Goal: Information Seeking & Learning: Learn about a topic

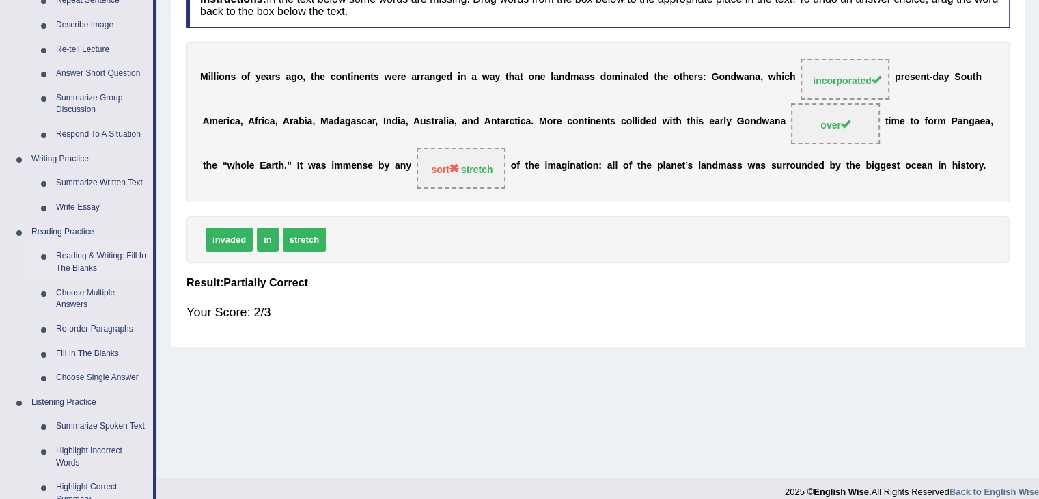
click at [71, 258] on link "Reading & Writing: Fill In The Blanks" at bounding box center [101, 262] width 103 height 36
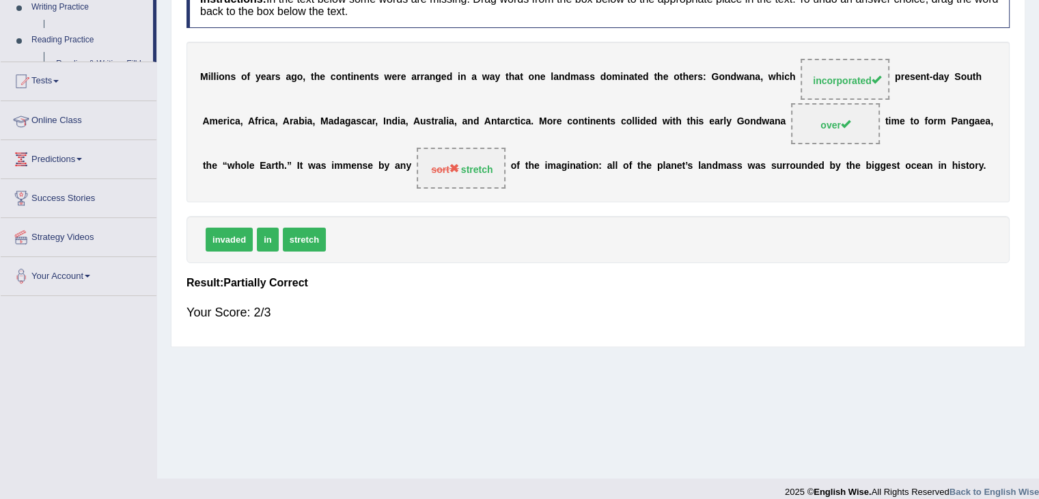
scroll to position [219, 0]
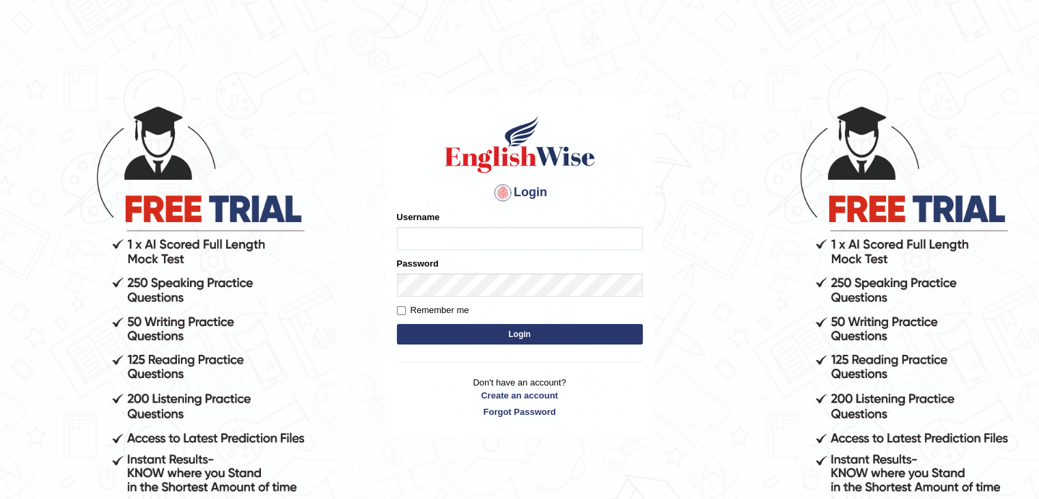
type input "tamanna05"
click at [445, 328] on button "Login" at bounding box center [520, 334] width 246 height 20
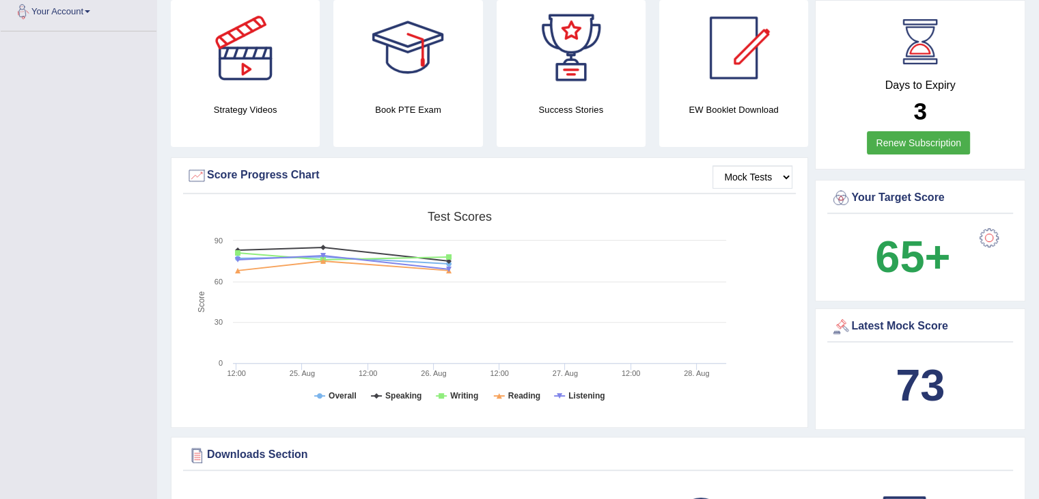
scroll to position [410, 0]
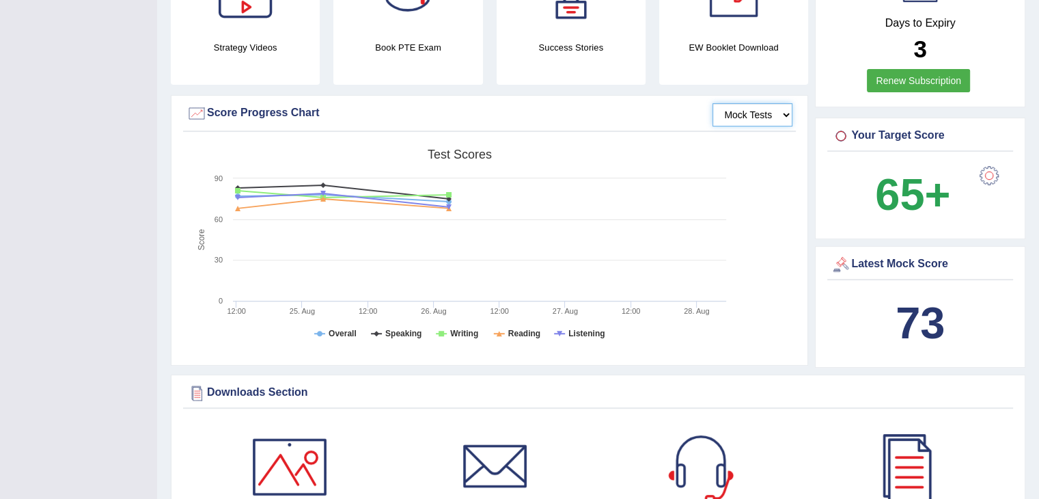
click at [778, 117] on select "Mock Tests" at bounding box center [752, 114] width 80 height 23
click at [777, 117] on select "Mock Tests" at bounding box center [752, 114] width 80 height 23
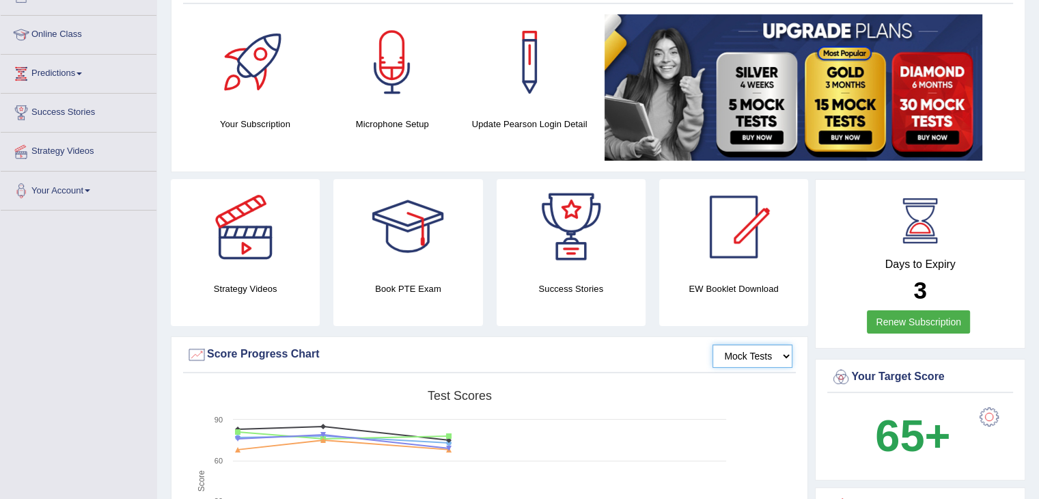
scroll to position [68, 0]
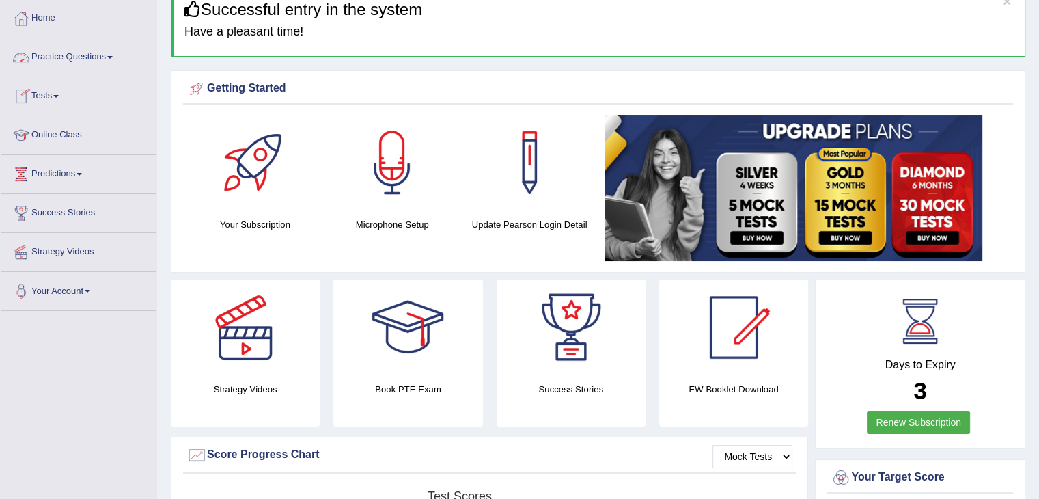
click at [60, 55] on link "Practice Questions" at bounding box center [79, 55] width 156 height 34
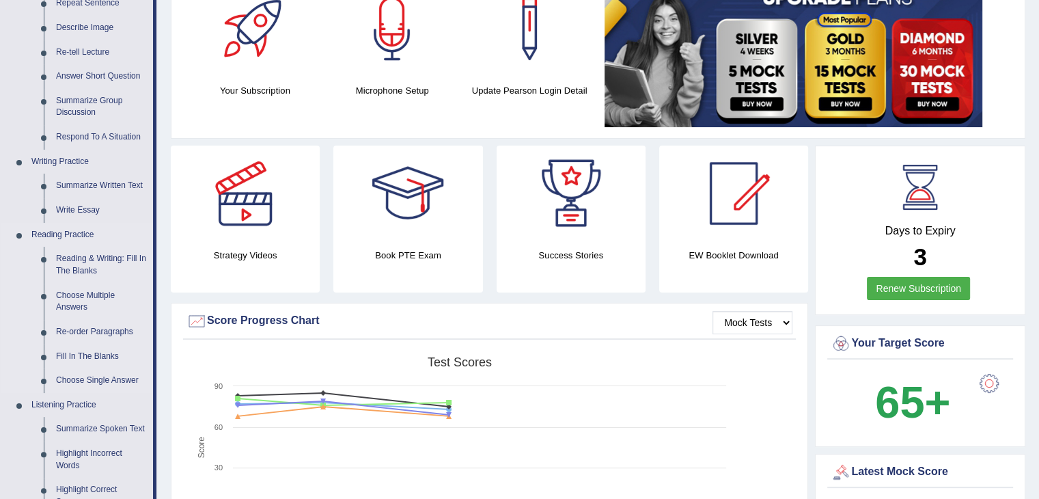
scroll to position [205, 0]
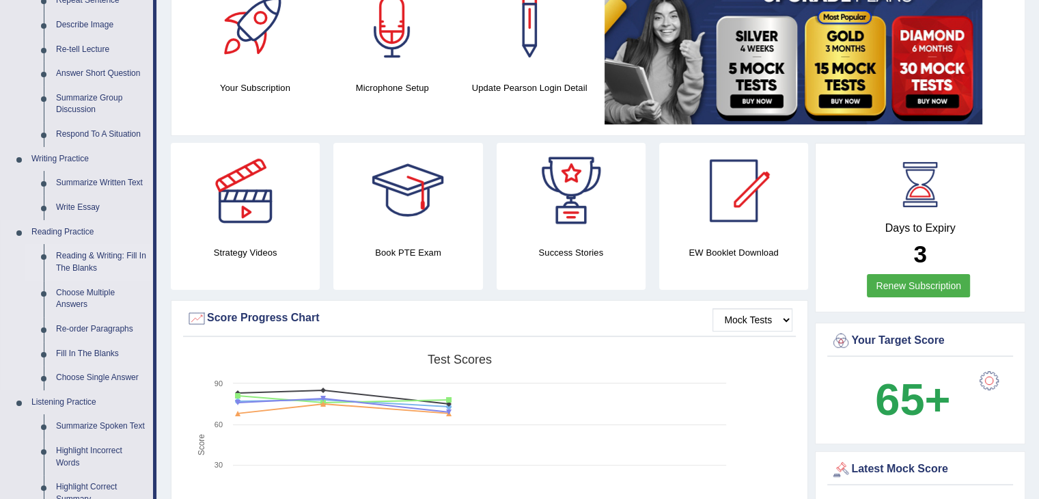
click at [76, 258] on link "Reading & Writing: Fill In The Blanks" at bounding box center [101, 262] width 103 height 36
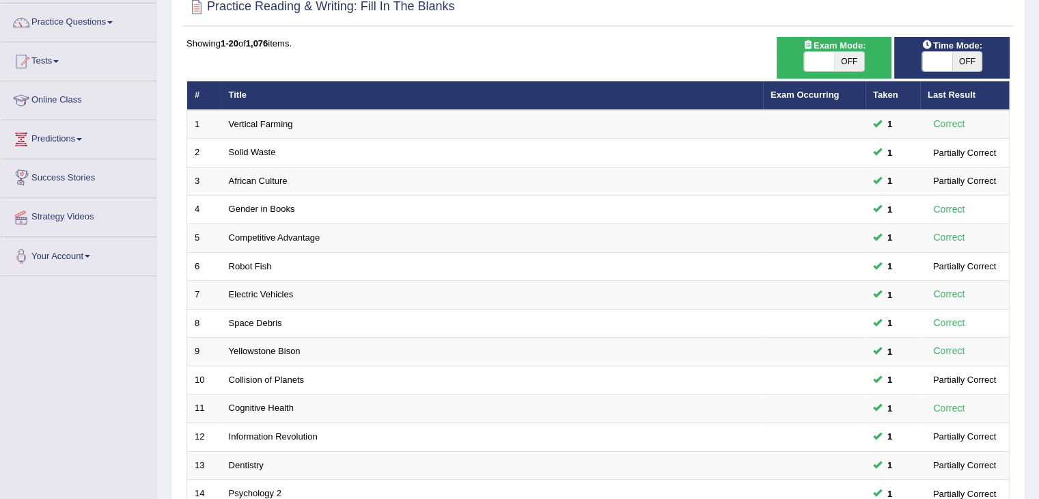
scroll to position [342, 0]
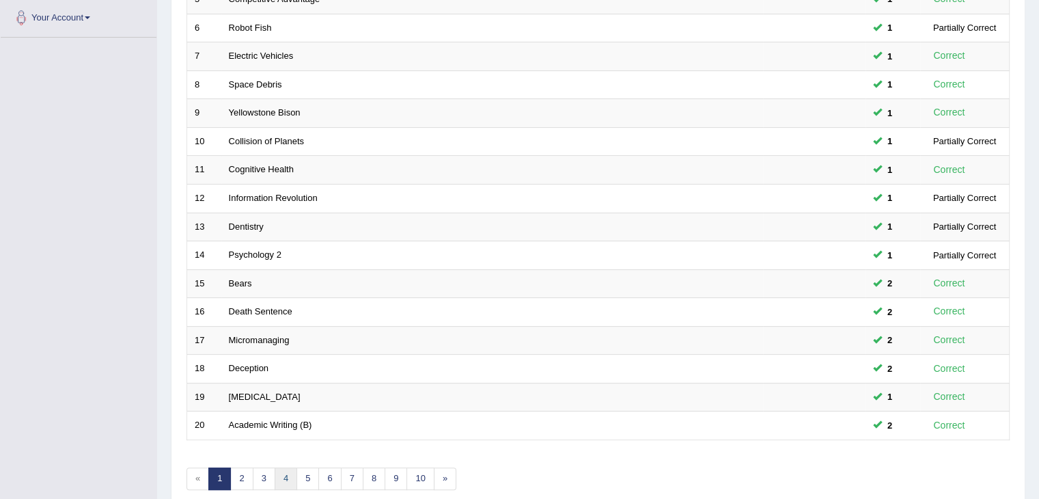
click at [287, 482] on link "4" at bounding box center [286, 478] width 23 height 23
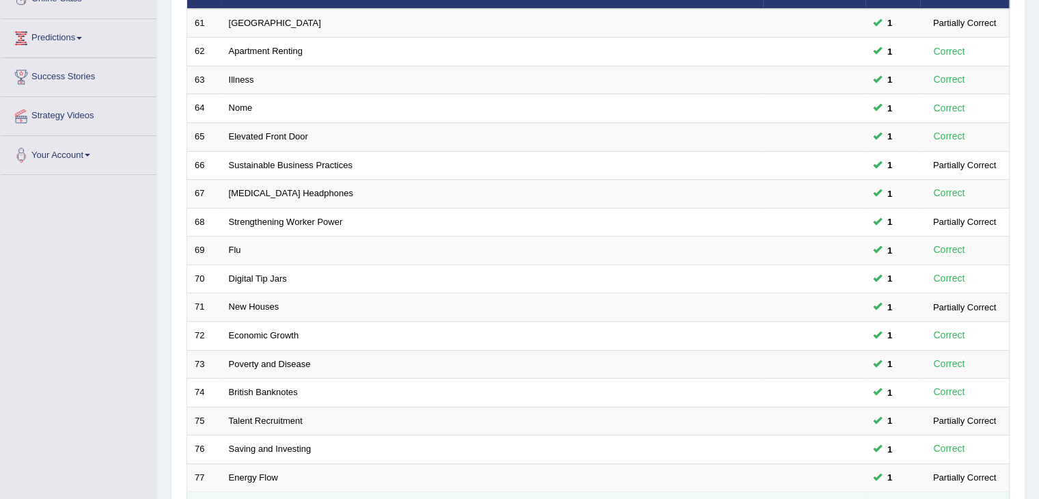
scroll to position [402, 0]
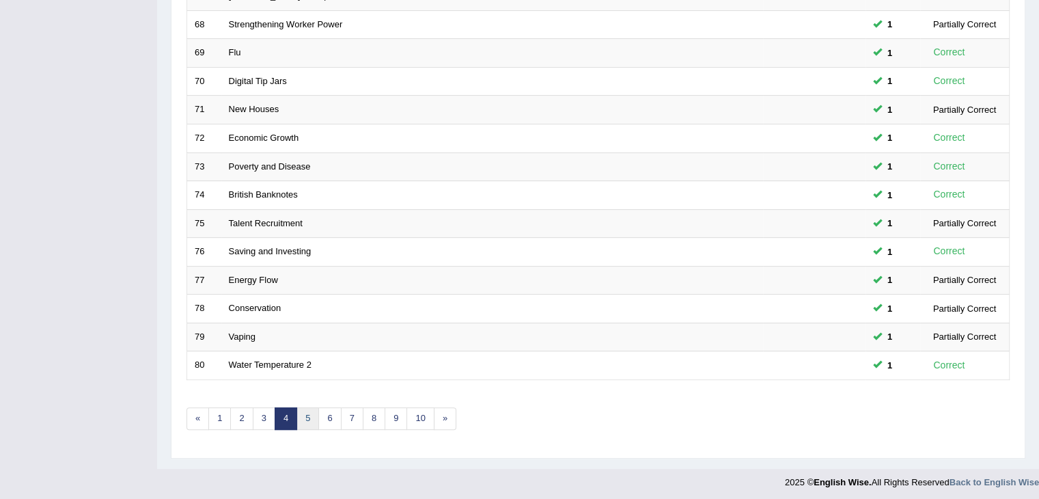
click at [308, 424] on div "Showing 61-80 of 1,076 items. # Title Exam Occurring Taken Last Result 61 Adela…" at bounding box center [597, 92] width 823 height 708
click at [301, 413] on link "5" at bounding box center [307, 418] width 23 height 23
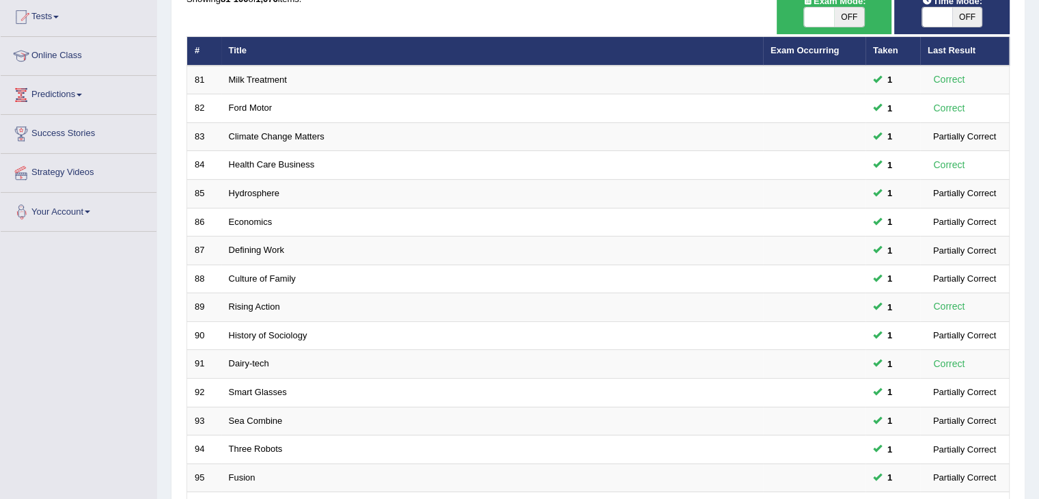
scroll to position [402, 0]
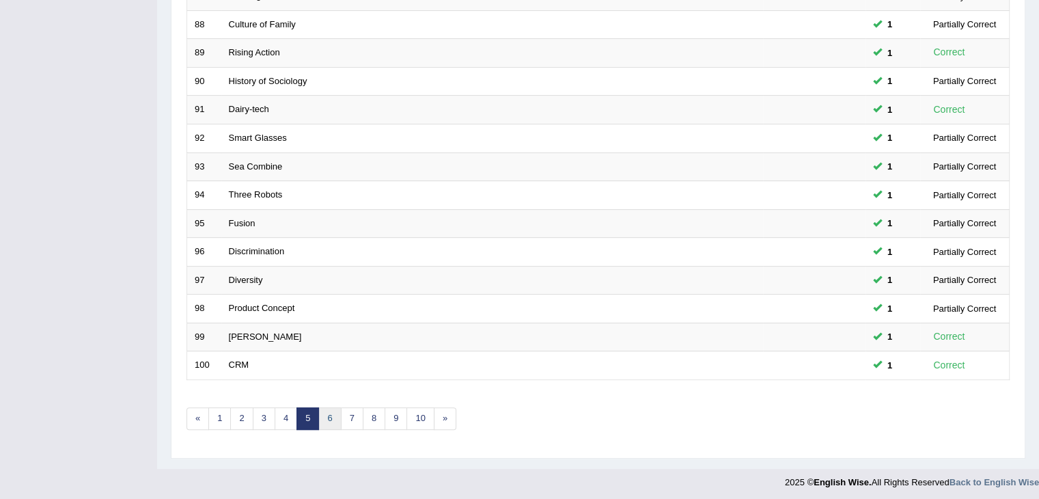
click at [330, 414] on link "6" at bounding box center [329, 418] width 23 height 23
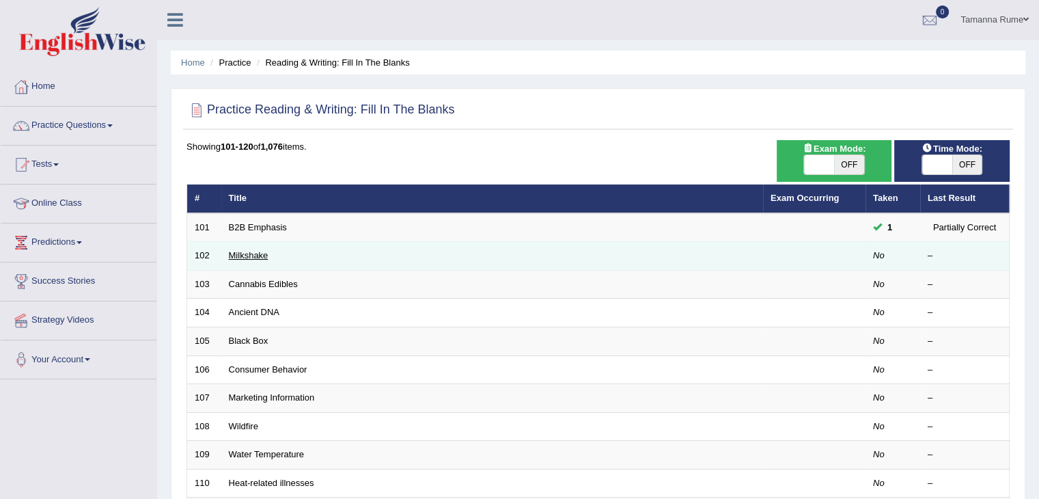
click at [232, 251] on link "Milkshake" at bounding box center [249, 255] width 40 height 10
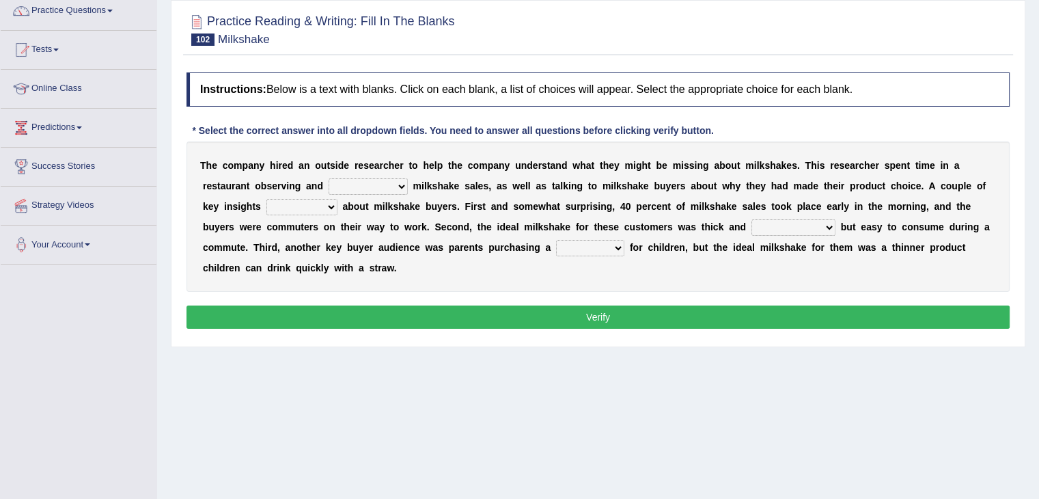
scroll to position [137, 0]
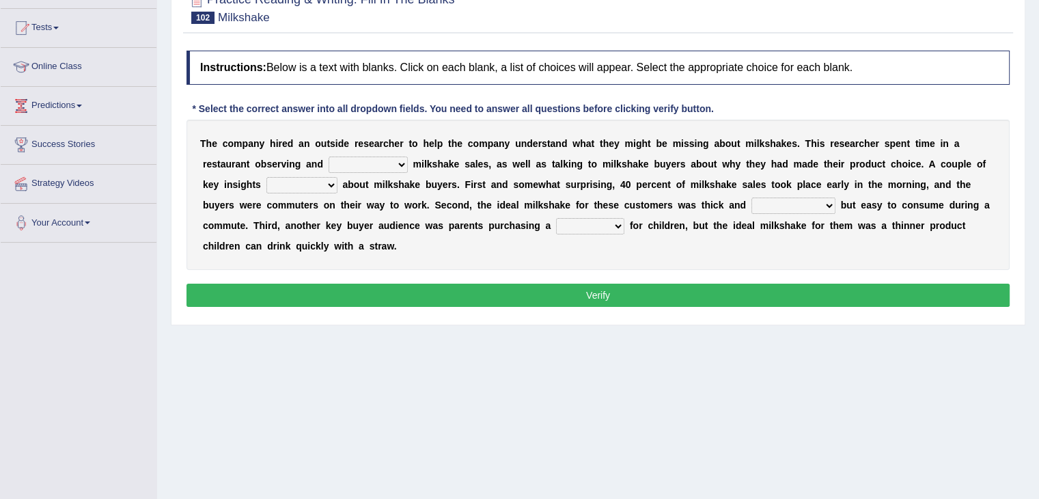
click at [398, 165] on select "documenting augmenting tormenting fermenting" at bounding box center [368, 164] width 79 height 16
select select "documenting"
click at [329, 156] on select "documenting augmenting tormenting fermenting" at bounding box center [368, 164] width 79 height 16
click at [325, 184] on select "demerged merged submerged emerged" at bounding box center [301, 185] width 71 height 16
select select "emerged"
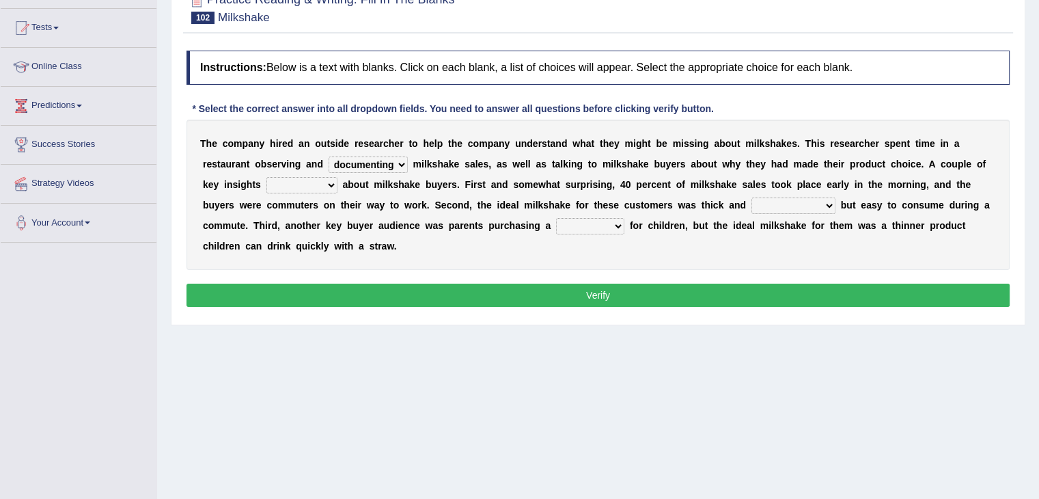
click at [266, 177] on select "demerged merged submerged emerged" at bounding box center [301, 185] width 71 height 16
click at [826, 202] on select "consequential torrential substantial residential" at bounding box center [793, 205] width 84 height 16
select select "substantial"
click at [751, 197] on select "consequential torrential substantial residential" at bounding box center [793, 205] width 84 height 16
click at [614, 225] on select "pleat treat cleat sweat" at bounding box center [590, 226] width 68 height 16
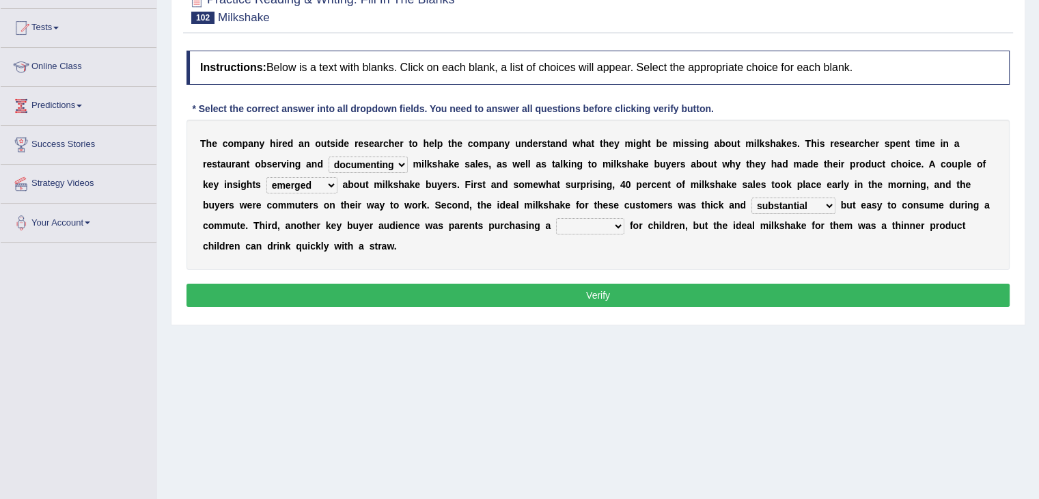
select select "treat"
click at [556, 218] on select "pleat treat cleat sweat" at bounding box center [590, 226] width 68 height 16
click at [376, 288] on button "Verify" at bounding box center [597, 294] width 823 height 23
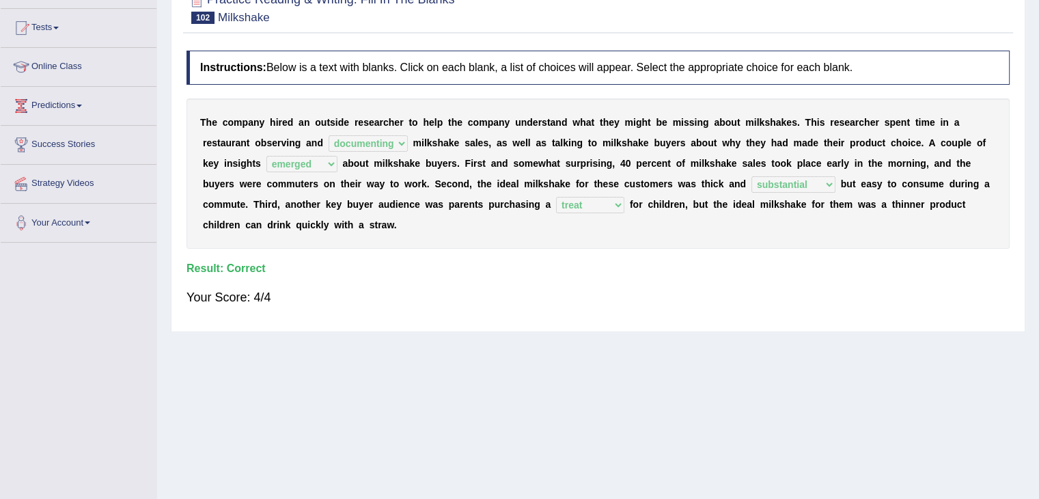
scroll to position [0, 0]
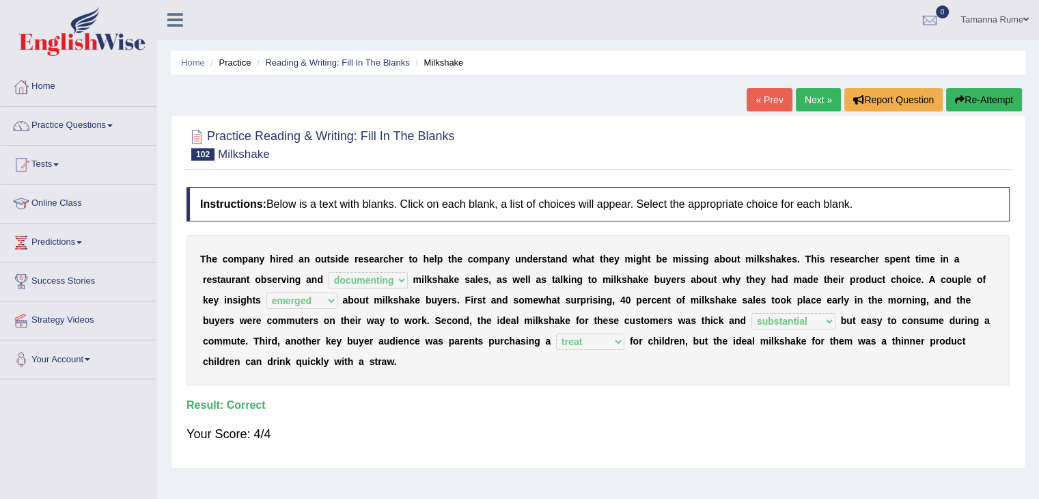
click at [820, 98] on link "Next »" at bounding box center [818, 99] width 45 height 23
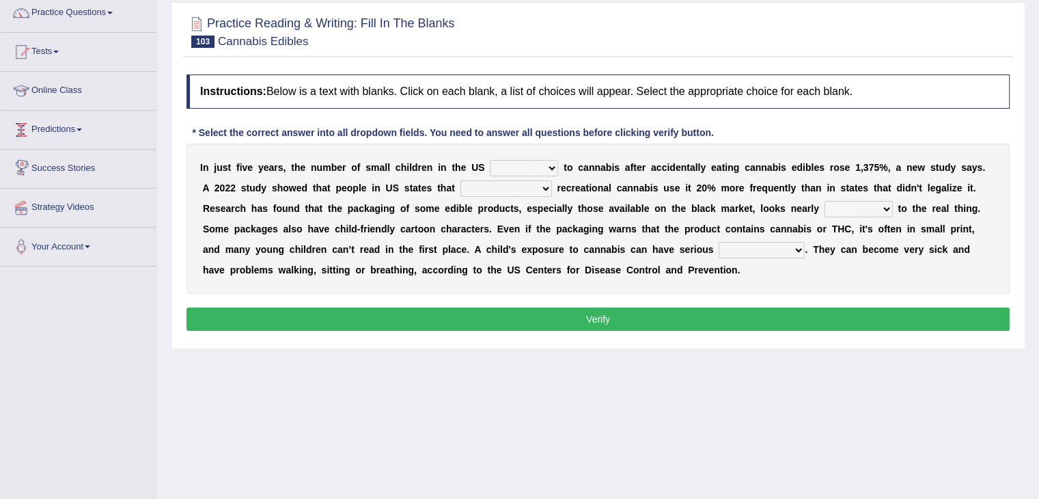
scroll to position [137, 0]
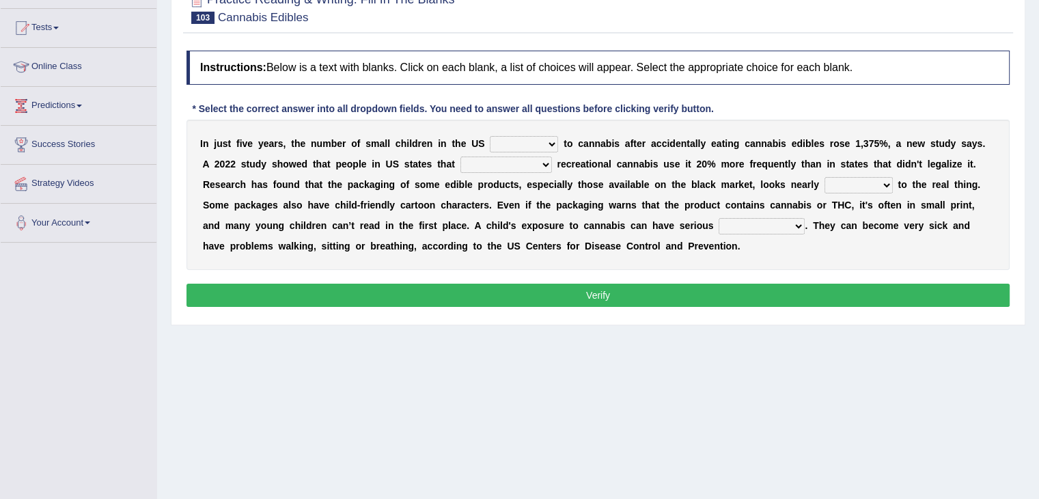
click at [547, 139] on select "appended rejected grounded exposed" at bounding box center [524, 144] width 68 height 16
select select "exposed"
click at [490, 136] on select "appended rejected grounded exposed" at bounding box center [524, 144] width 68 height 16
click at [538, 159] on select "vandalized commercialized legalized privatized" at bounding box center [506, 164] width 92 height 16
select select "legalized"
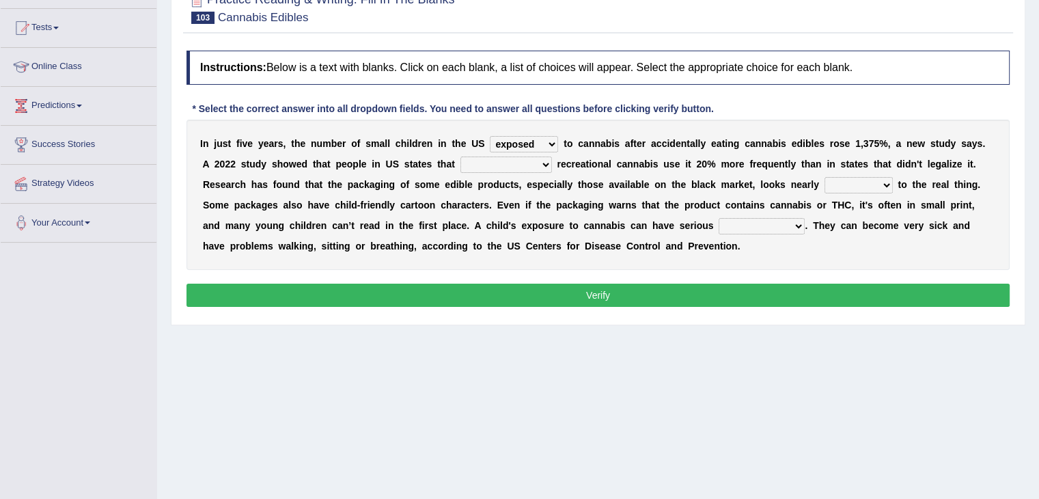
click at [460, 156] on select "vandalized commercialized legalized privatized" at bounding box center [506, 164] width 92 height 16
click at [882, 181] on select "critical nautical identical statistical" at bounding box center [858, 185] width 68 height 16
select select "identical"
click at [824, 177] on select "critical nautical identical statistical" at bounding box center [858, 185] width 68 height 16
click at [792, 227] on select "absences presences violations consequences" at bounding box center [762, 226] width 86 height 16
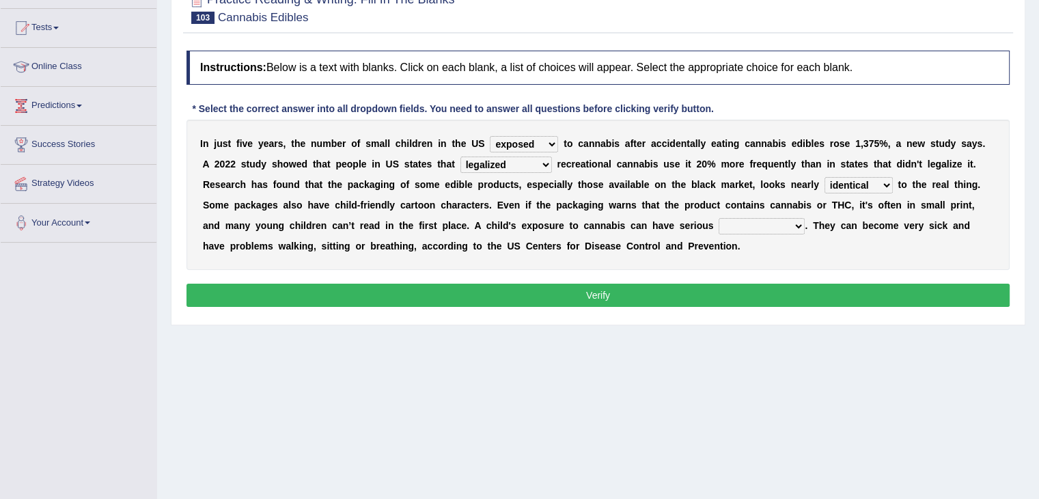
select select "consequences"
click at [719, 218] on select "absences presences violations consequences" at bounding box center [762, 226] width 86 height 16
click at [658, 291] on button "Verify" at bounding box center [597, 294] width 823 height 23
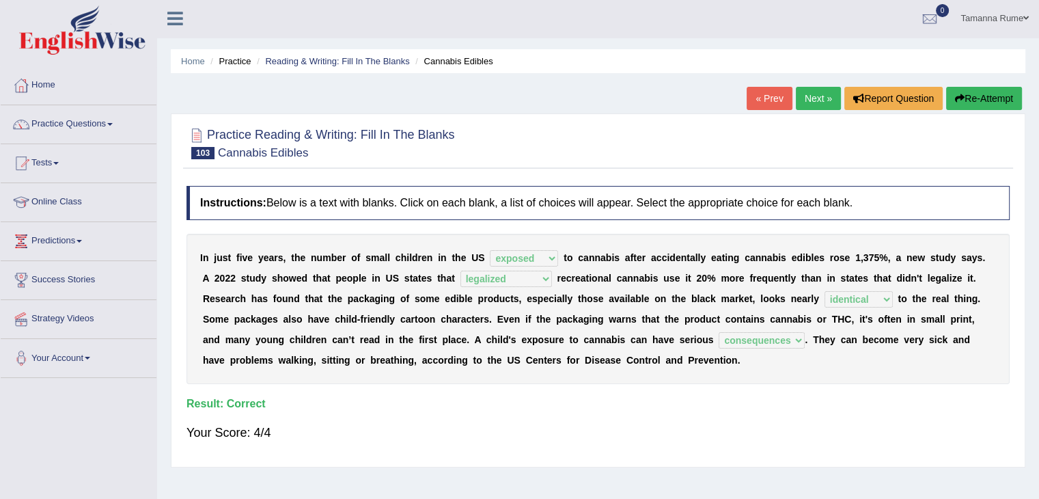
scroll to position [0, 0]
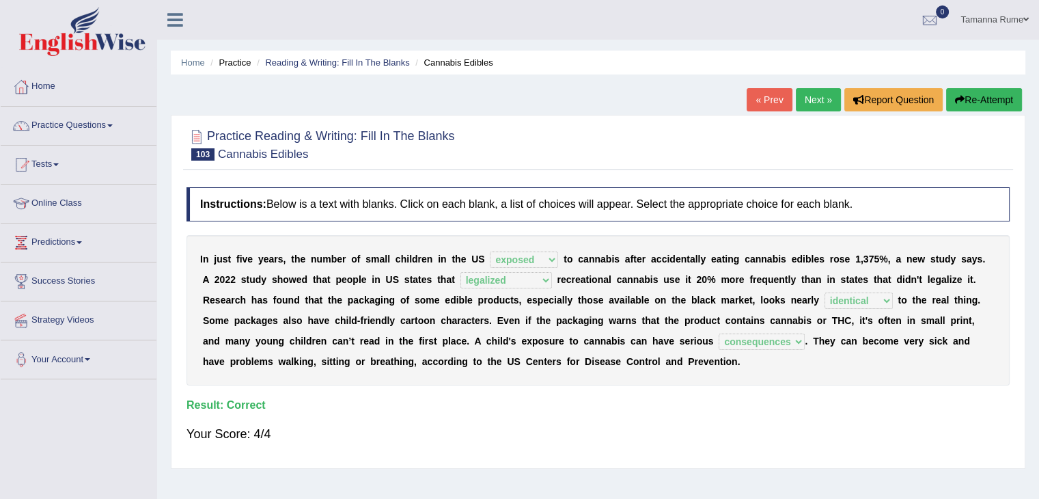
drag, startPoint x: 815, startPoint y: 105, endPoint x: 790, endPoint y: 115, distance: 27.3
click at [816, 105] on link "Next »" at bounding box center [818, 99] width 45 height 23
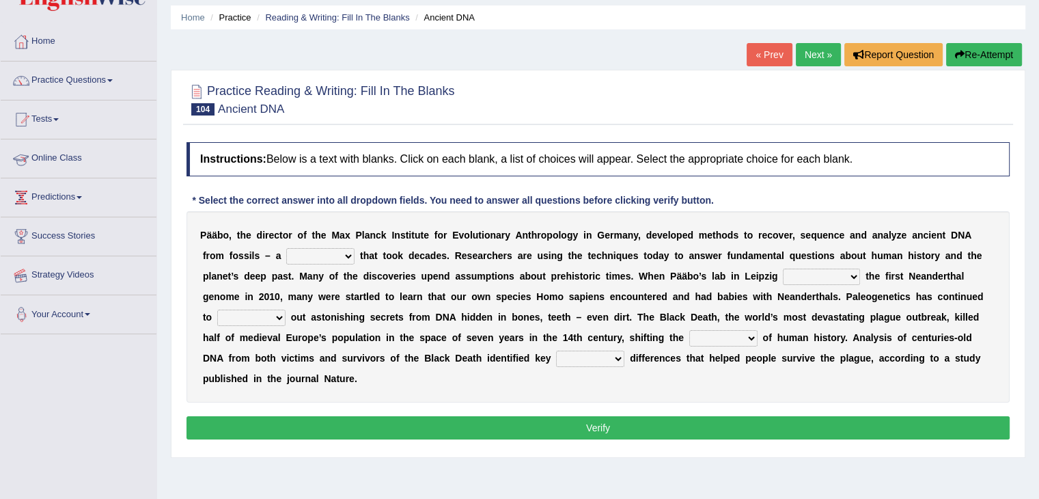
scroll to position [137, 0]
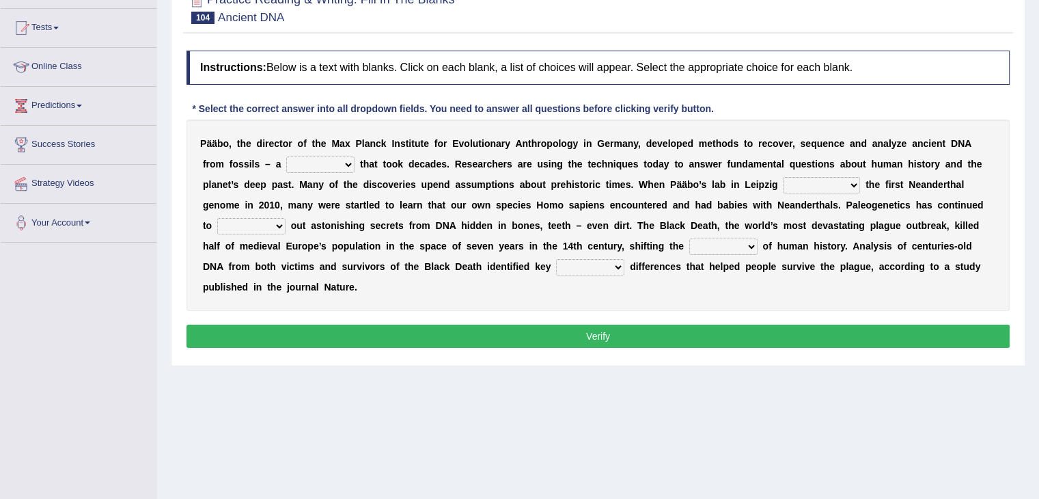
click at [347, 161] on select "feast feat feature faint" at bounding box center [320, 164] width 68 height 16
select select "feature"
click at [286, 156] on select "feast feat feature faint" at bounding box center [320, 164] width 68 height 16
click at [852, 184] on select "sympathized sequenced disturbed regulated" at bounding box center [821, 185] width 77 height 16
select select "sequenced"
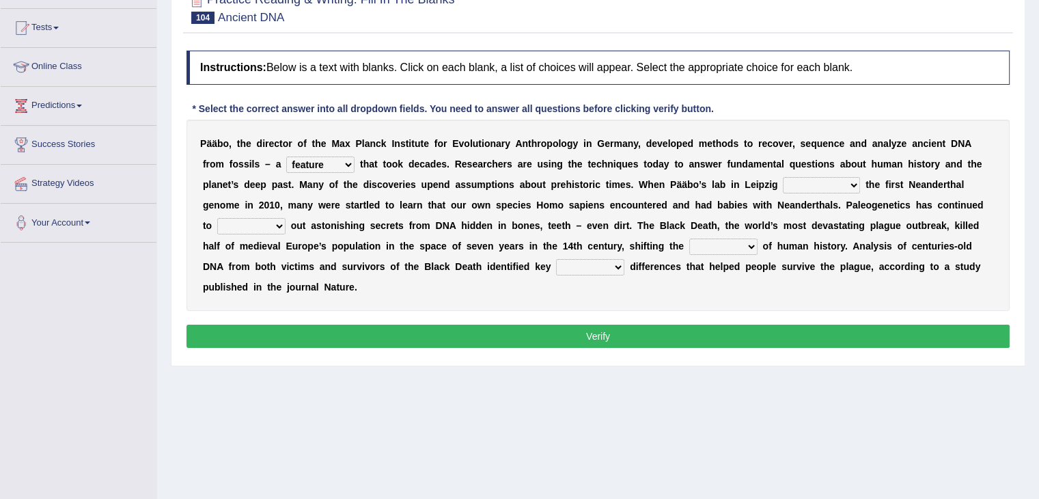
click at [783, 177] on select "sympathized sequenced disturbed regulated" at bounding box center [821, 185] width 77 height 16
click at [275, 224] on select "lease tease grease release" at bounding box center [251, 226] width 68 height 16
select select "release"
click at [217, 218] on select "lease tease grease release" at bounding box center [251, 226] width 68 height 16
click at [746, 247] on select "geek course contour discourse" at bounding box center [723, 246] width 68 height 16
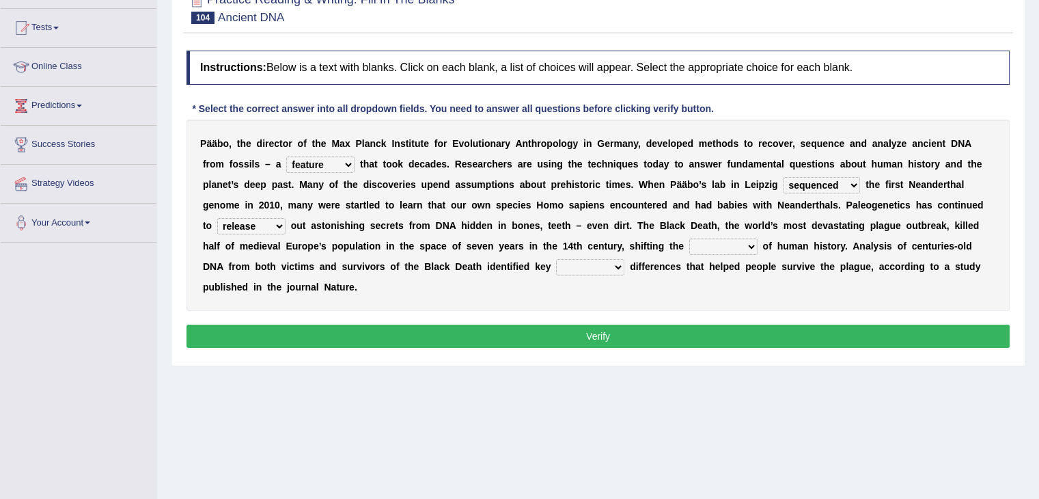
select select "course"
click at [689, 238] on select "geek course contour discourse" at bounding box center [723, 246] width 68 height 16
click at [615, 266] on select "physical social genetic mental" at bounding box center [590, 267] width 68 height 16
select select "genetic"
click at [556, 259] on select "physical social genetic mental" at bounding box center [590, 267] width 68 height 16
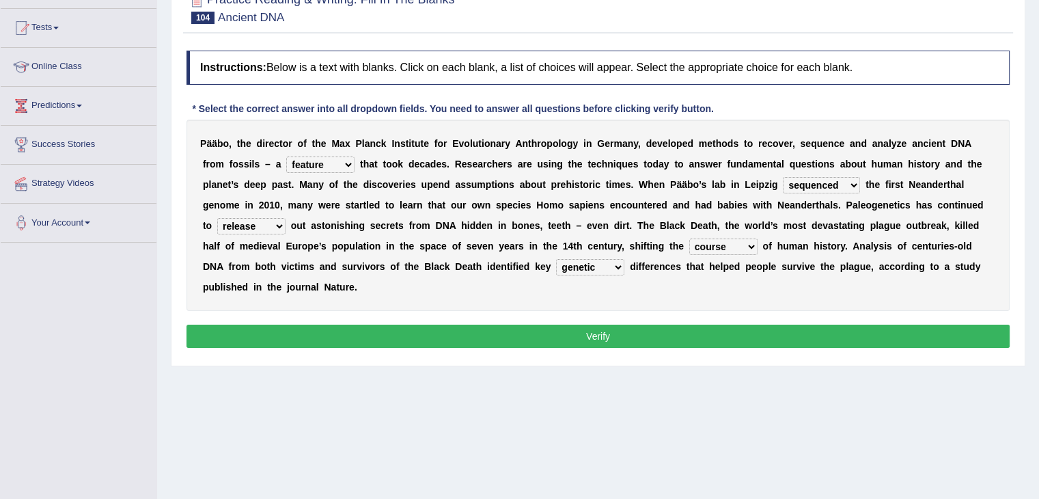
click at [587, 330] on button "Verify" at bounding box center [597, 335] width 823 height 23
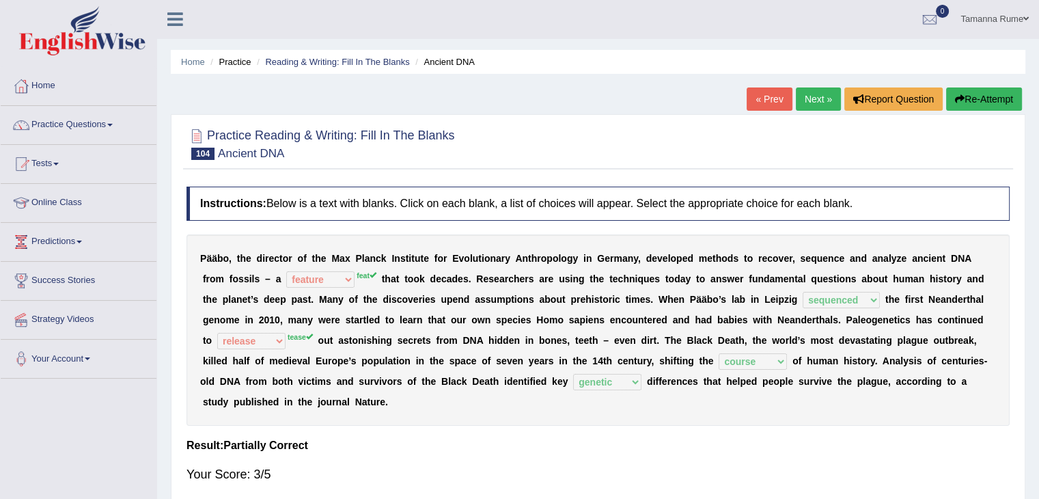
scroll to position [0, 0]
click at [813, 93] on link "Next »" at bounding box center [818, 99] width 45 height 23
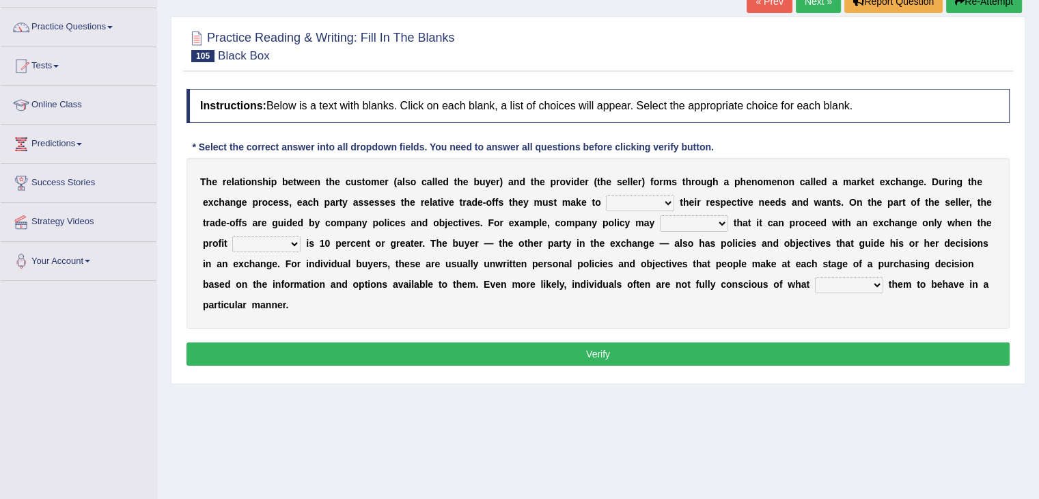
scroll to position [137, 0]
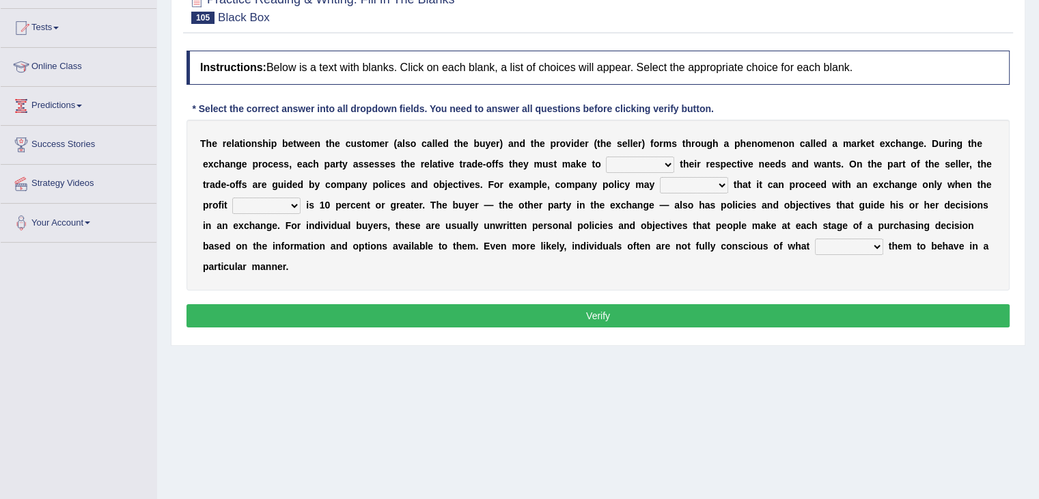
click at [663, 157] on select "classify satisfy intensify clarify" at bounding box center [640, 164] width 68 height 16
select select "satisfy"
click at [606, 156] on select "classify satisfy intensify clarify" at bounding box center [640, 164] width 68 height 16
click at [719, 184] on select "rotate deliberate dilate dictate" at bounding box center [694, 185] width 68 height 16
select select "dictate"
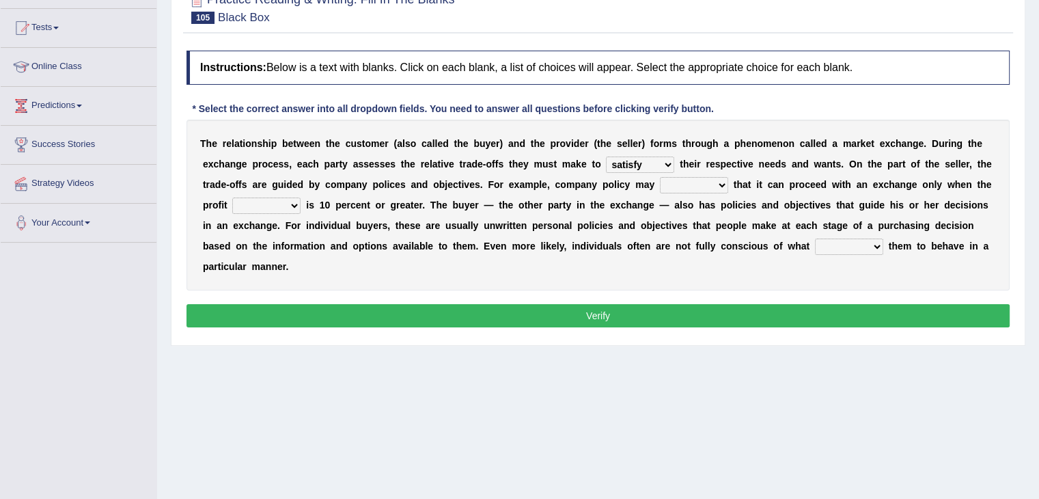
click at [660, 177] on select "rotate deliberate dilate dictate" at bounding box center [694, 185] width 68 height 16
click at [290, 200] on select "origin pidgin margin bulletin" at bounding box center [266, 205] width 68 height 16
select select "margin"
click at [232, 197] on select "origin pidgin margin bulletin" at bounding box center [266, 205] width 68 height 16
click at [867, 241] on select "attempts exempts prompts levers" at bounding box center [849, 246] width 68 height 16
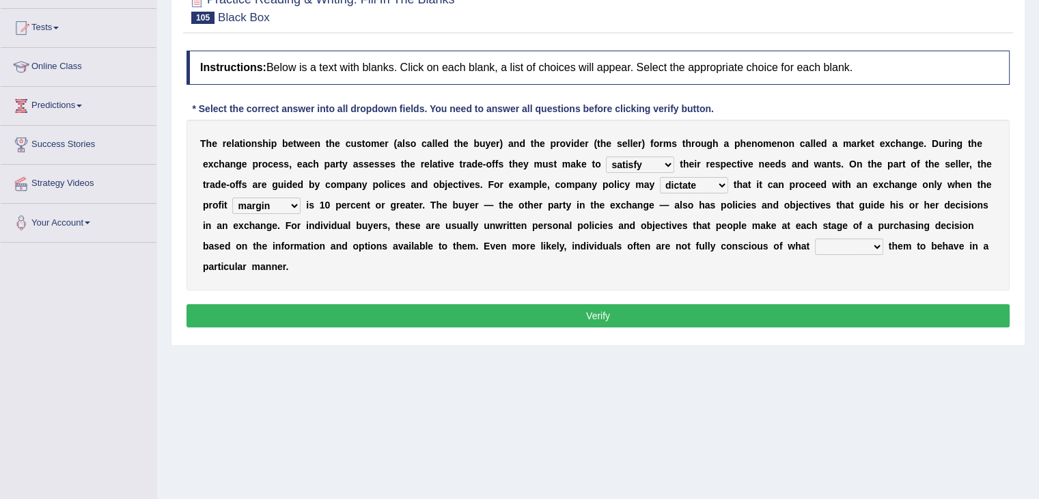
select select "prompts"
click at [815, 238] on select "attempts exempts prompts levers" at bounding box center [849, 246] width 68 height 16
click at [669, 316] on button "Verify" at bounding box center [597, 315] width 823 height 23
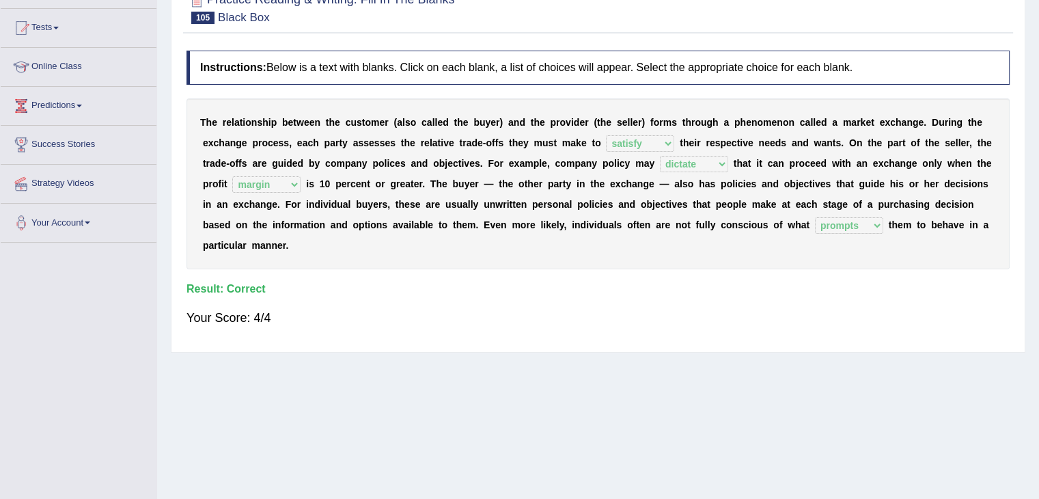
scroll to position [0, 0]
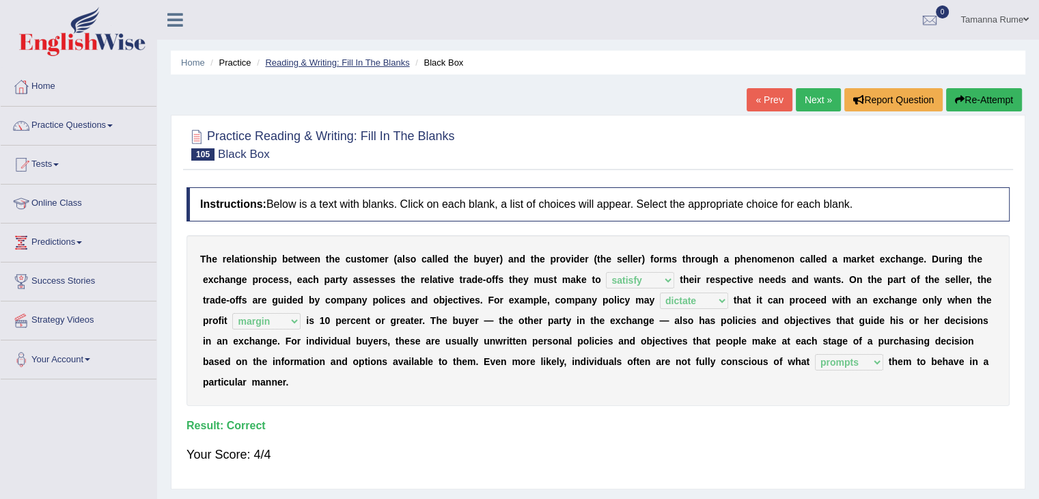
click at [311, 60] on link "Reading & Writing: Fill In The Blanks" at bounding box center [337, 62] width 144 height 10
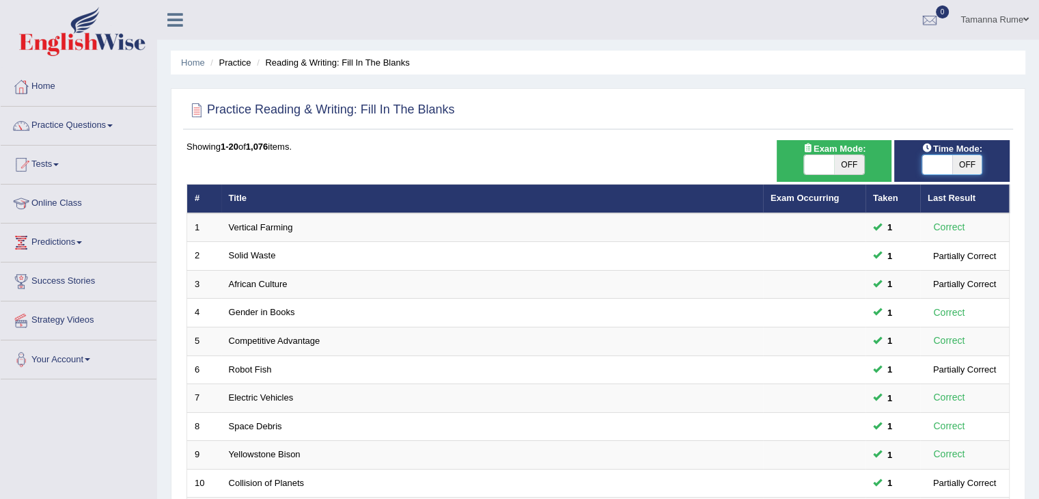
click at [933, 166] on span at bounding box center [937, 164] width 30 height 19
checkbox input "true"
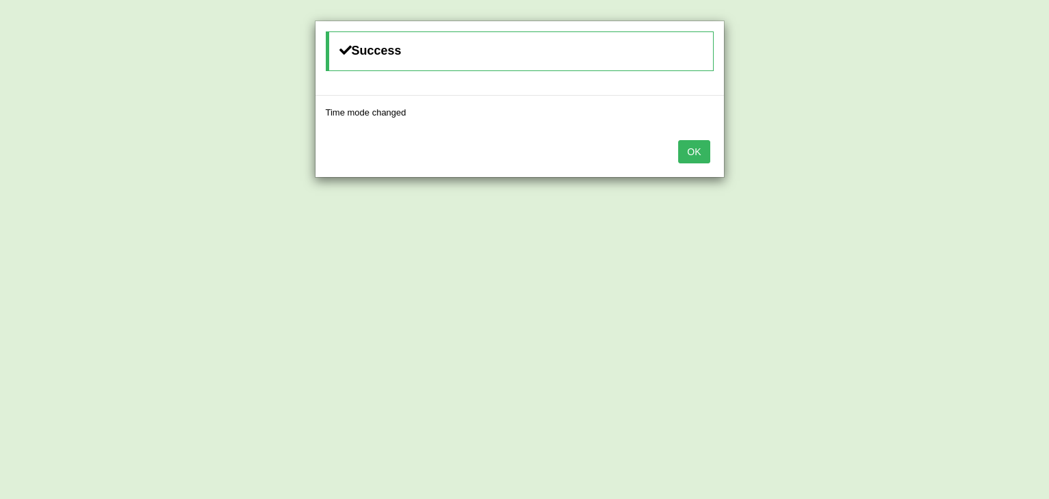
click at [689, 151] on button "OK" at bounding box center [693, 151] width 31 height 23
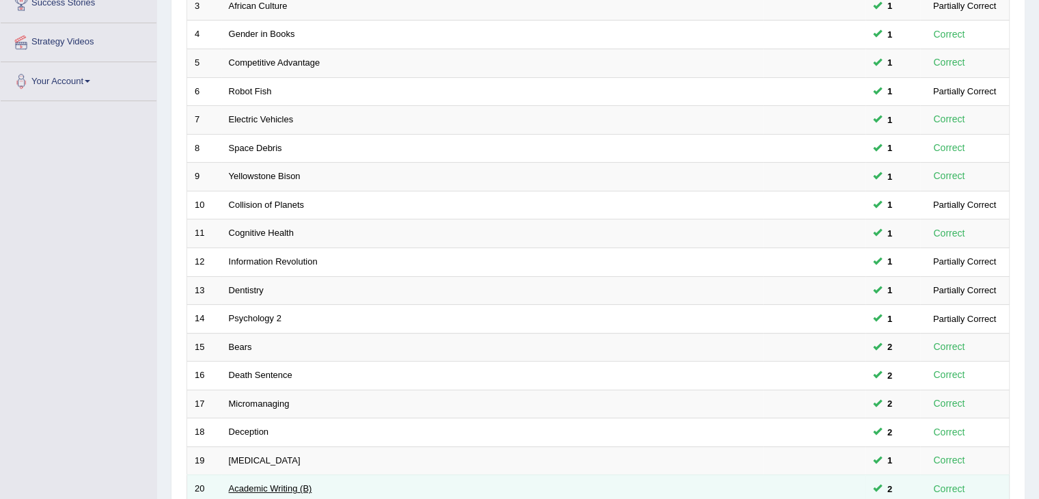
scroll to position [402, 0]
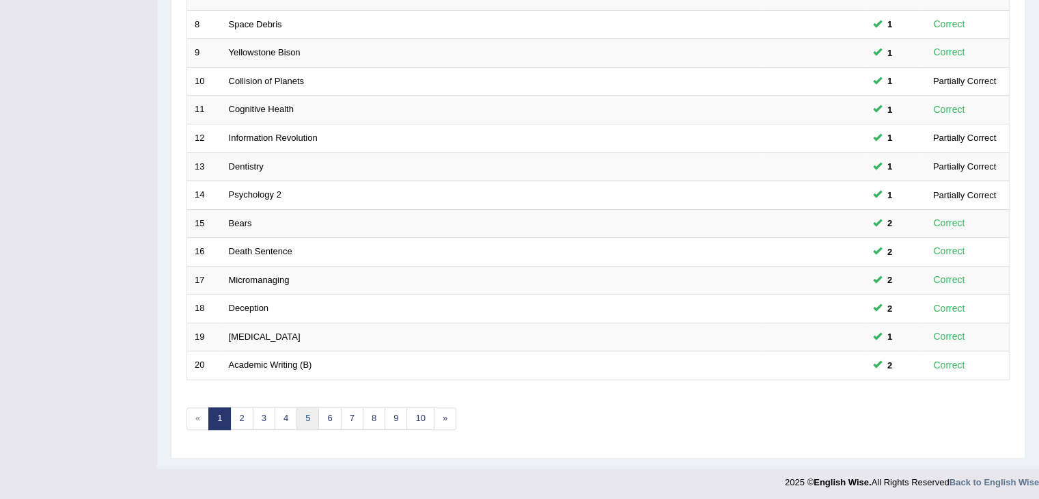
click at [311, 416] on link "5" at bounding box center [307, 418] width 23 height 23
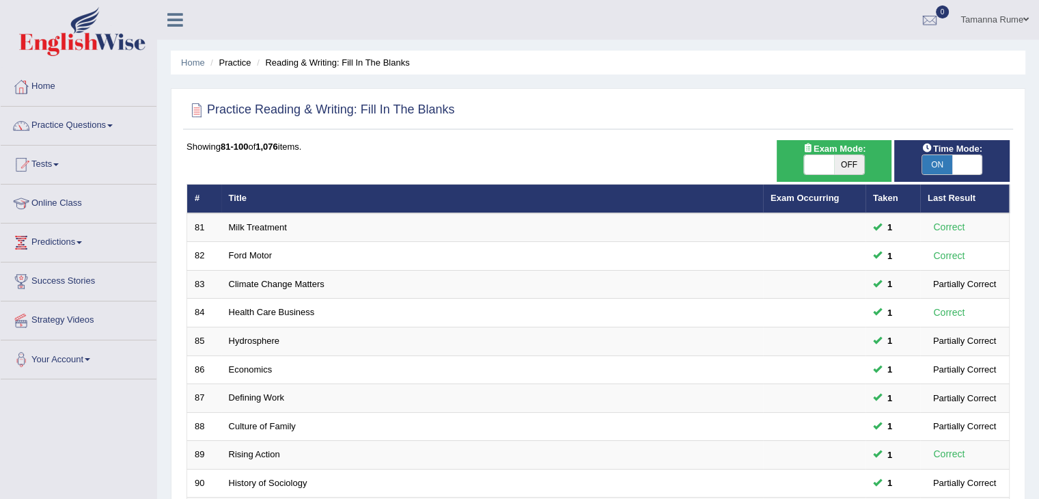
scroll to position [402, 0]
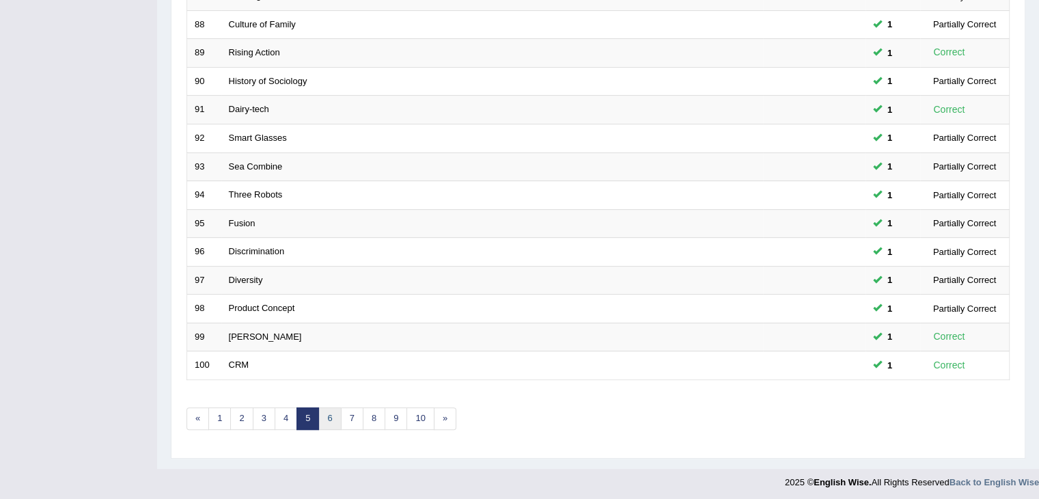
click at [328, 416] on link "6" at bounding box center [329, 418] width 23 height 23
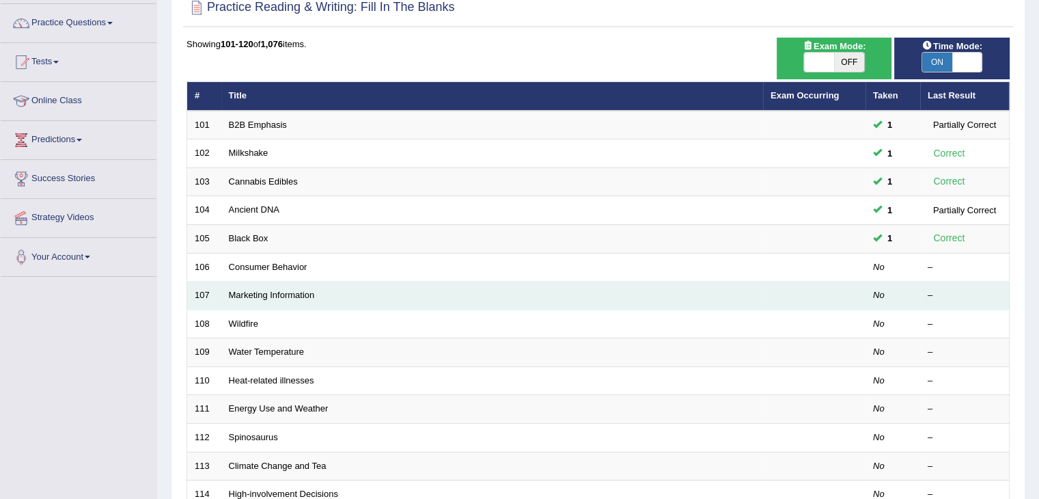
scroll to position [137, 0]
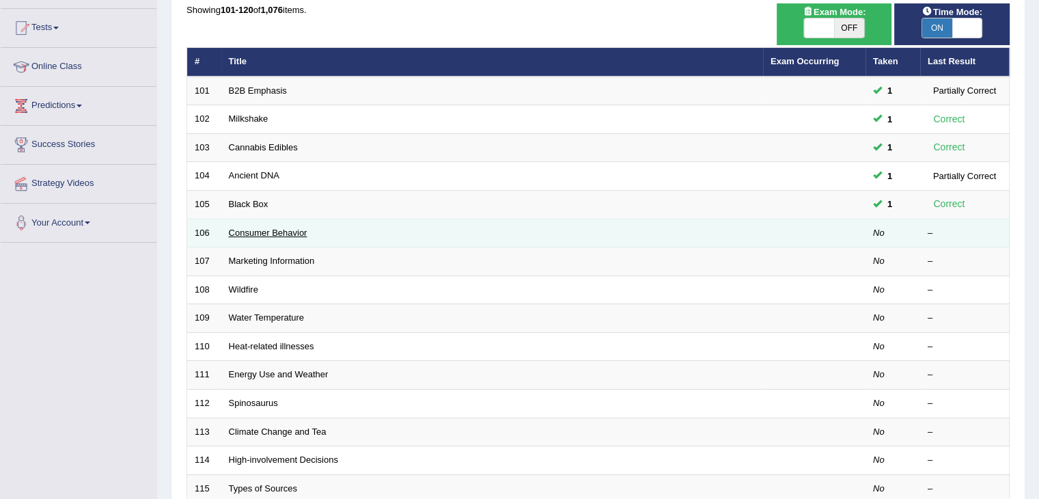
click at [247, 231] on link "Consumer Behavior" at bounding box center [268, 232] width 79 height 10
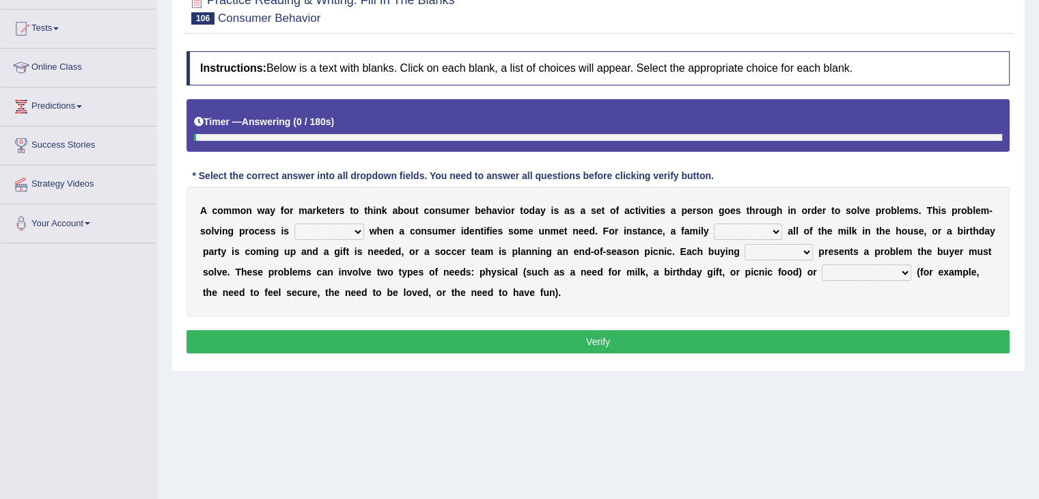
scroll to position [205, 0]
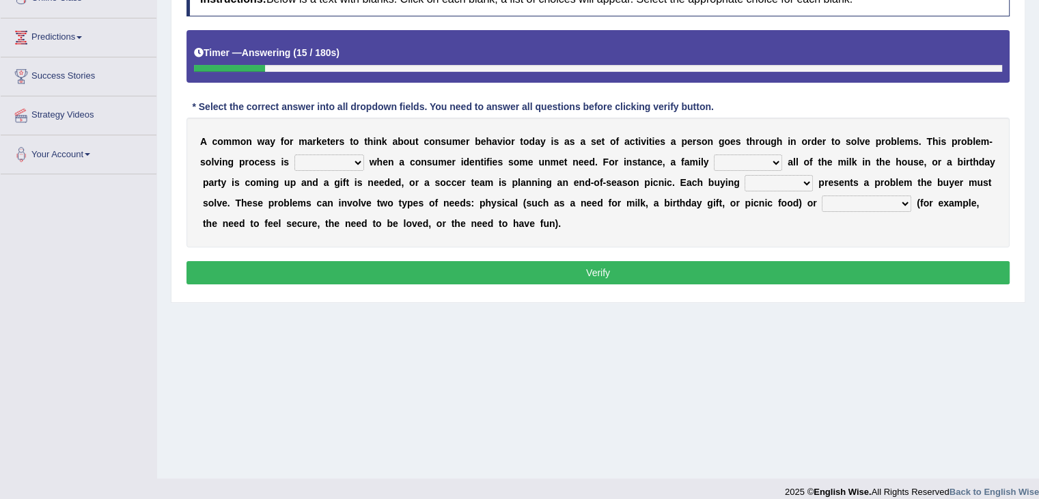
click at [352, 162] on select "staggered swaggered sniggered triggered" at bounding box center [329, 162] width 70 height 16
select select "triggered"
click at [294, 154] on select "staggered swaggered sniggered triggered" at bounding box center [329, 162] width 70 height 16
click at [772, 162] on select "presumes donates consumes sells" at bounding box center [748, 162] width 68 height 16
select select "consumes"
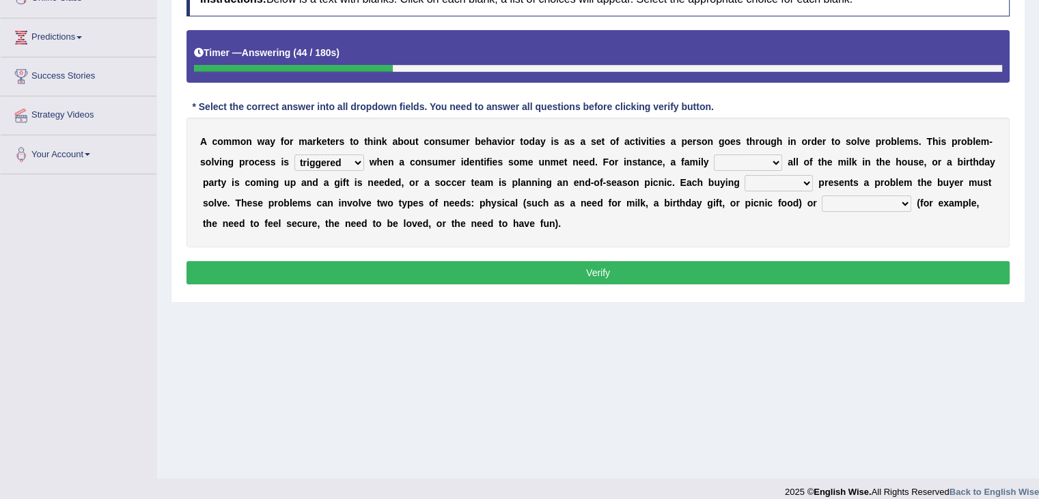
click at [714, 154] on select "presumes donates consumes sells" at bounding box center [748, 162] width 68 height 16
click at [799, 180] on select "aspiration ratio scenario trio" at bounding box center [778, 183] width 68 height 16
select select "scenario"
click at [744, 175] on select "aspiration ratio scenario trio" at bounding box center [778, 183] width 68 height 16
click at [898, 200] on select "biological pharmaceutical technological psychological" at bounding box center [866, 203] width 89 height 16
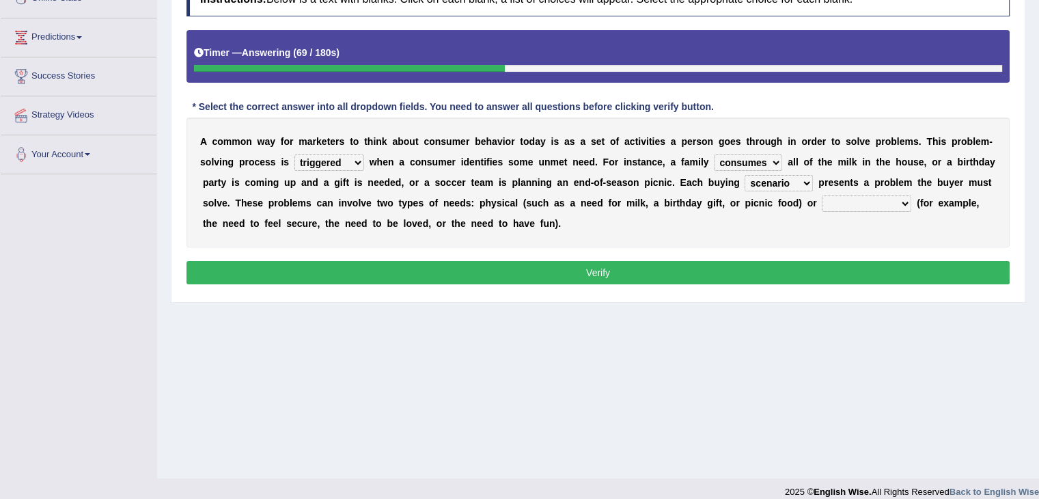
select select "biological"
click at [822, 195] on select "biological pharmaceutical technological psychological" at bounding box center [866, 203] width 89 height 16
click at [732, 275] on button "Verify" at bounding box center [597, 272] width 823 height 23
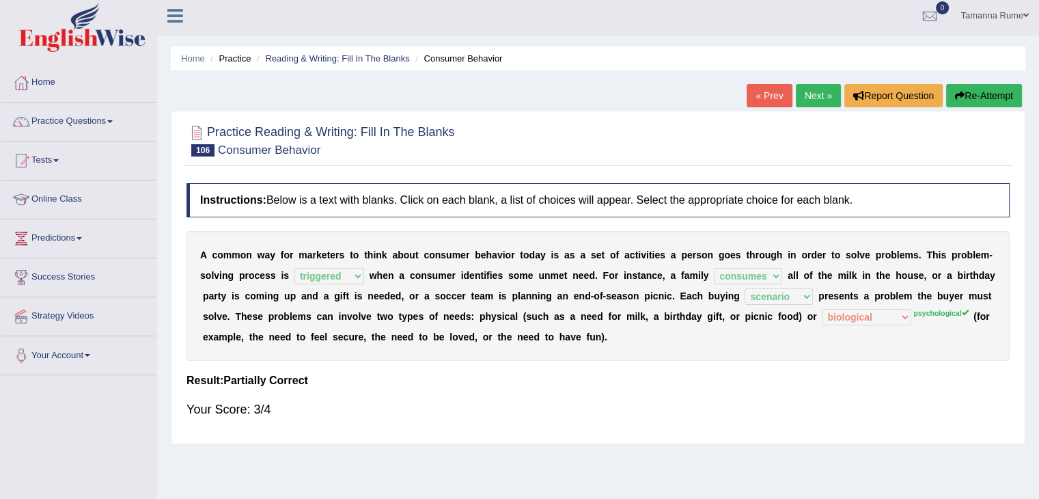
scroll to position [0, 0]
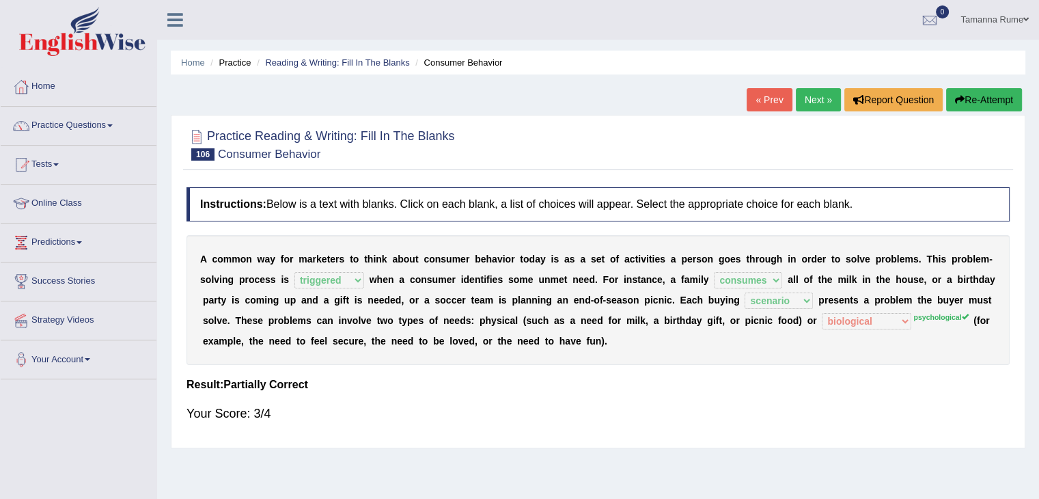
click at [809, 100] on link "Next »" at bounding box center [818, 99] width 45 height 23
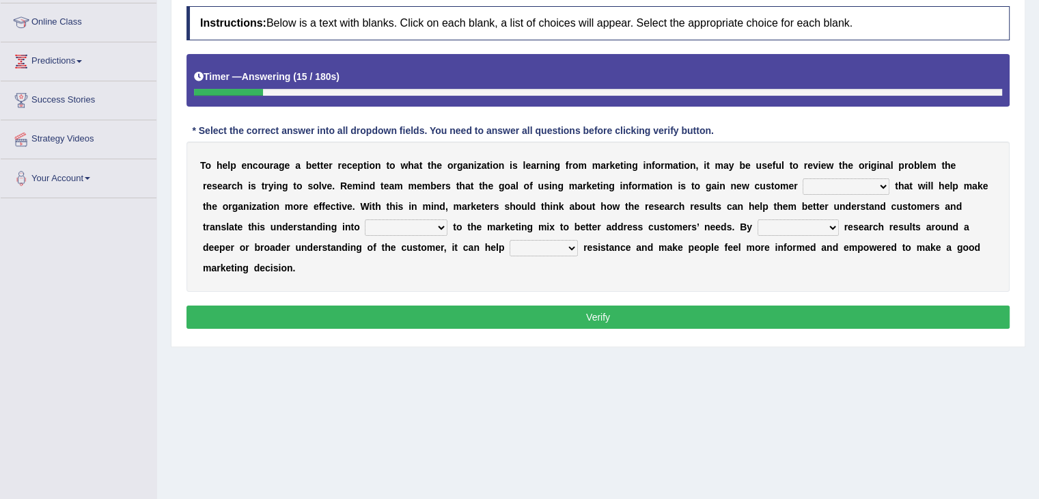
scroll to position [205, 0]
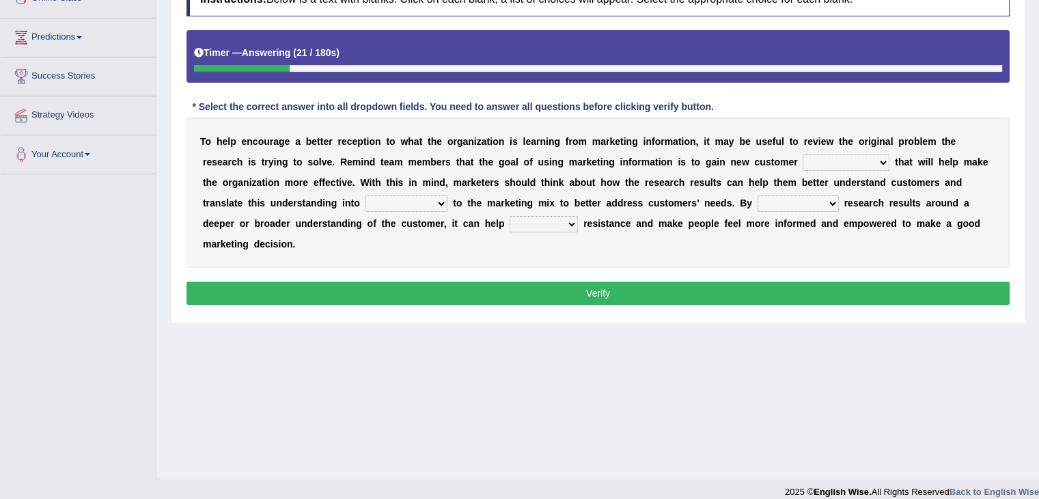
click at [877, 163] on select "ingeniousness invertebrate insights inspiration" at bounding box center [846, 162] width 87 height 16
select select "insights"
click at [803, 154] on select "ingeniousness invertebrate insights inspiration" at bounding box center [846, 162] width 87 height 16
click at [434, 201] on select "arrangements adjustments amusements testaments" at bounding box center [406, 203] width 83 height 16
select select "arrangements"
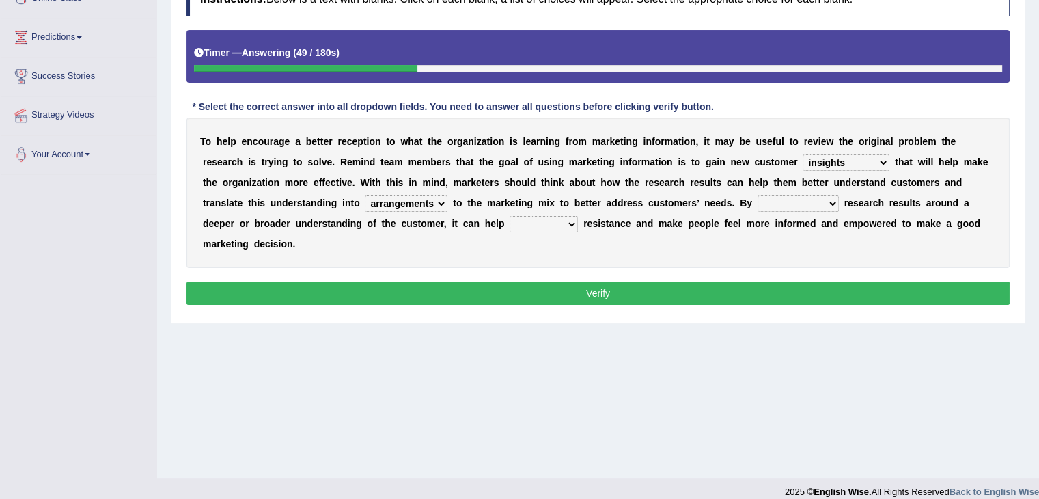
click at [365, 195] on select "arrangements adjustments amusements testaments" at bounding box center [406, 203] width 83 height 16
click at [829, 200] on select "transforming programming consuming framing" at bounding box center [797, 203] width 81 height 16
select select "programming"
click at [757, 195] on select "transforming programming consuming framing" at bounding box center [797, 203] width 81 height 16
click at [566, 222] on select "defuse refuse confuse fuse" at bounding box center [544, 224] width 68 height 16
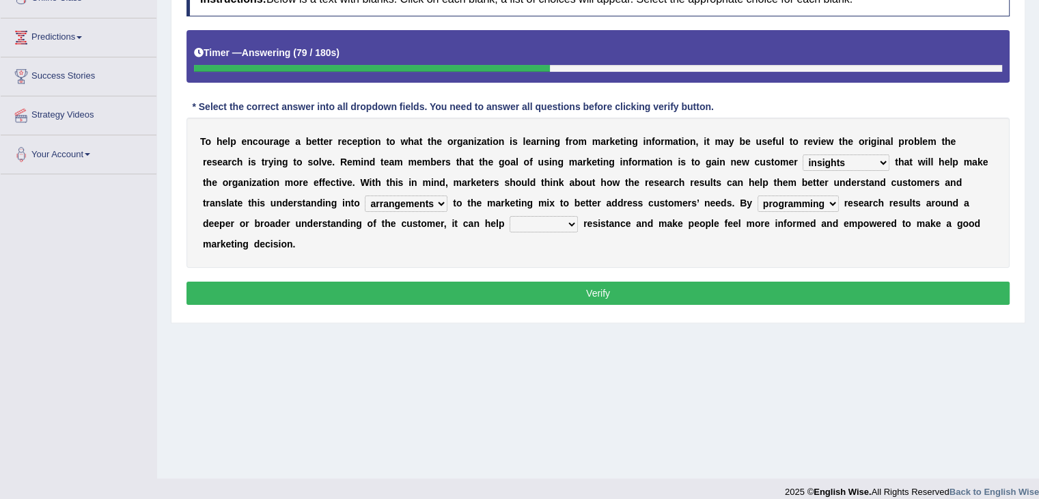
select select "defuse"
click at [510, 216] on select "defuse refuse confuse fuse" at bounding box center [544, 224] width 68 height 16
click at [538, 290] on button "Verify" at bounding box center [597, 292] width 823 height 23
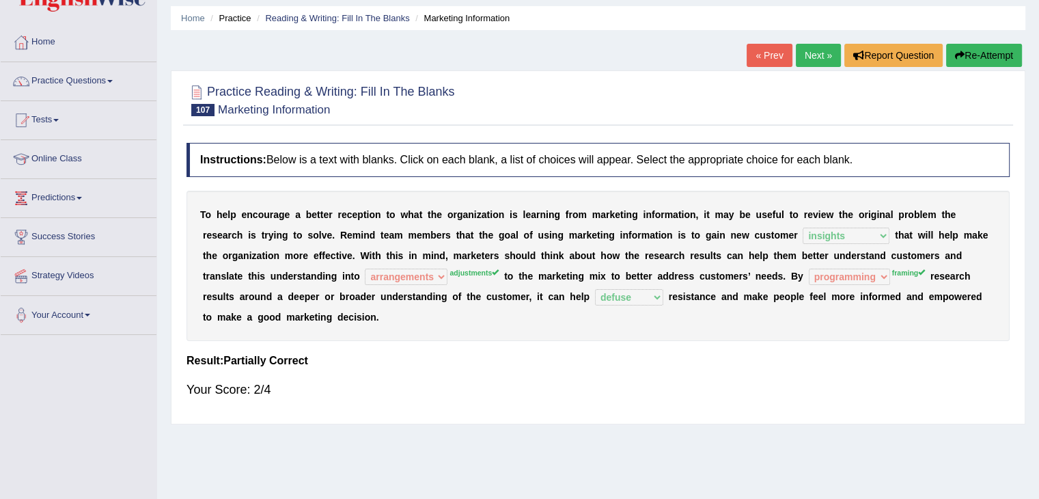
scroll to position [68, 0]
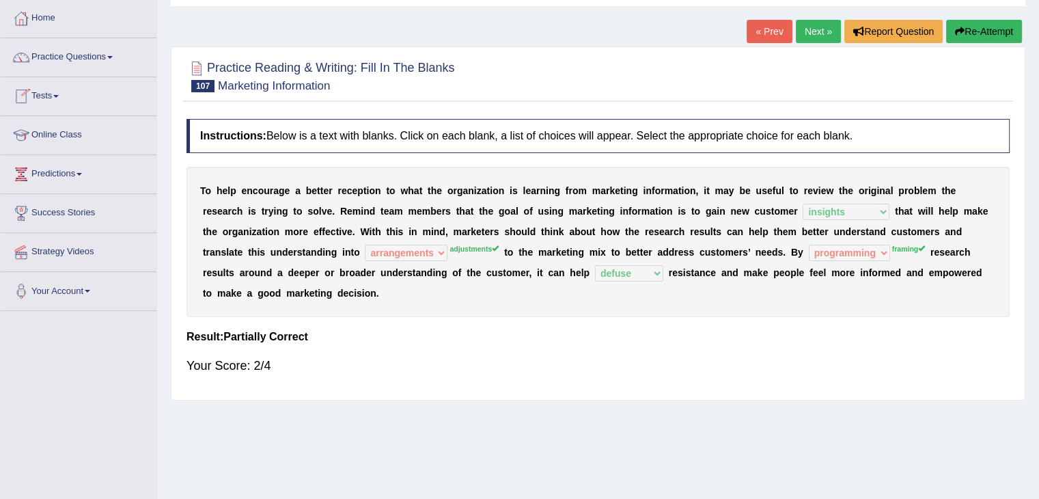
click at [806, 24] on link "Next »" at bounding box center [818, 31] width 45 height 23
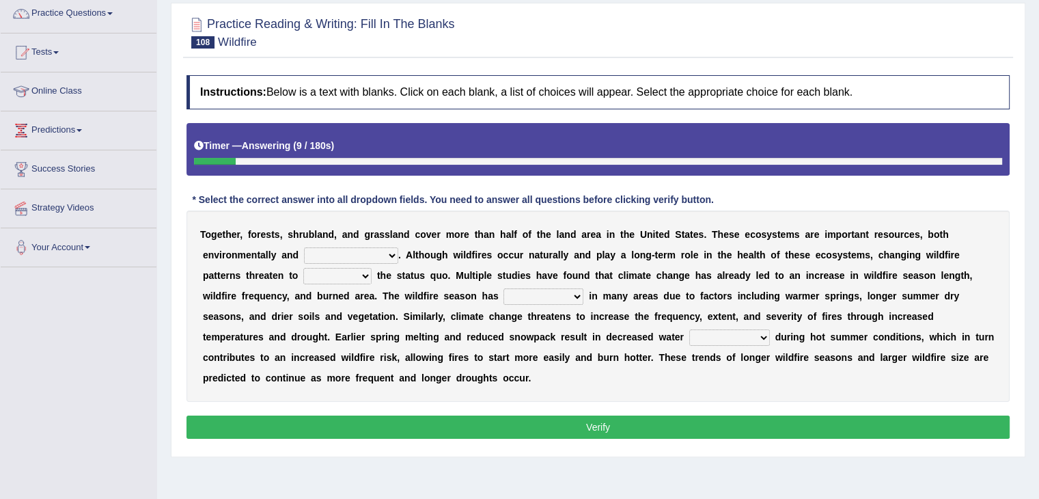
scroll to position [137, 0]
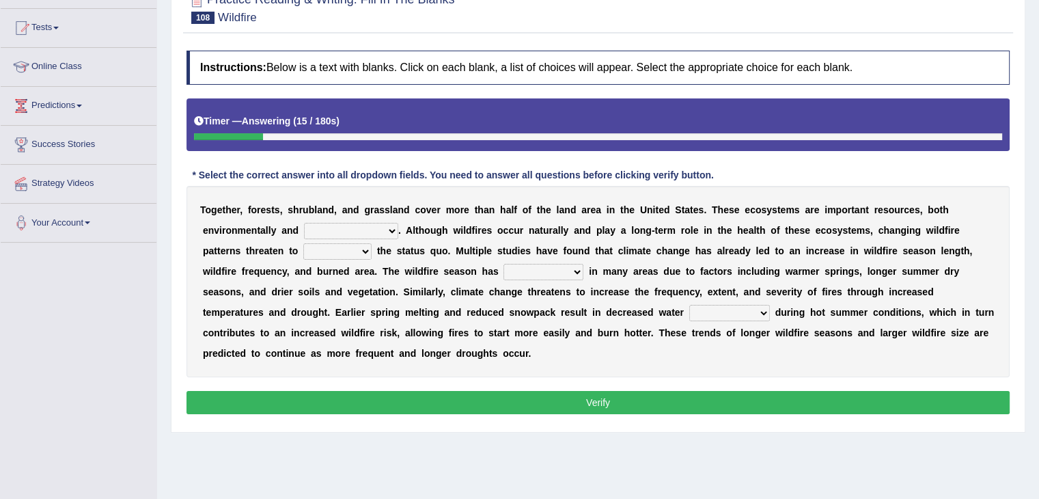
click at [385, 227] on select "archaeologically psychologically chronologically economically" at bounding box center [351, 231] width 94 height 16
select select "archaeologically"
click at [304, 223] on select "archaeologically psychologically chronologically economically" at bounding box center [351, 231] width 94 height 16
click at [364, 249] on select "upset posset set reset" at bounding box center [337, 251] width 68 height 16
select select "upset"
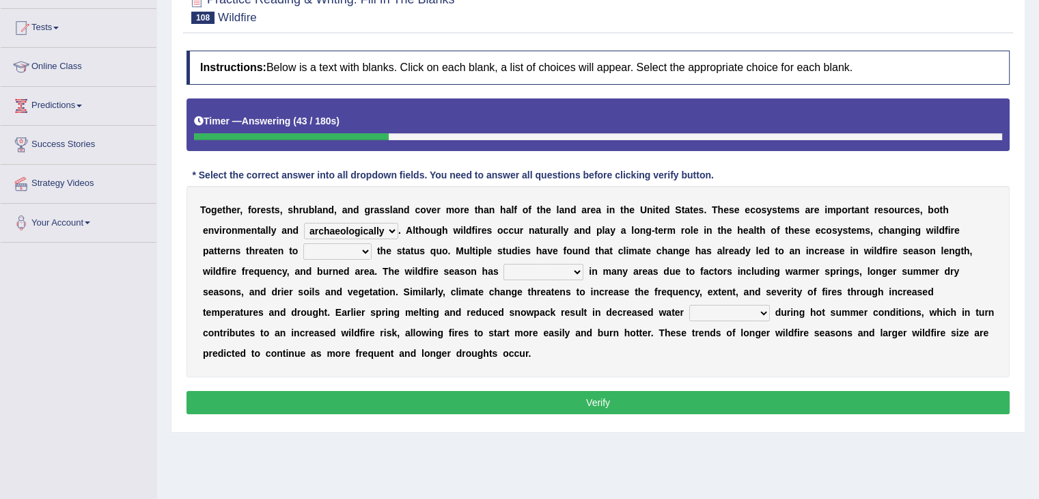
click at [303, 243] on select "upset posset set reset" at bounding box center [337, 251] width 68 height 16
click at [574, 268] on select "freshened hyphened lengthened strengthened" at bounding box center [543, 272] width 80 height 16
click at [503, 264] on select "freshened hyphened lengthened strengthened" at bounding box center [543, 272] width 80 height 16
click at [576, 268] on select "freshened hyphened lengthened strengthened" at bounding box center [543, 272] width 80 height 16
select select "strengthened"
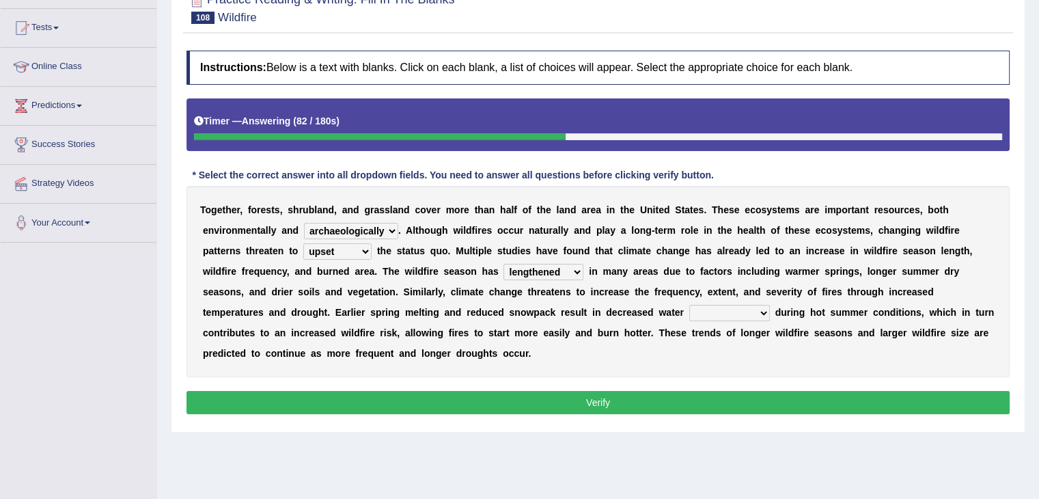
click at [503, 264] on select "freshened hyphened lengthened strengthened" at bounding box center [543, 272] width 80 height 16
click at [760, 307] on select "susceptibility availability spirituality compatibility" at bounding box center [729, 313] width 81 height 16
select select "availability"
click at [689, 305] on select "susceptibility availability spirituality compatibility" at bounding box center [729, 313] width 81 height 16
click at [503, 393] on button "Verify" at bounding box center [597, 402] width 823 height 23
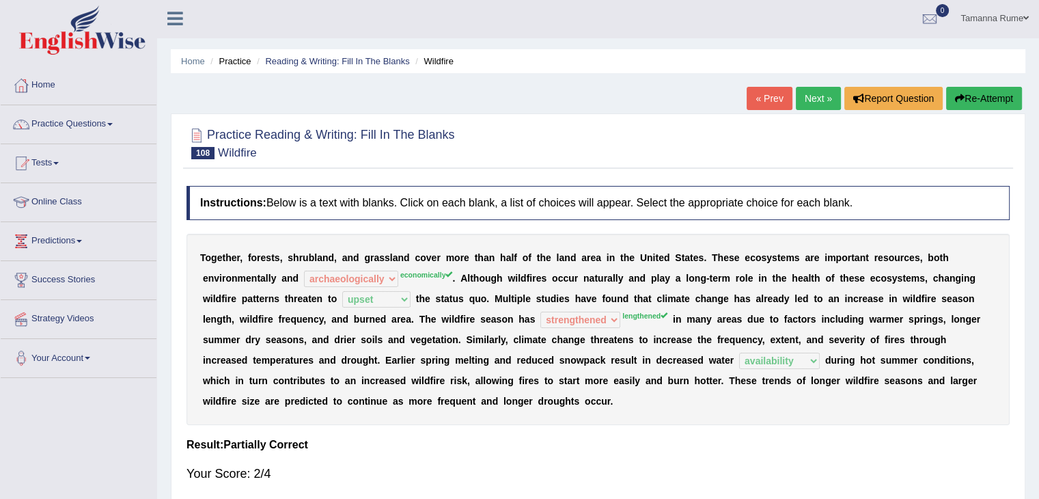
scroll to position [0, 0]
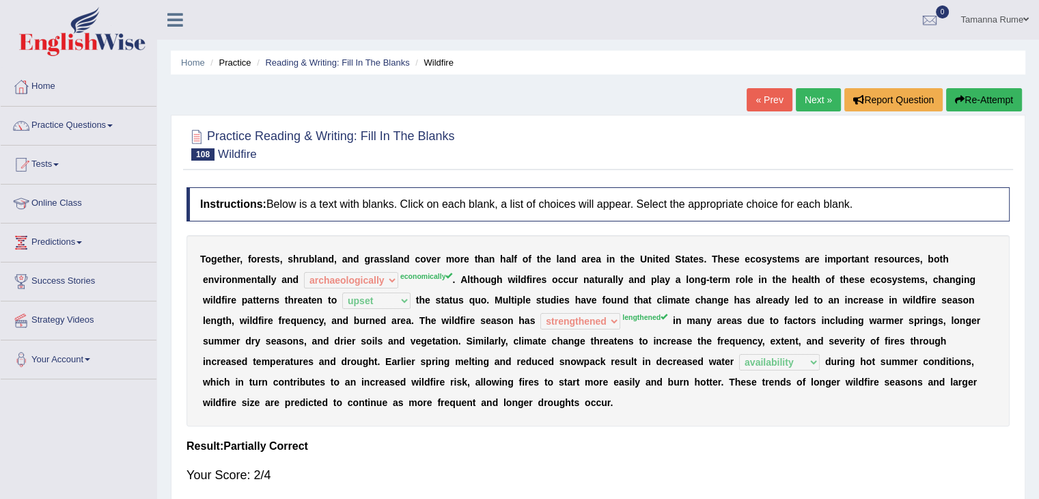
click at [815, 96] on link "Next »" at bounding box center [818, 99] width 45 height 23
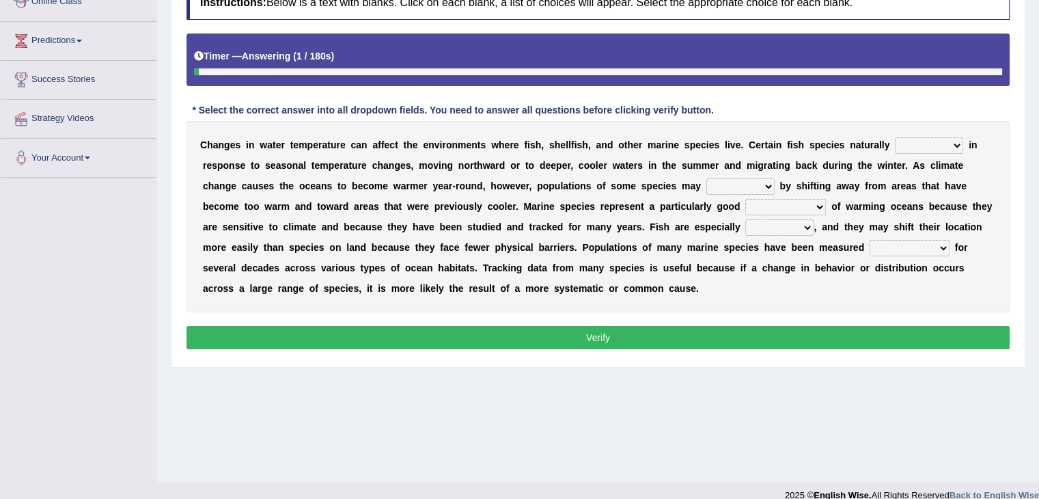
scroll to position [205, 0]
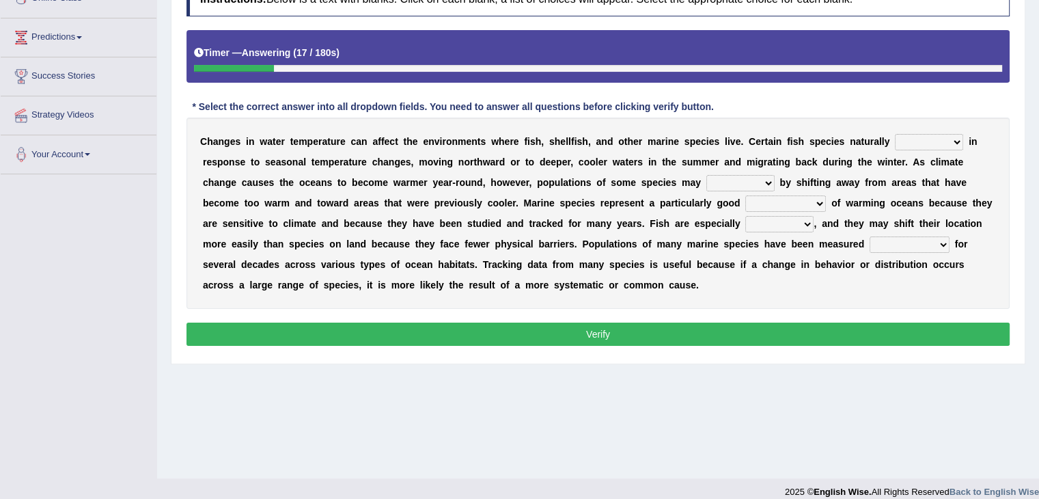
click at [945, 141] on select "migrate emigrate immigrate ingrate" at bounding box center [929, 142] width 68 height 16
select select "migrate"
click at [895, 134] on select "migrate emigrate immigrate ingrate" at bounding box center [929, 142] width 68 height 16
click at [951, 140] on select "migrate emigrate immigrate ingrate" at bounding box center [929, 142] width 68 height 16
click at [949, 140] on select "migrate emigrate immigrate ingrate" at bounding box center [929, 142] width 68 height 16
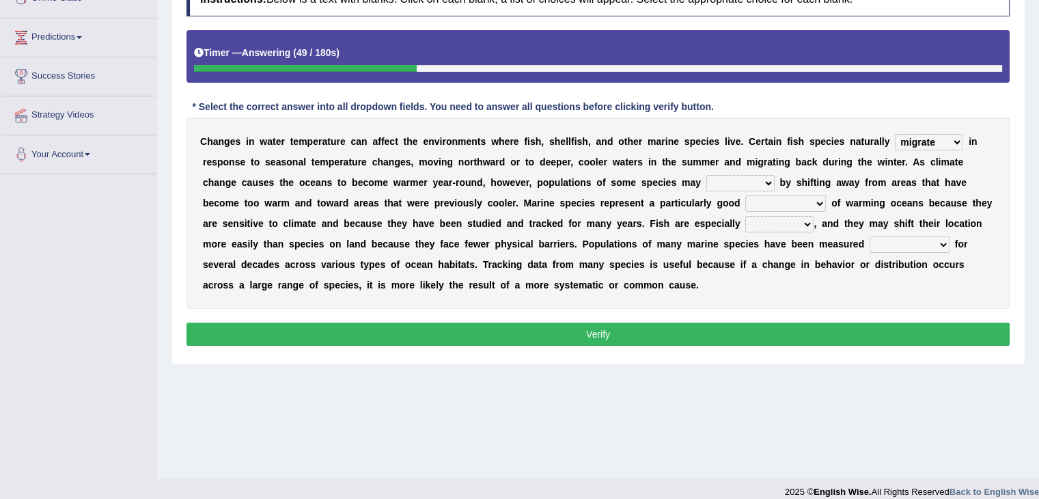
click at [768, 181] on select "prompt adapt adopt adept" at bounding box center [740, 183] width 68 height 16
select select "adapt"
click at [706, 175] on select "prompt adapt adopt adept" at bounding box center [740, 183] width 68 height 16
click at [816, 200] on select "administrator emancipator indicator infiltrator" at bounding box center [785, 203] width 81 height 16
select select "indicator"
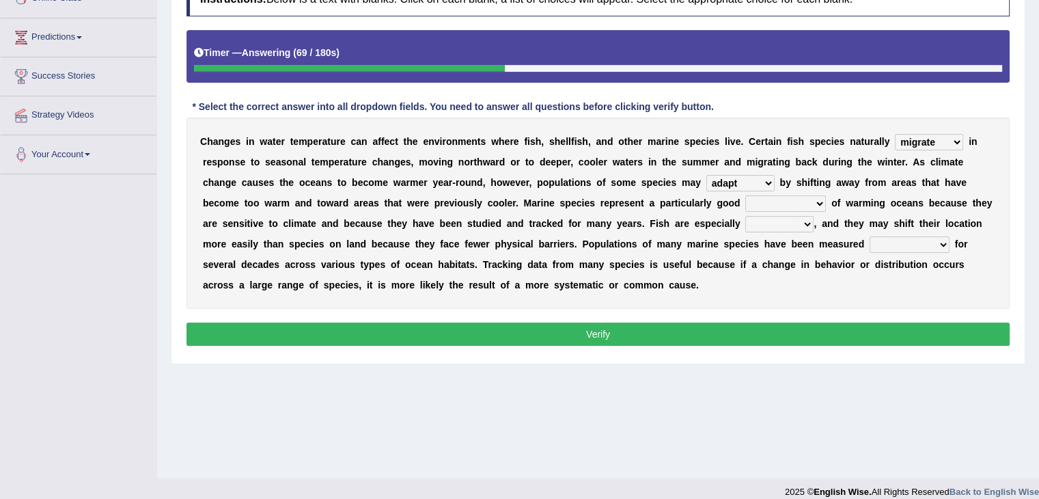
click at [745, 195] on select "administrator emancipator indicator infiltrator" at bounding box center [785, 203] width 81 height 16
click at [798, 221] on select "fragile juvenile hostile mobile" at bounding box center [779, 224] width 68 height 16
select select "mobile"
click at [745, 216] on select "fragile juvenile hostile mobile" at bounding box center [779, 224] width 68 height 16
click at [932, 244] on select "competently consistently potently intermittently" at bounding box center [909, 244] width 80 height 16
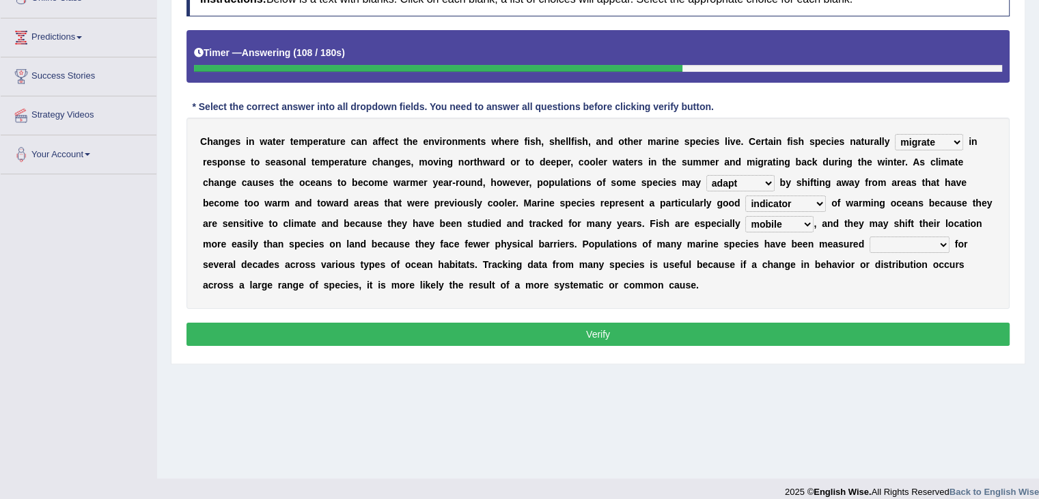
select select "consistently"
click at [869, 236] on select "competently consistently potently intermittently" at bounding box center [909, 244] width 80 height 16
click at [936, 242] on select "competently consistently potently intermittently" at bounding box center [909, 244] width 80 height 16
click at [729, 335] on button "Verify" at bounding box center [597, 333] width 823 height 23
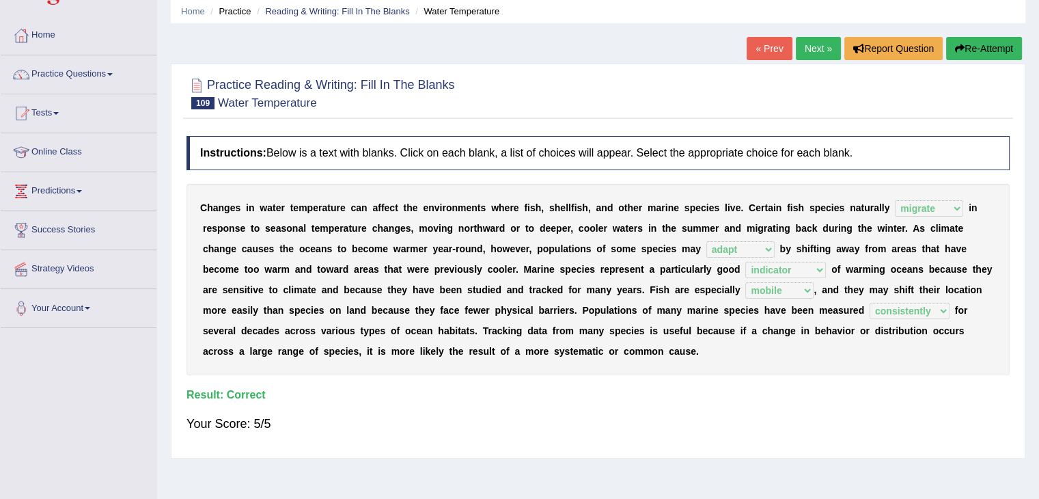
scroll to position [0, 0]
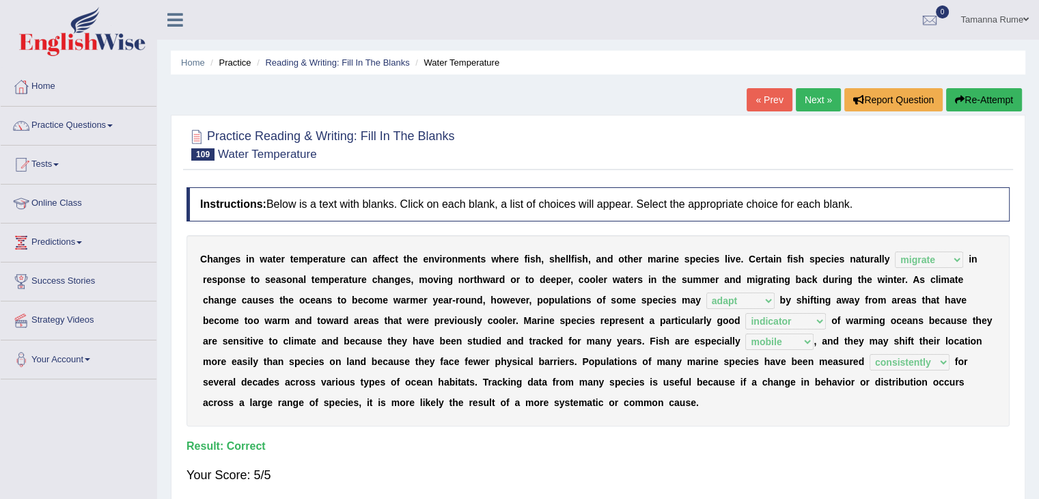
click at [812, 97] on link "Next »" at bounding box center [818, 99] width 45 height 23
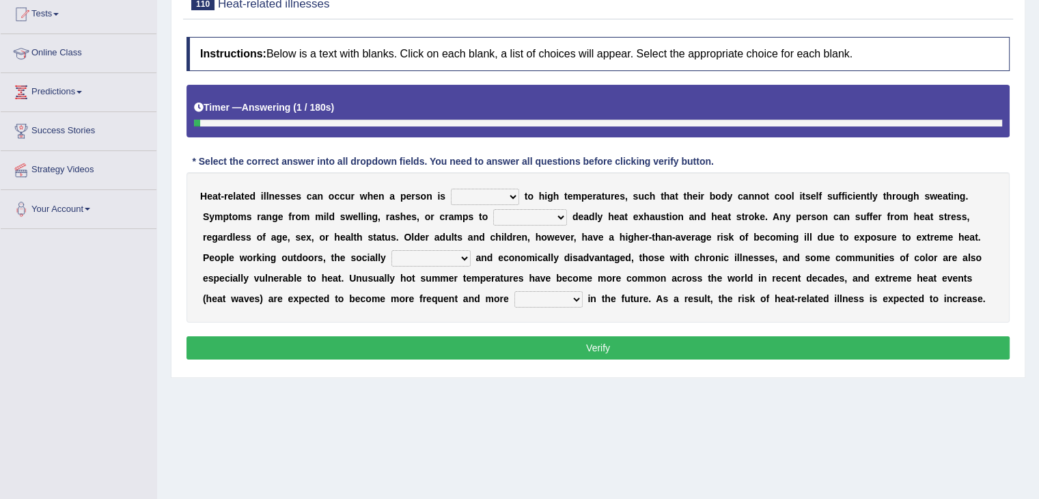
scroll to position [205, 0]
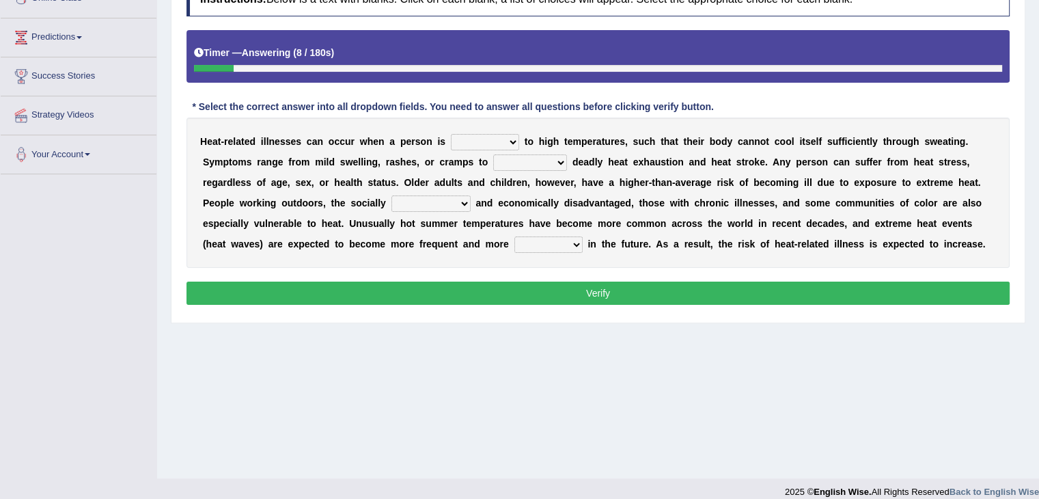
click at [510, 138] on select "proposed composed supposed exposed" at bounding box center [485, 142] width 68 height 16
select select "exposed"
click at [451, 134] on select "proposed composed supposed exposed" at bounding box center [485, 142] width 68 height 16
click at [553, 162] on select "prudentially celestially initially potentially" at bounding box center [530, 162] width 74 height 16
select select "potentially"
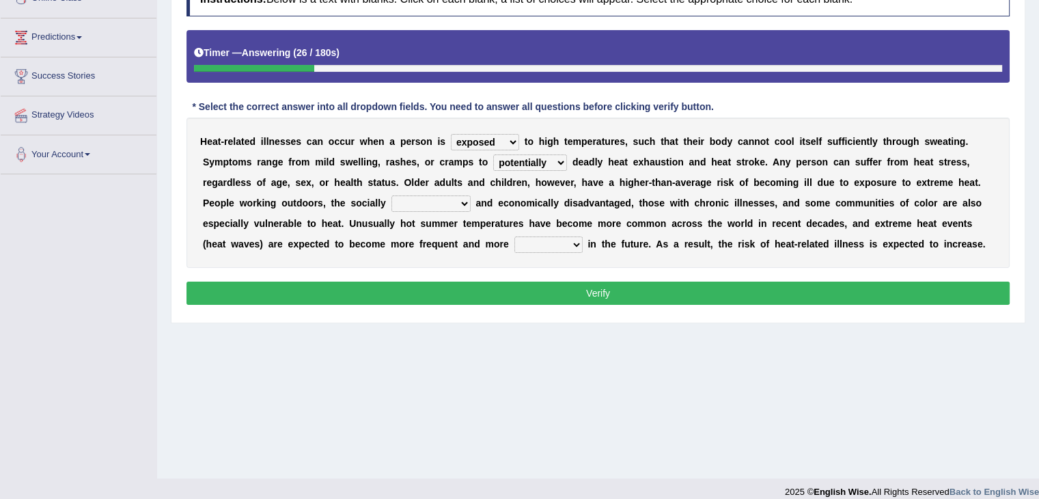
click at [493, 154] on select "prudentially celestially initially potentially" at bounding box center [530, 162] width 74 height 16
click at [453, 204] on select "assimilated regulated isolated demodulated" at bounding box center [430, 203] width 79 height 16
select select "isolated"
click at [391, 195] on select "assimilated regulated isolated demodulated" at bounding box center [430, 203] width 79 height 16
click at [566, 242] on select "abating pretense attenuated intense" at bounding box center [548, 244] width 68 height 16
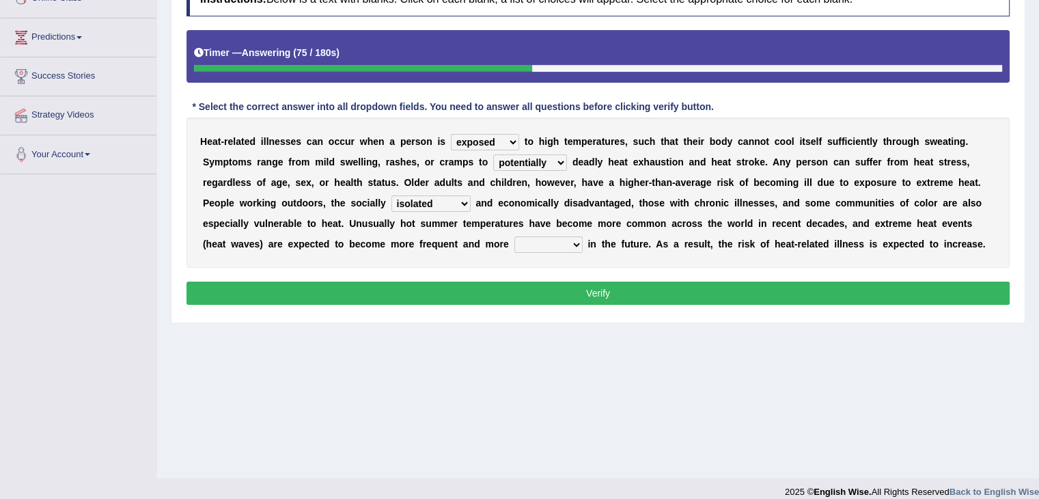
select select "intense"
click at [514, 236] on select "abating pretense attenuated intense" at bounding box center [548, 244] width 68 height 16
click at [520, 293] on button "Verify" at bounding box center [597, 292] width 823 height 23
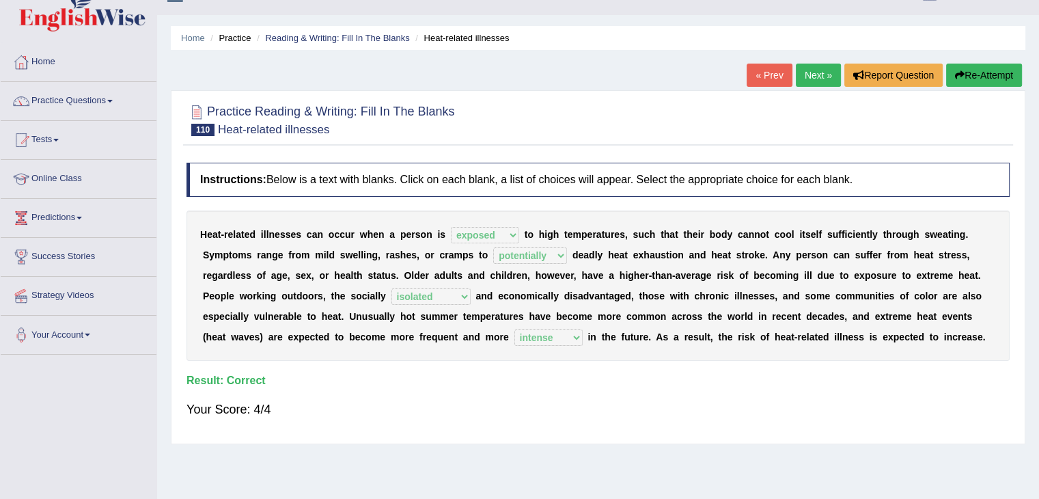
scroll to position [0, 0]
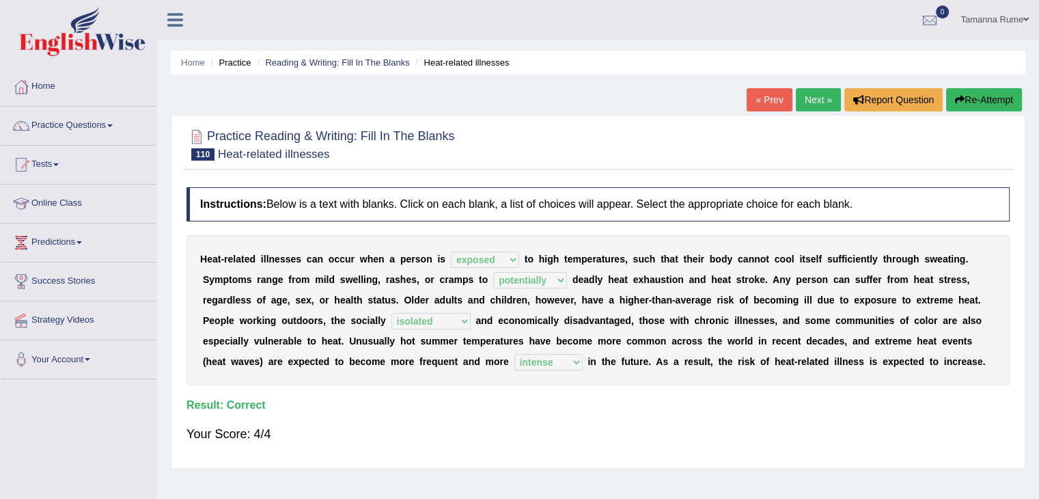
click at [817, 102] on link "Next »" at bounding box center [818, 99] width 45 height 23
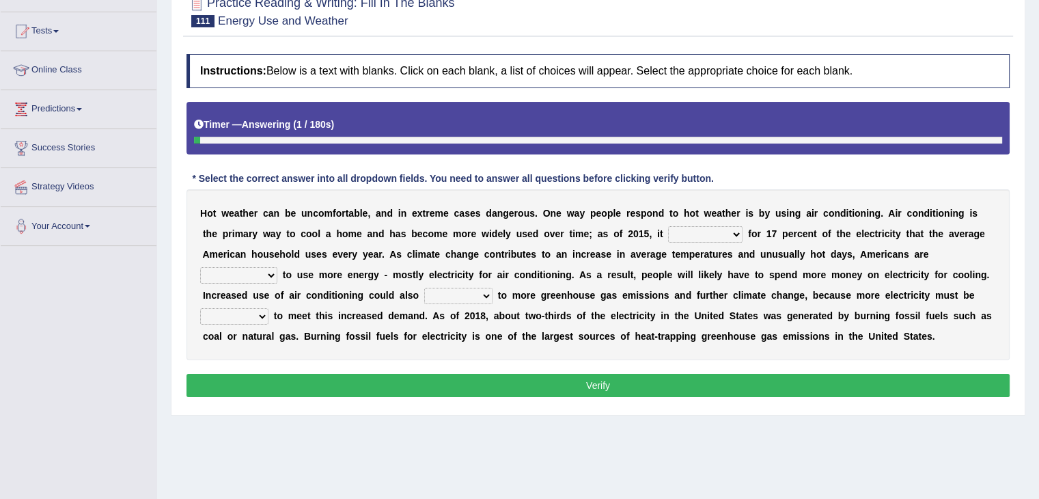
scroll to position [137, 0]
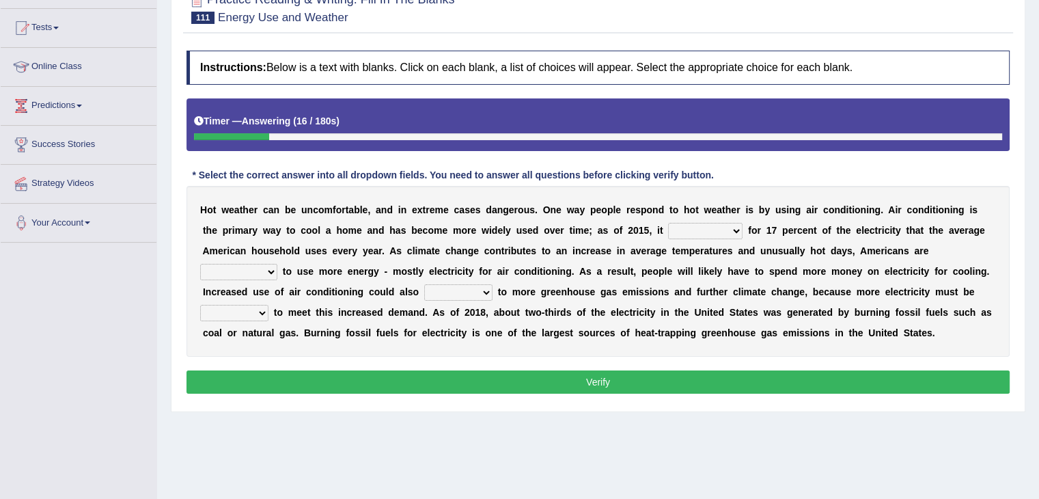
click at [733, 231] on select "represented accounted identified equaled" at bounding box center [705, 231] width 74 height 16
select select "accounted"
click at [668, 223] on select "represented accounted identified equaled" at bounding box center [705, 231] width 74 height 16
click at [264, 270] on select "expected subjected retrospected suspected" at bounding box center [238, 272] width 77 height 16
select select "expected"
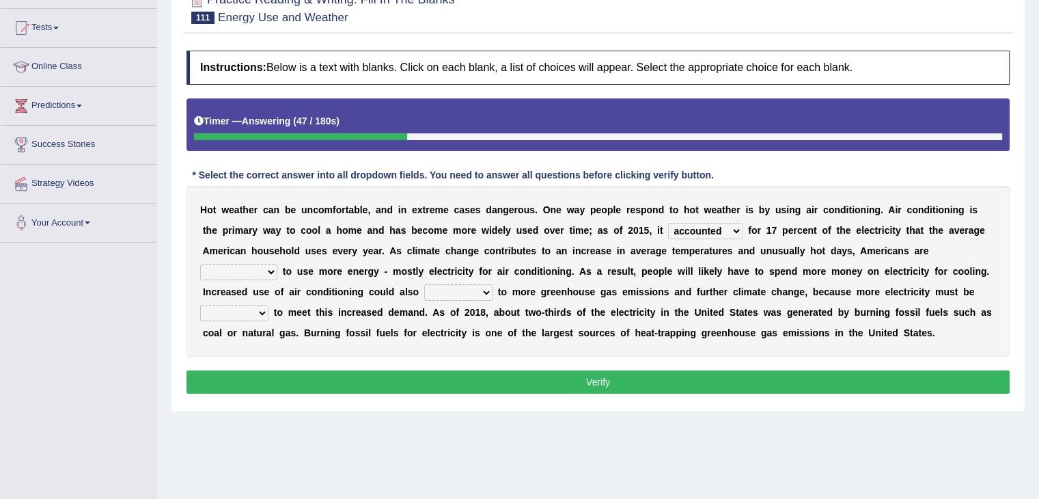
click at [200, 264] on select "expected subjected retrospected suspected" at bounding box center [238, 272] width 77 height 16
click at [486, 288] on select "refer return require lead" at bounding box center [458, 292] width 68 height 16
select select "lead"
click at [424, 284] on select "refer return require lead" at bounding box center [458, 292] width 68 height 16
click at [257, 308] on select "generated correlated separated integrated" at bounding box center [234, 313] width 68 height 16
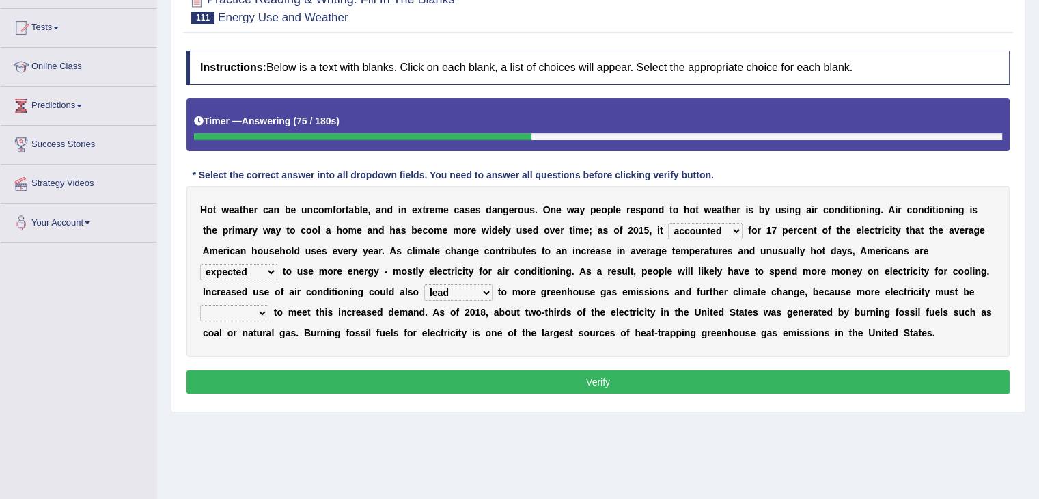
select select "generated"
click at [200, 305] on select "generated correlated separated integrated" at bounding box center [234, 313] width 68 height 16
click at [377, 382] on button "Verify" at bounding box center [597, 381] width 823 height 23
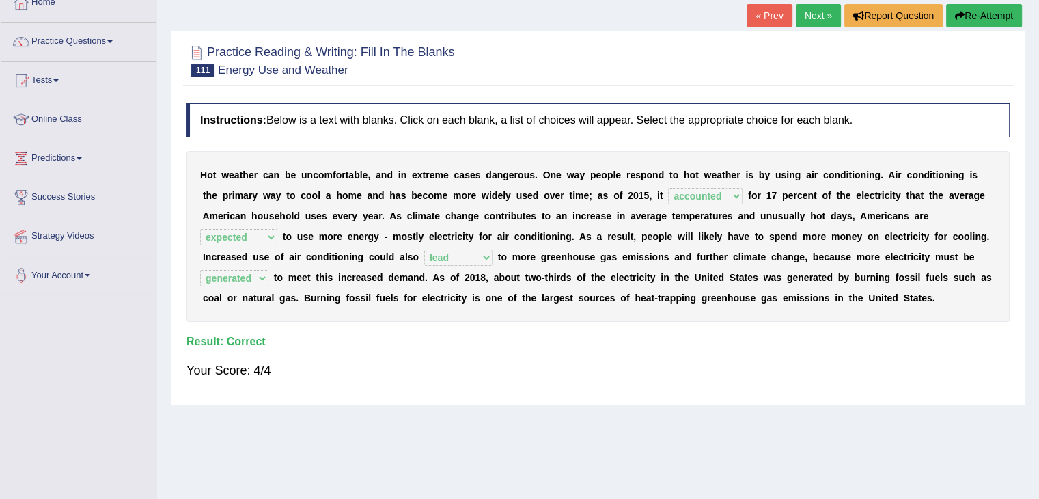
scroll to position [0, 0]
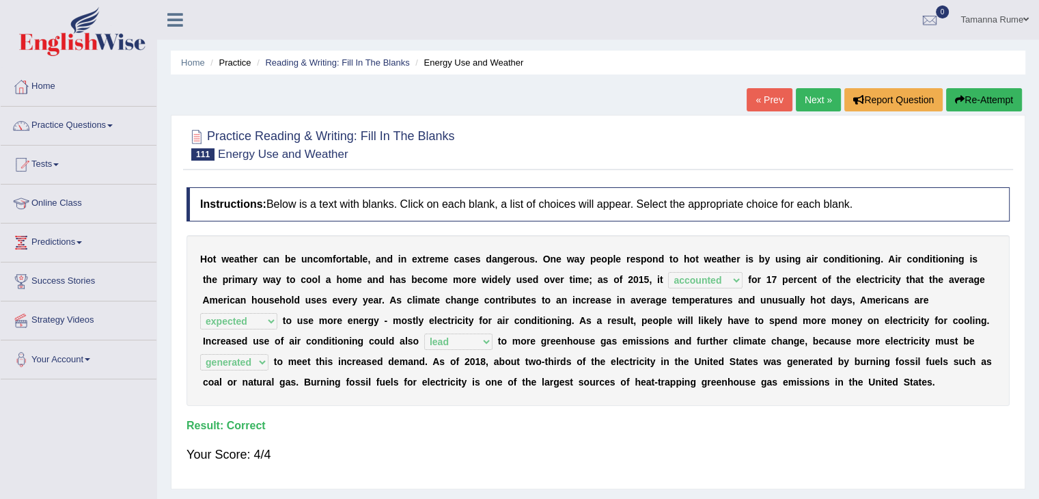
click at [808, 98] on link "Next »" at bounding box center [818, 99] width 45 height 23
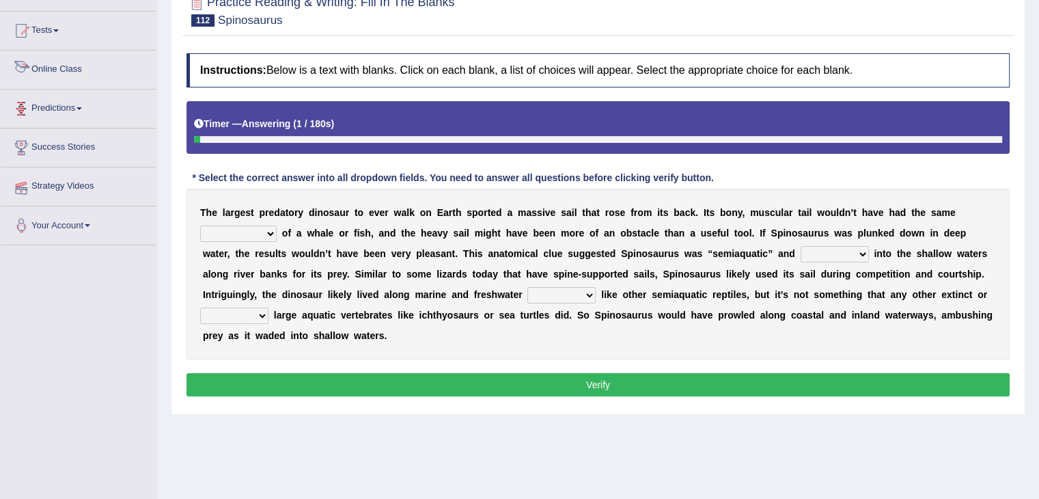
scroll to position [205, 0]
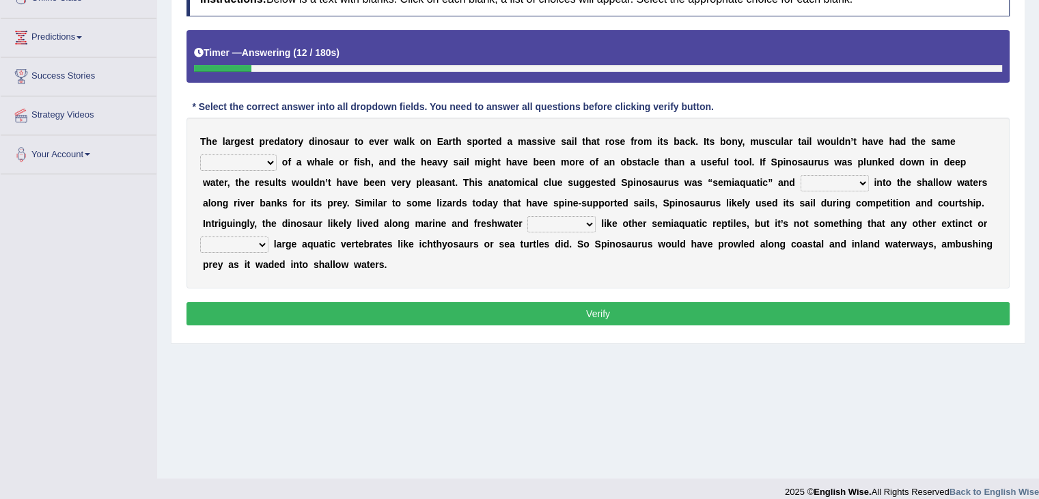
click at [268, 158] on select "affordability flexibility functionality availability" at bounding box center [238, 162] width 76 height 16
select select "functionality"
click at [200, 154] on select "affordability flexibility functionality availability" at bounding box center [238, 162] width 76 height 16
click at [858, 179] on select "bounded waded plunged faded" at bounding box center [835, 183] width 68 height 16
click at [801, 175] on select "bounded waded plunged faded" at bounding box center [835, 183] width 68 height 16
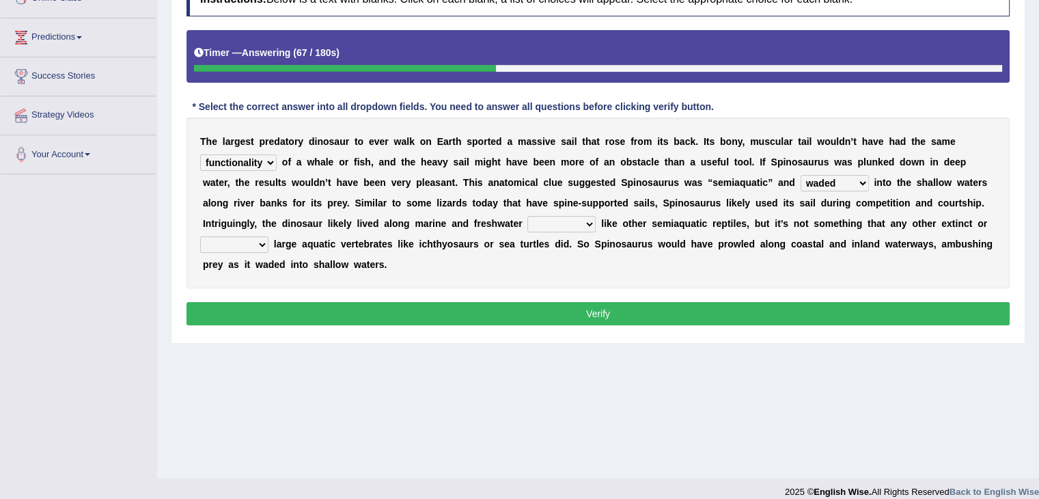
click at [851, 180] on select "bounded waded plunged faded" at bounding box center [835, 183] width 68 height 16
select select "bounded"
click at [801, 175] on select "bounded waded plunged faded" at bounding box center [835, 183] width 68 height 16
click at [583, 219] on select "habitats species fluxes pools" at bounding box center [561, 224] width 68 height 16
select select "species"
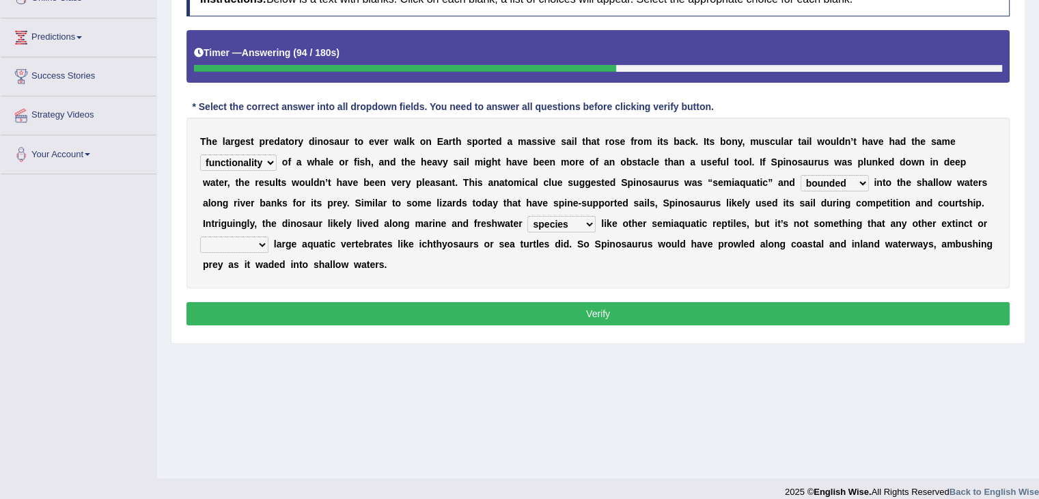
click at [527, 216] on select "habitats species fluxes pools" at bounding box center [561, 224] width 68 height 16
click at [255, 241] on select "extent resistant extant dominant" at bounding box center [234, 244] width 68 height 16
select select "dominant"
click at [200, 236] on select "extent resistant extant dominant" at bounding box center [234, 244] width 68 height 16
click at [269, 156] on select "affordability flexibility functionality availability" at bounding box center [238, 162] width 76 height 16
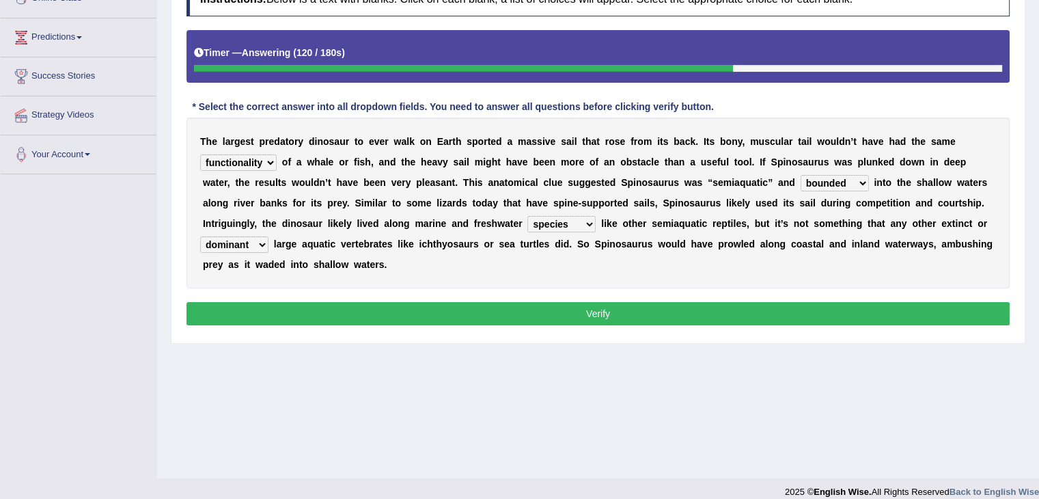
select select "flexibility"
click at [200, 154] on select "affordability flexibility functionality availability" at bounding box center [238, 162] width 76 height 16
click at [399, 309] on button "Verify" at bounding box center [597, 313] width 823 height 23
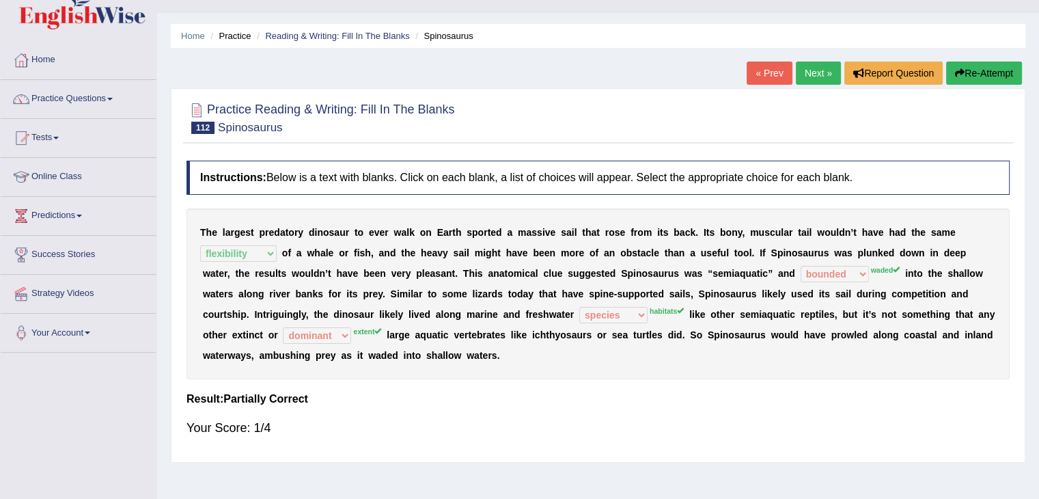
scroll to position [0, 0]
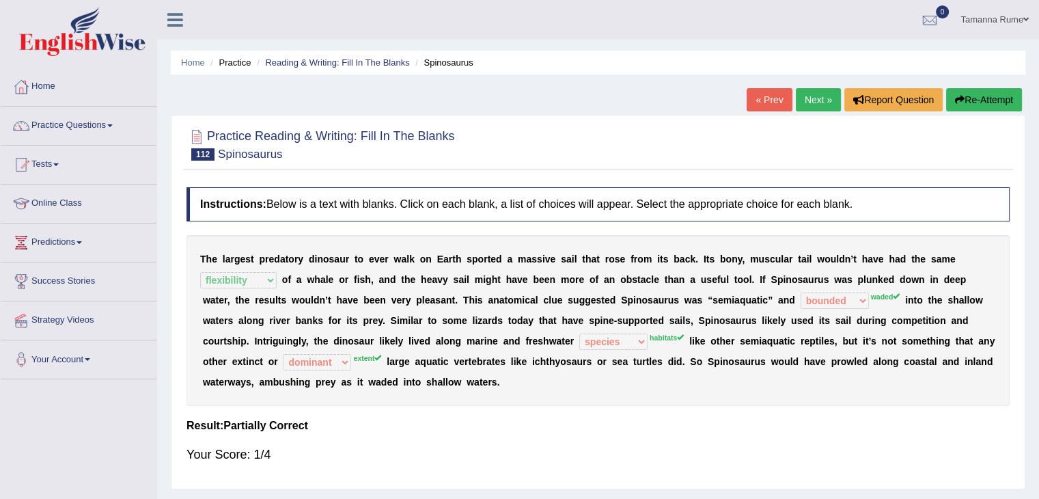
click at [807, 100] on link "Next »" at bounding box center [818, 99] width 45 height 23
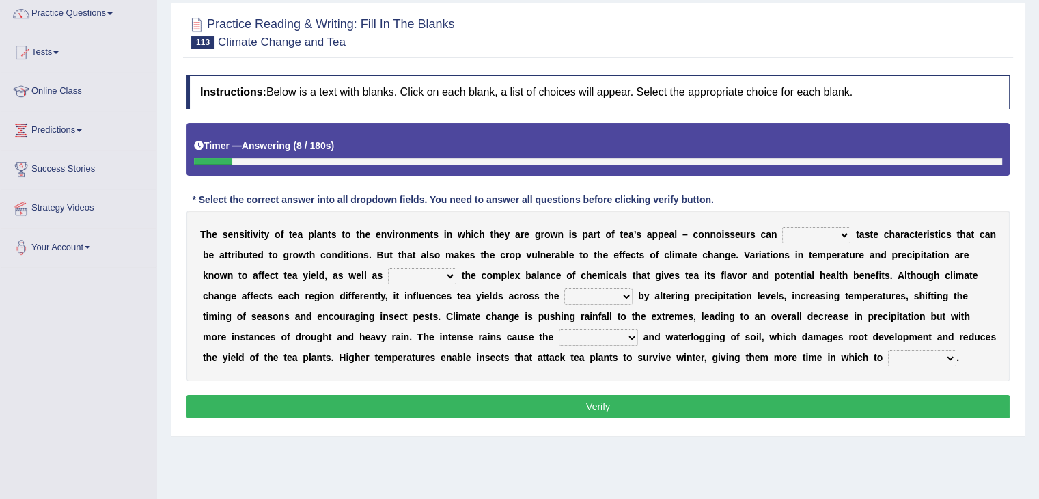
scroll to position [137, 0]
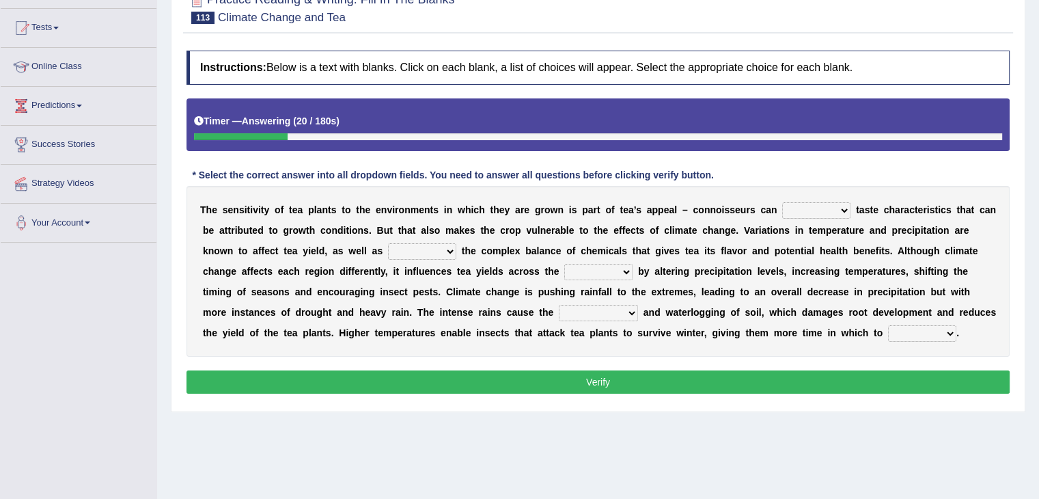
click at [839, 208] on select "concern disregard disarrange discern" at bounding box center [816, 210] width 68 height 16
select select "discern"
click at [782, 202] on select "concern disregard disarrange discern" at bounding box center [816, 210] width 68 height 16
click at [444, 249] on select "poster altar alter deter" at bounding box center [422, 251] width 68 height 16
select select "alter"
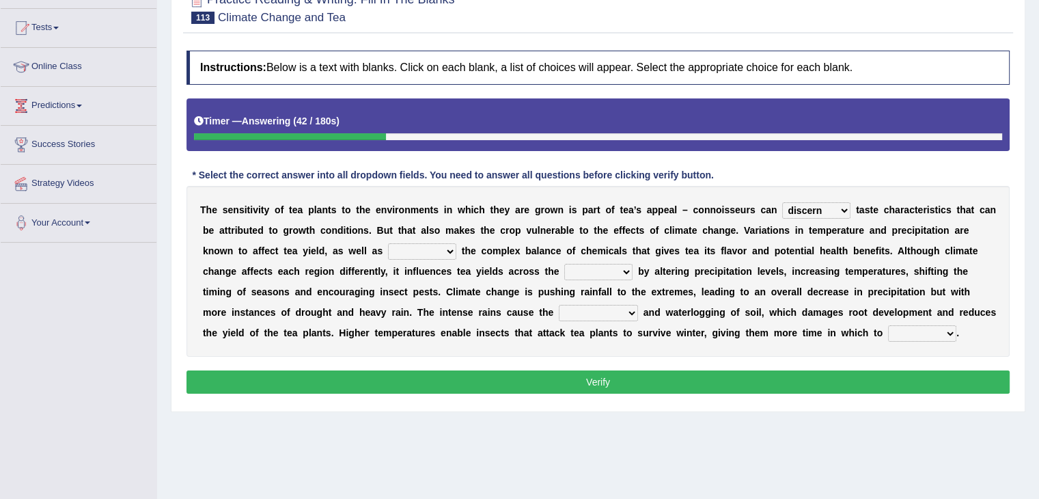
click at [388, 243] on select "poster altar alter deter" at bounding box center [422, 251] width 68 height 16
click at [622, 265] on select "river street board border" at bounding box center [598, 272] width 68 height 16
select select "border"
click at [564, 264] on select "river street board border" at bounding box center [598, 272] width 68 height 16
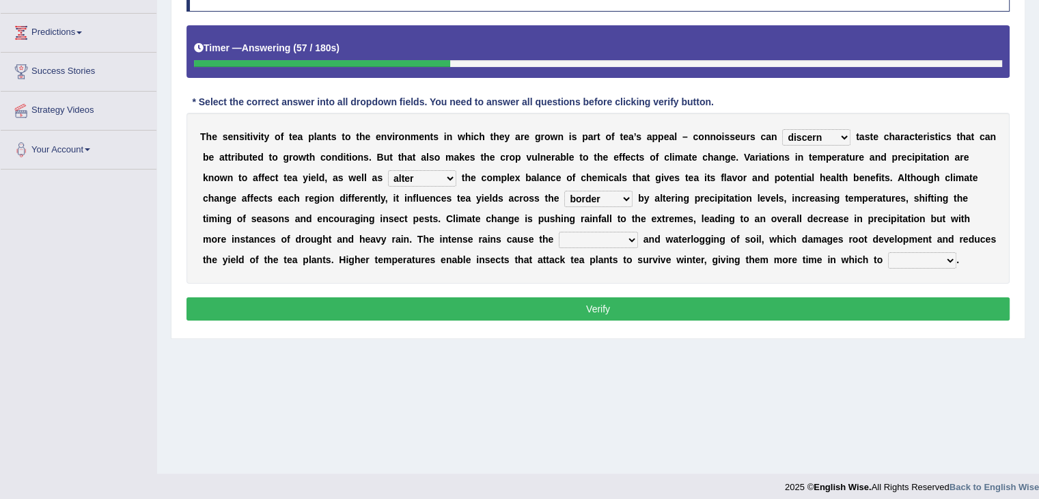
scroll to position [219, 0]
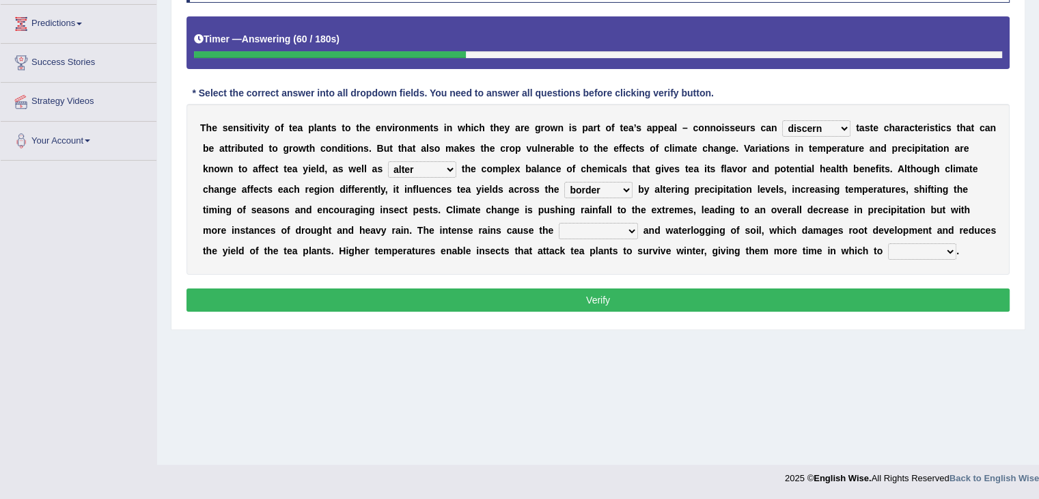
click at [623, 226] on select "compression diffusion erosion conversion" at bounding box center [598, 231] width 79 height 16
select select "erosion"
click at [559, 223] on select "compression diffusion erosion conversion" at bounding box center [598, 231] width 79 height 16
click at [937, 249] on select "reproduce conduce educe adduce" at bounding box center [922, 251] width 68 height 16
select select "reproduce"
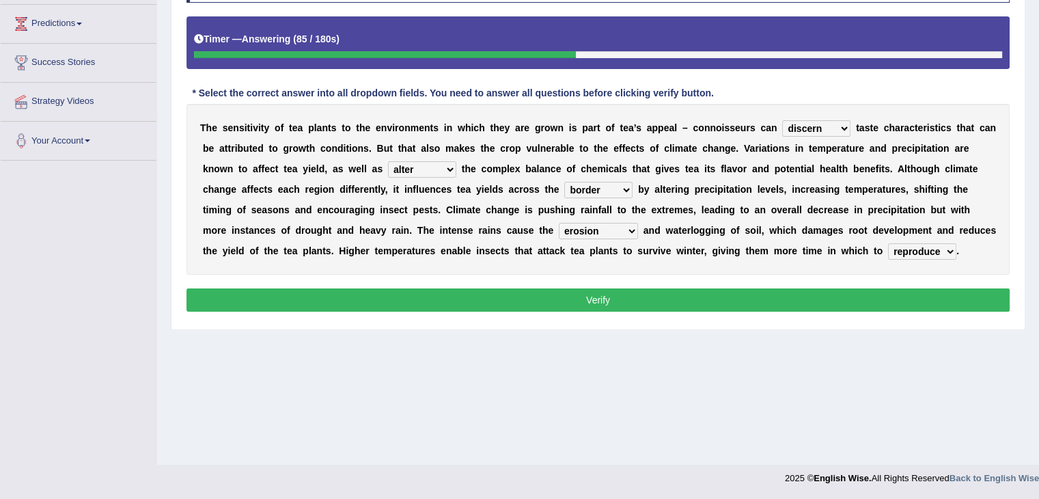
click at [888, 243] on select "reproduce conduce educe adduce" at bounding box center [922, 251] width 68 height 16
click at [943, 248] on select "reproduce conduce educe adduce" at bounding box center [922, 251] width 68 height 16
click at [888, 243] on select "reproduce conduce educe adduce" at bounding box center [922, 251] width 68 height 16
click at [824, 300] on button "Verify" at bounding box center [597, 299] width 823 height 23
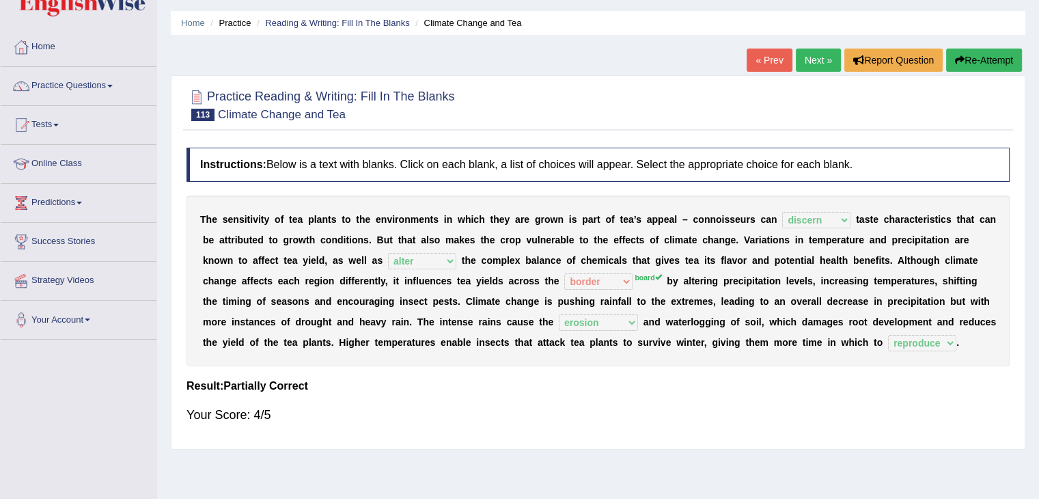
scroll to position [0, 0]
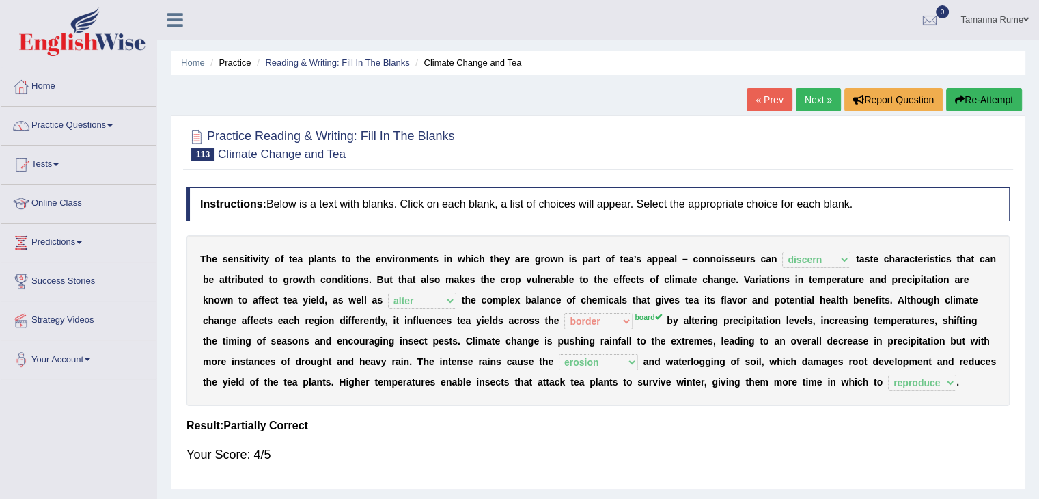
click at [798, 97] on link "Next »" at bounding box center [818, 99] width 45 height 23
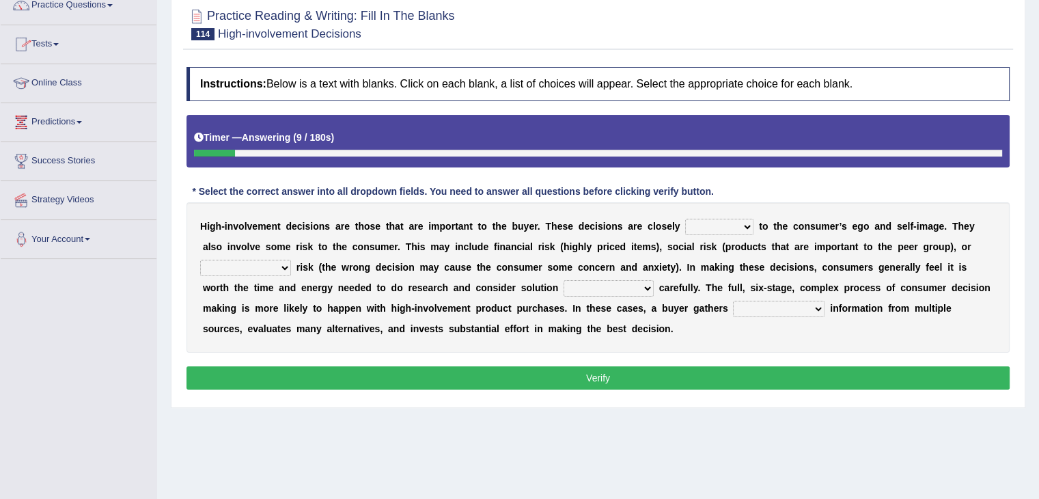
scroll to position [137, 0]
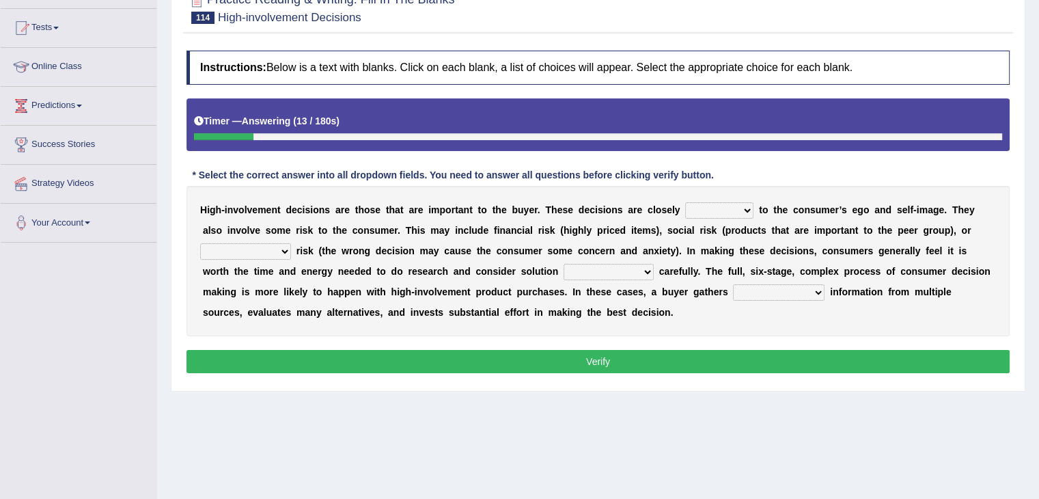
click at [740, 210] on select "retired received wired tied" at bounding box center [719, 210] width 68 height 16
select select "tied"
click at [685, 202] on select "retired received wired tied" at bounding box center [719, 210] width 68 height 16
click at [281, 250] on select "anthropological psychological chronological neurological" at bounding box center [245, 251] width 91 height 16
select select "psychological"
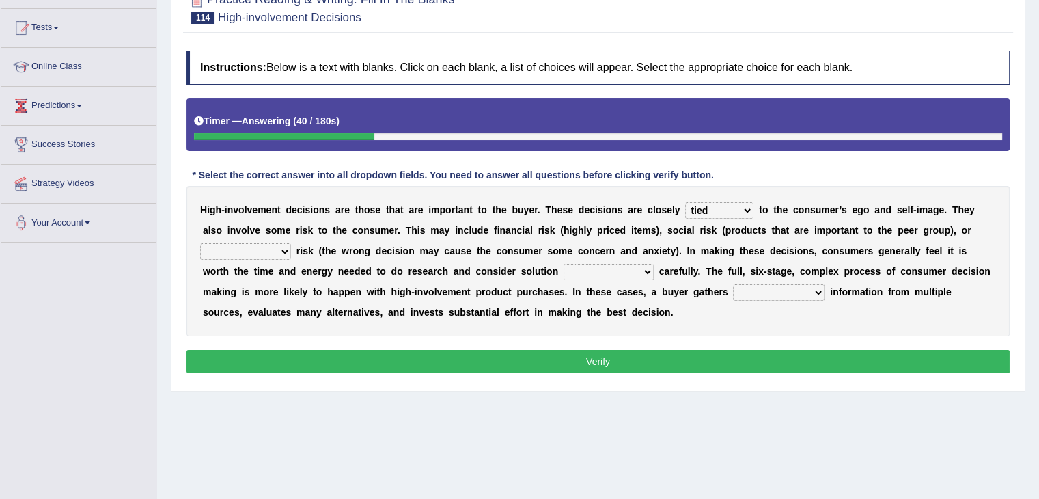
click at [200, 243] on select "anthropological psychological chronological neurological" at bounding box center [245, 251] width 91 height 16
click at [645, 266] on select "alternatives conjunctives executives representatives" at bounding box center [608, 272] width 90 height 16
select select "alternatives"
click at [563, 264] on select "alternatives conjunctives executives representatives" at bounding box center [608, 272] width 90 height 16
click at [807, 293] on select "insurmountable extensive limited extricated" at bounding box center [779, 292] width 92 height 16
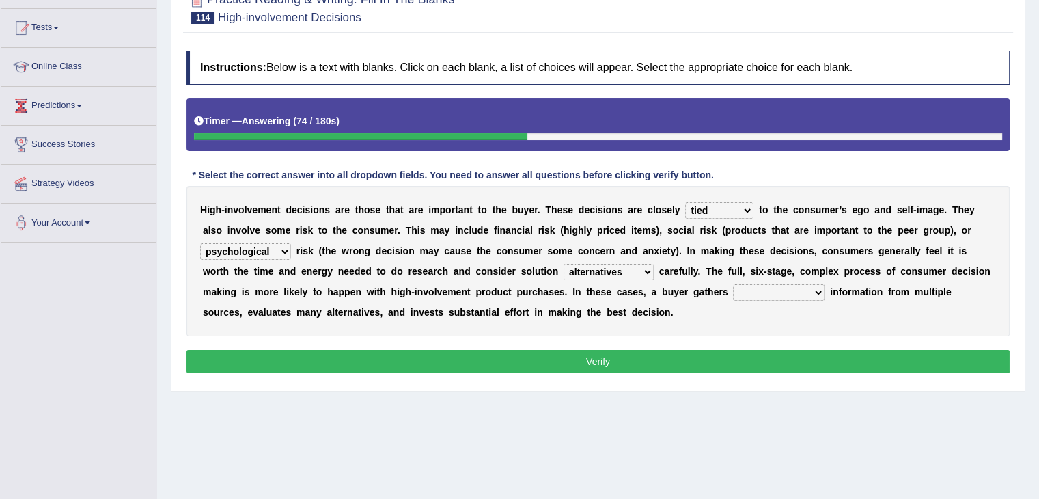
select select "extensive"
click at [733, 284] on select "insurmountable extensive limited extricated" at bounding box center [779, 292] width 92 height 16
click at [703, 356] on button "Verify" at bounding box center [597, 361] width 823 height 23
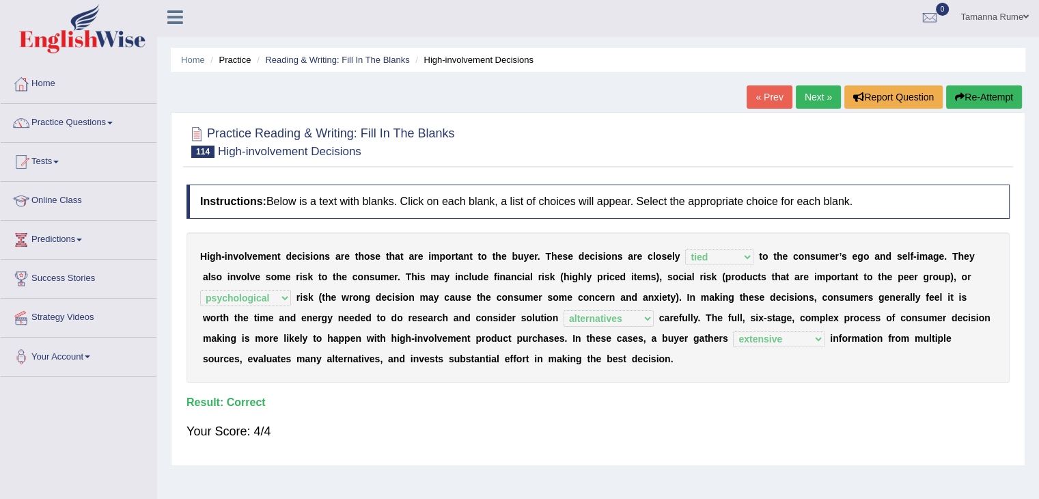
scroll to position [0, 0]
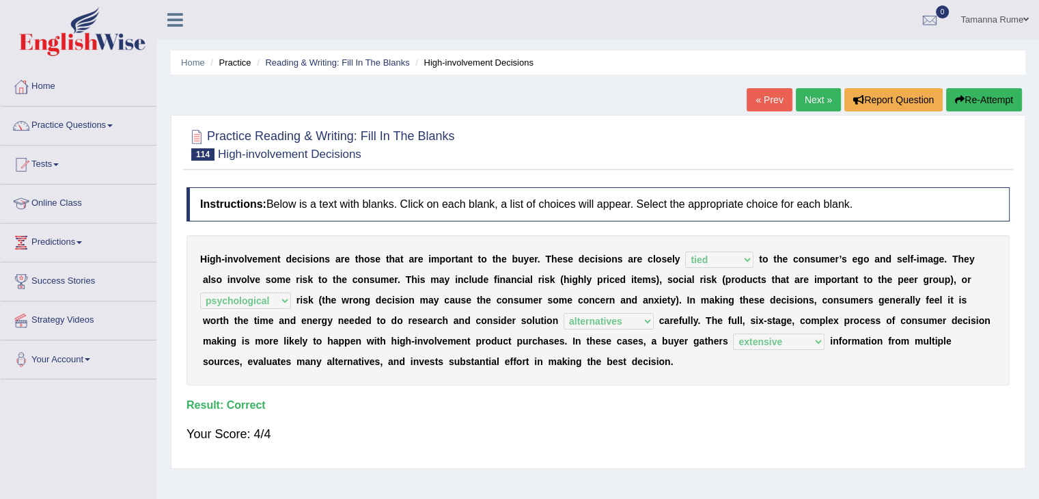
click at [800, 99] on link "Next »" at bounding box center [818, 99] width 45 height 23
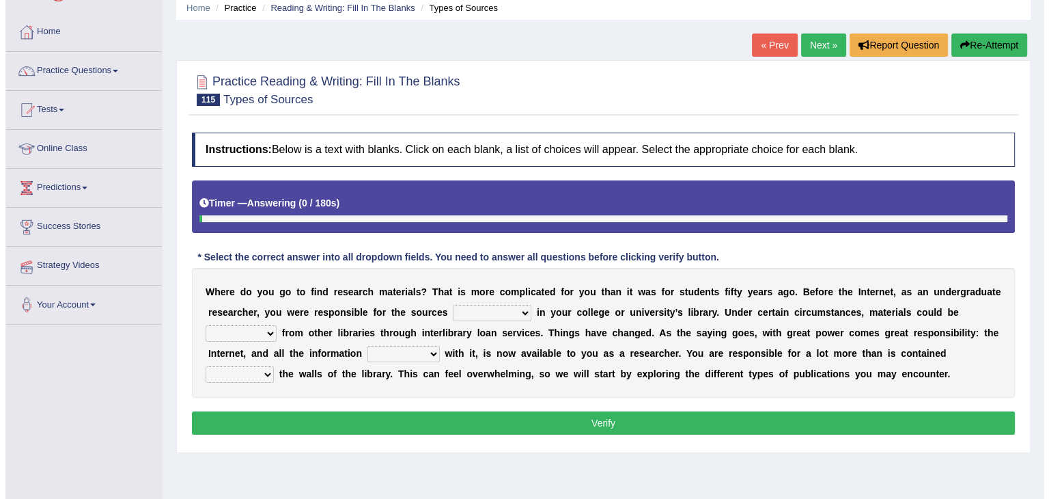
scroll to position [137, 0]
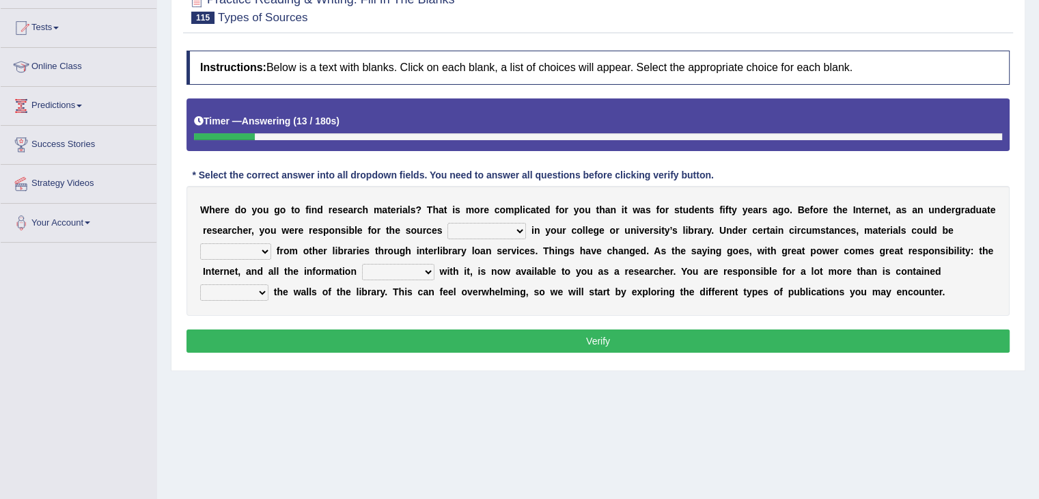
click at [516, 228] on select "decipherable saleable conceivable available" at bounding box center [486, 231] width 79 height 16
select select "available"
click at [447, 223] on select "decipherable saleable conceivable available" at bounding box center [486, 231] width 79 height 16
click at [256, 251] on select "sustained refrained obtained guaranteed" at bounding box center [235, 251] width 71 height 16
select select "obtained"
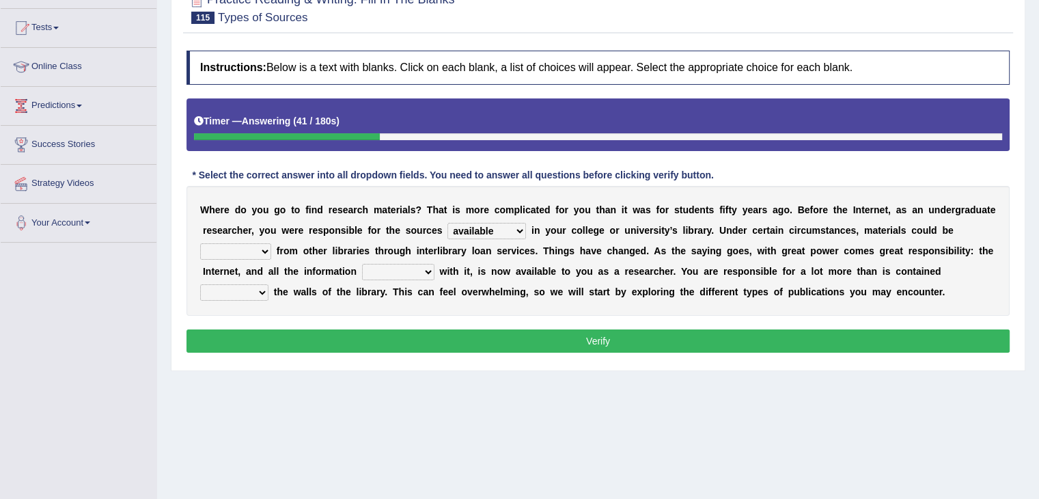
click at [200, 243] on select "sustained refrained obtained guaranteed" at bounding box center [235, 251] width 71 height 16
click at [421, 269] on select "redeemed disowned associated dissociated" at bounding box center [398, 272] width 72 height 16
select select "associated"
click at [362, 264] on select "redeemed disowned associated dissociated" at bounding box center [398, 272] width 72 height 16
click at [257, 287] on select "within off besides over" at bounding box center [234, 292] width 68 height 16
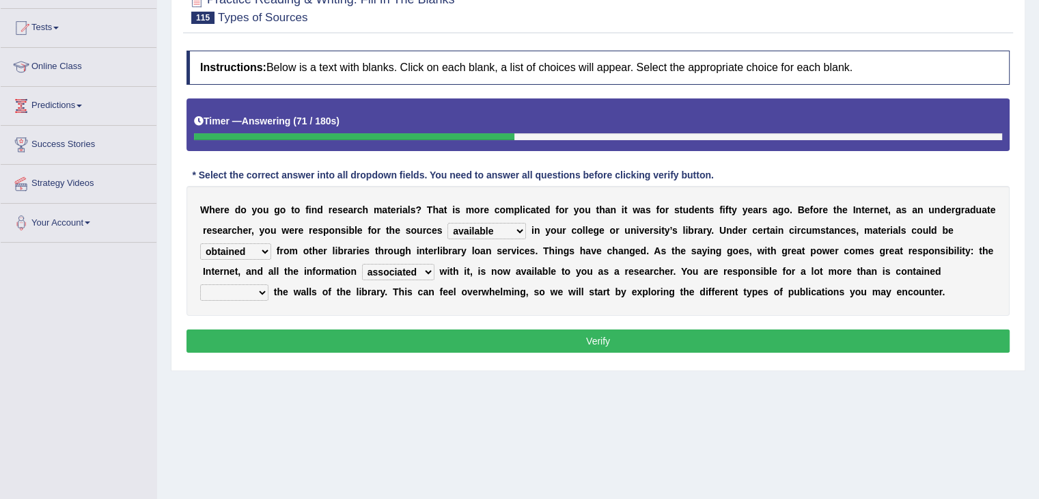
select select "within"
click at [200, 284] on select "within off besides over" at bounding box center [234, 292] width 68 height 16
click at [295, 338] on button "Verify" at bounding box center [597, 340] width 823 height 23
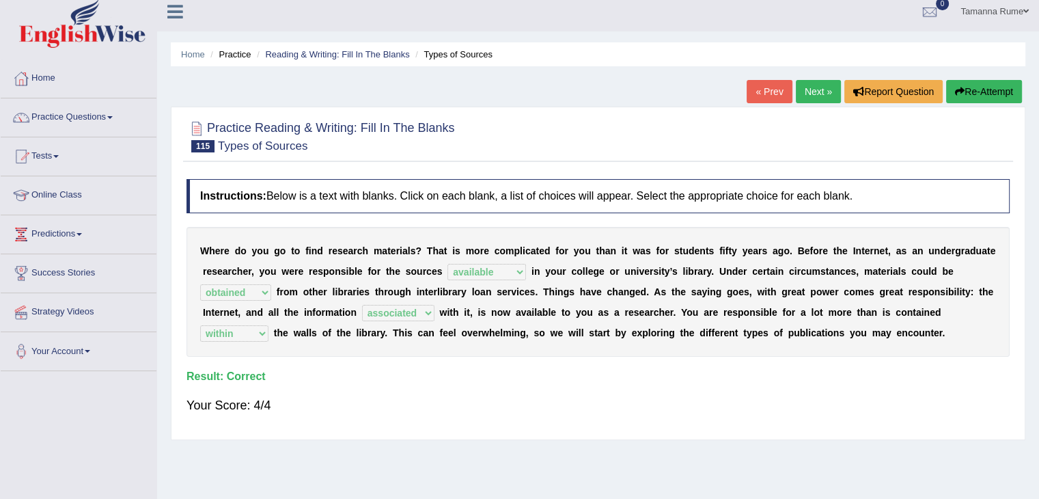
scroll to position [0, 0]
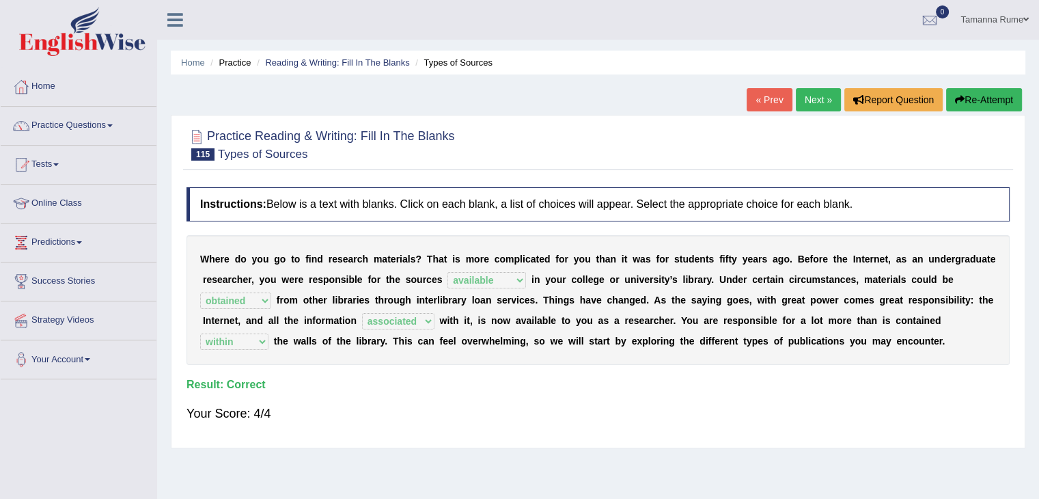
click at [818, 99] on link "Next »" at bounding box center [818, 99] width 45 height 23
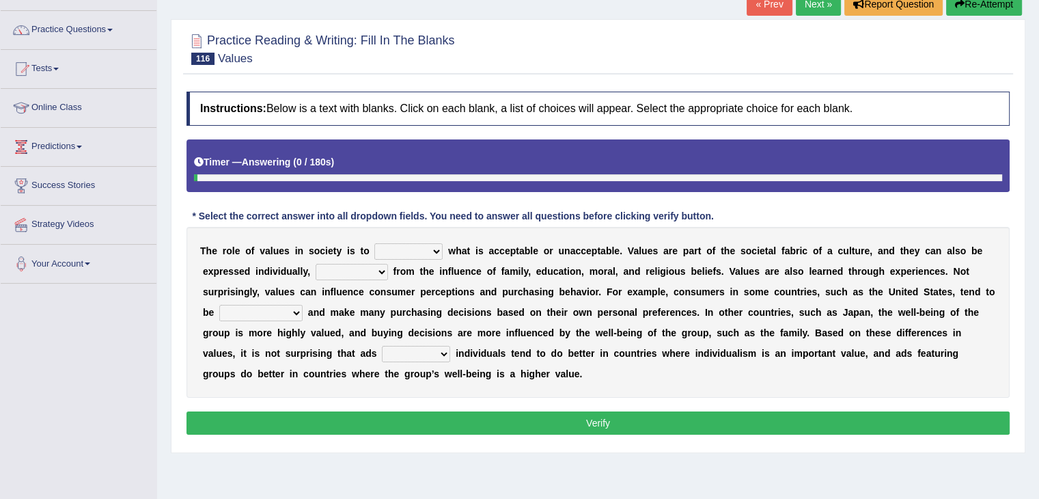
scroll to position [137, 0]
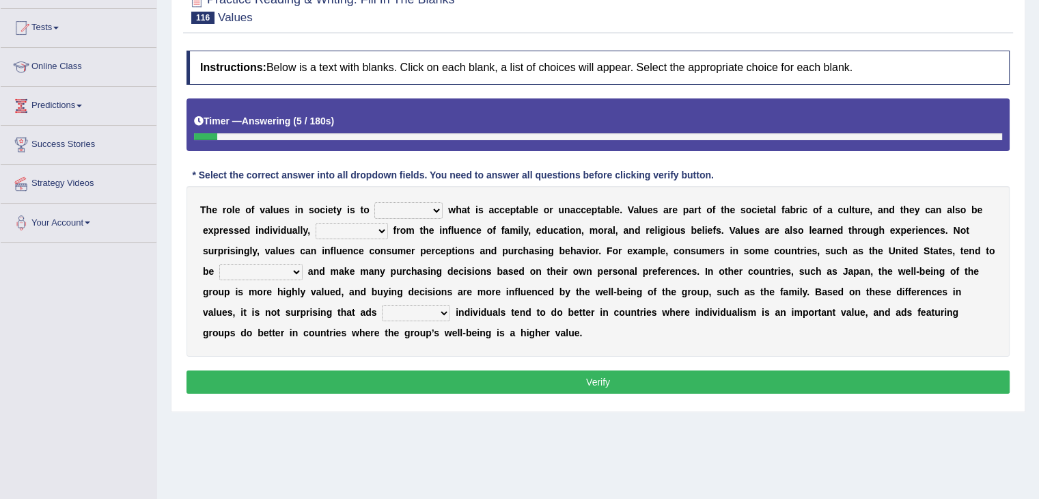
click at [434, 206] on select "prostate dictate facilitate refine" at bounding box center [408, 210] width 68 height 16
select select "dictate"
click at [374, 202] on select "prostate dictate facilitate refine" at bounding box center [408, 210] width 68 height 16
click at [373, 230] on select "rise descending raising arising" at bounding box center [352, 231] width 72 height 16
select select "descending"
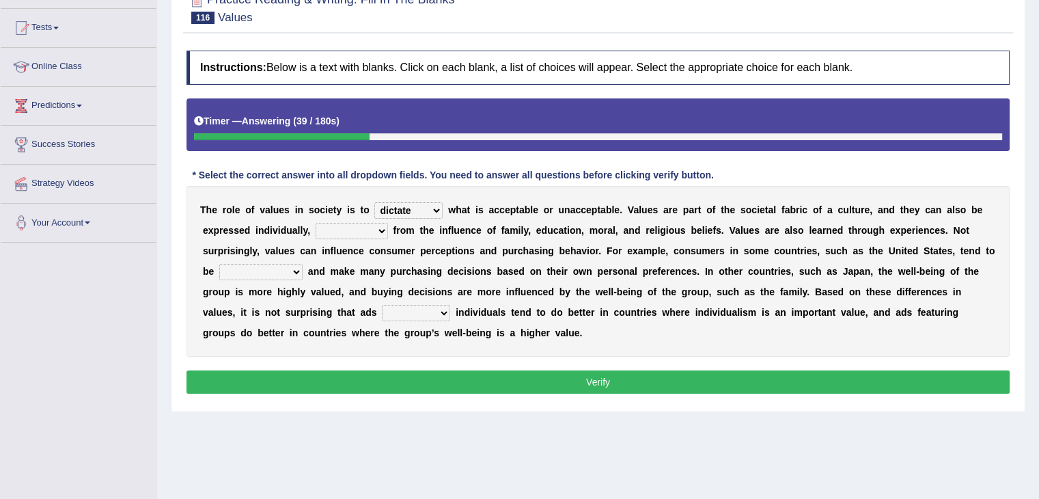
click at [316, 223] on select "rise descending raising arising" at bounding box center [352, 231] width 72 height 16
click at [289, 268] on select "moralistic ritualistic linguistic individualistic" at bounding box center [260, 272] width 83 height 16
select select "individualistic"
click at [219, 264] on select "moralistic ritualistic linguistic individualistic" at bounding box center [260, 272] width 83 height 16
click at [442, 308] on select "venturing capturing suturing featuring" at bounding box center [416, 313] width 68 height 16
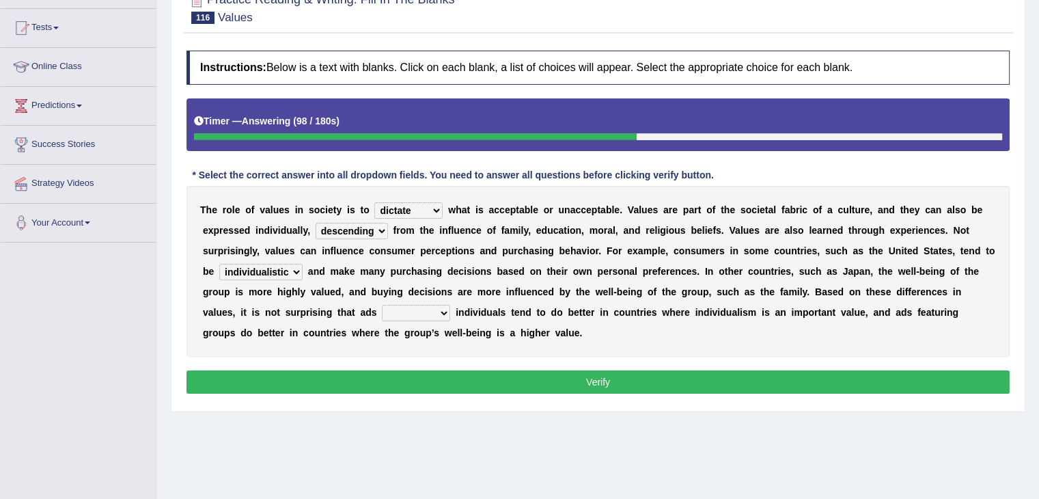
select select "featuring"
click at [382, 305] on select "venturing capturing suturing featuring" at bounding box center [416, 313] width 68 height 16
click at [406, 376] on button "Verify" at bounding box center [597, 381] width 823 height 23
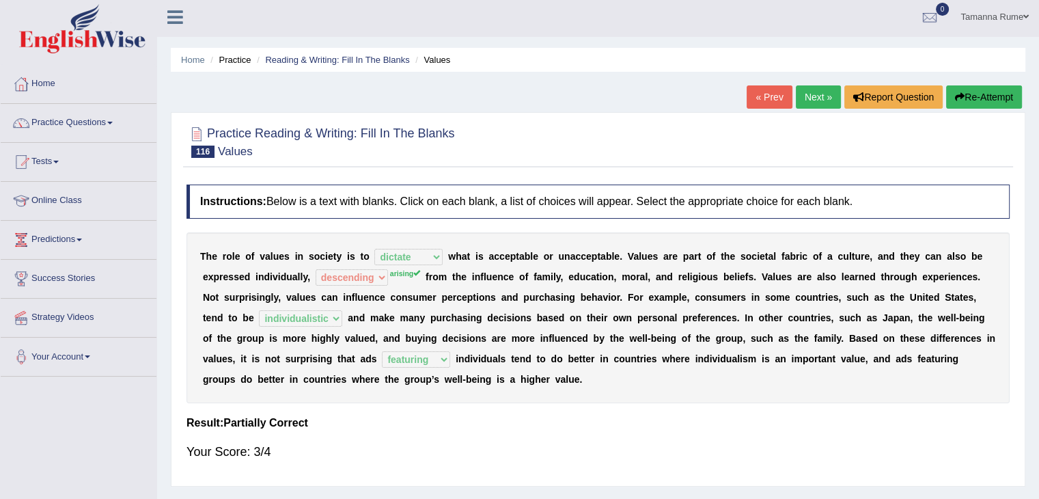
scroll to position [0, 0]
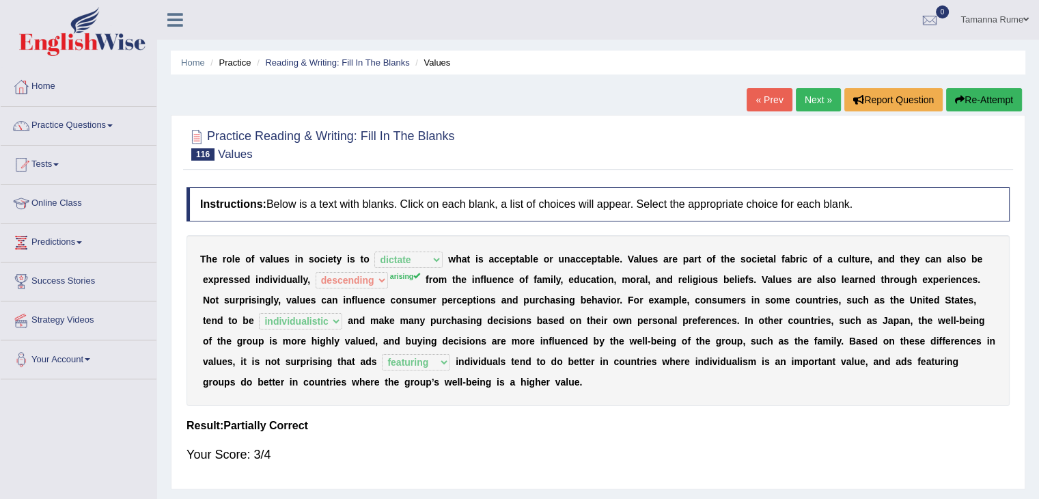
click at [809, 93] on link "Next »" at bounding box center [818, 99] width 45 height 23
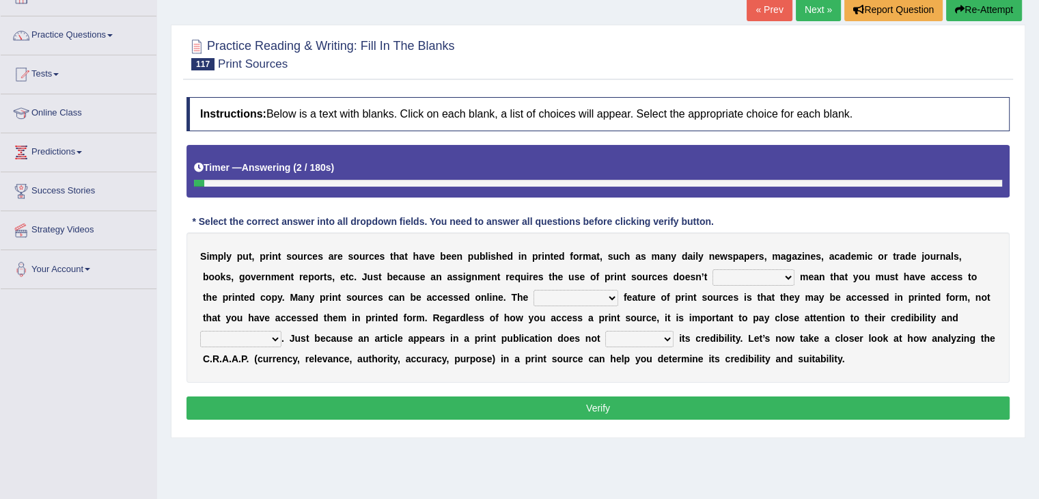
scroll to position [82, 0]
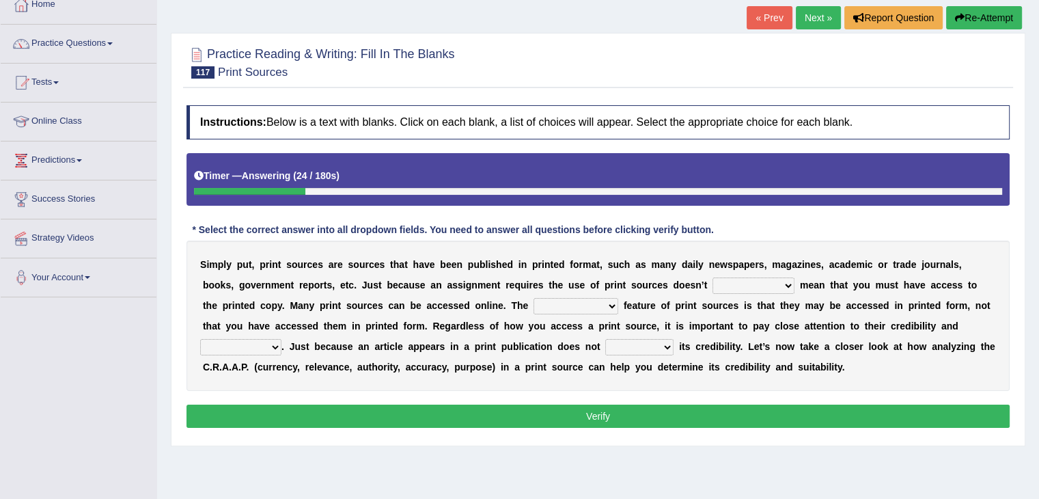
click at [777, 279] on select "necessarily aggressively momentously indecisively" at bounding box center [753, 285] width 82 height 16
select select "necessarily"
click at [712, 277] on select "necessarily aggressively momentously indecisively" at bounding box center [753, 285] width 82 height 16
click at [580, 307] on select "brainwashing distinguishing refurbishing establishing" at bounding box center [575, 306] width 85 height 16
select select "distinguishing"
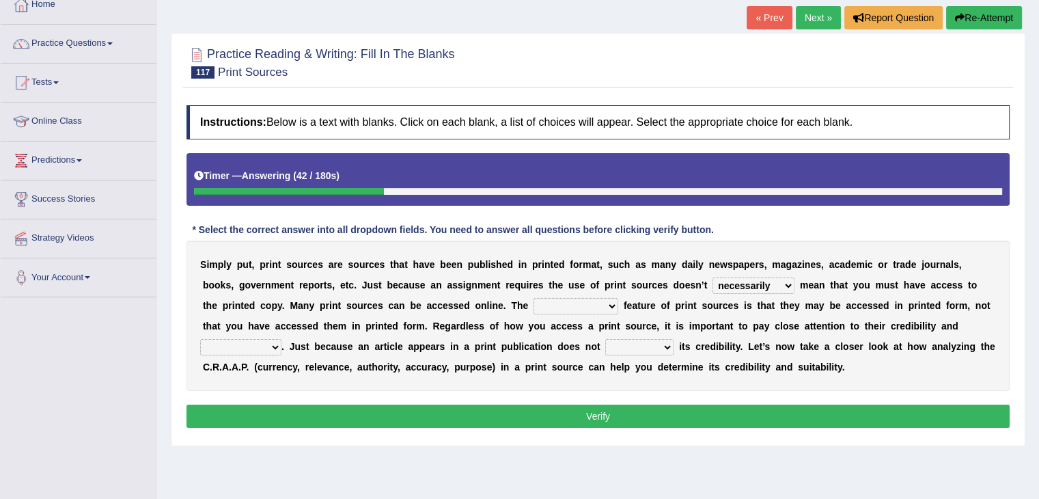
click at [533, 298] on select "brainwashing distinguishing refurbishing establishing" at bounding box center [575, 306] width 85 height 16
click at [270, 344] on select "compatibility conductibility susceptibility reliability" at bounding box center [240, 347] width 81 height 16
select select "compatibility"
click at [200, 339] on select "compatibility conductibility susceptibility reliability" at bounding box center [240, 347] width 81 height 16
click at [660, 342] on select "reassure ensure issue ensue" at bounding box center [639, 347] width 68 height 16
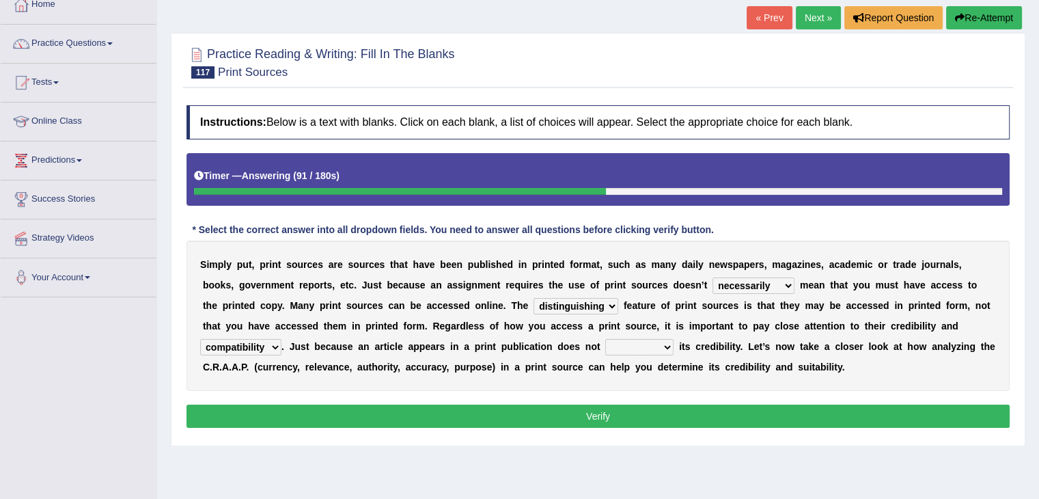
select select "reassure"
click at [605, 339] on select "reassure ensure issue ensue" at bounding box center [639, 347] width 68 height 16
click at [613, 414] on button "Verify" at bounding box center [597, 415] width 823 height 23
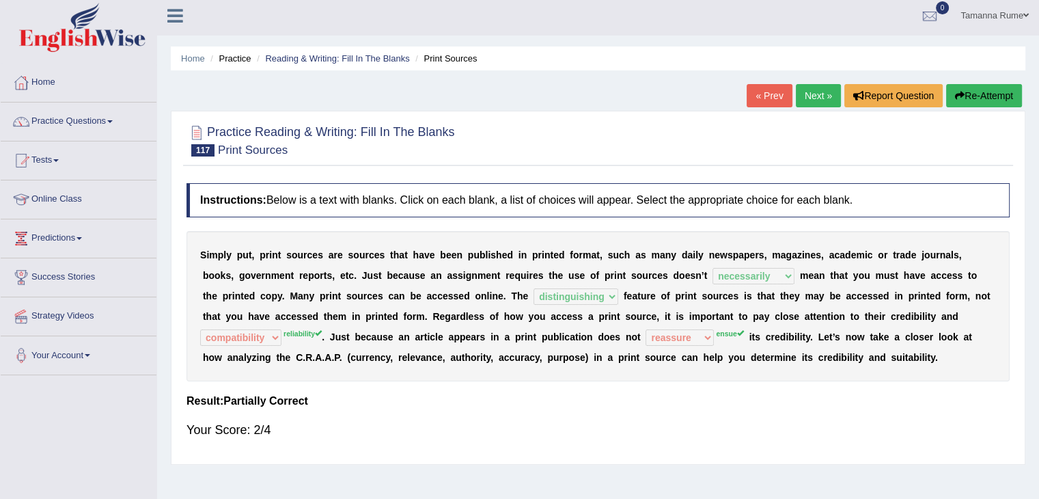
scroll to position [0, 0]
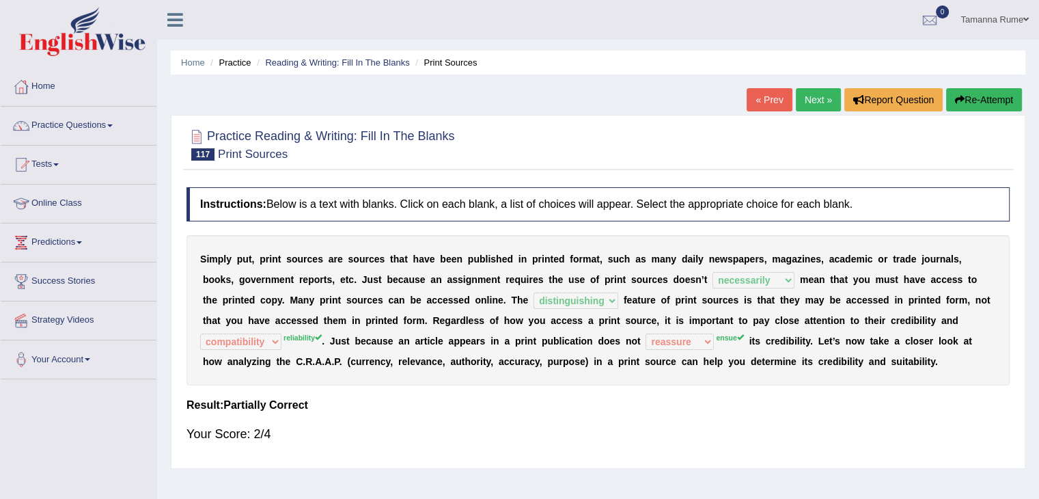
click at [805, 97] on link "Next »" at bounding box center [818, 99] width 45 height 23
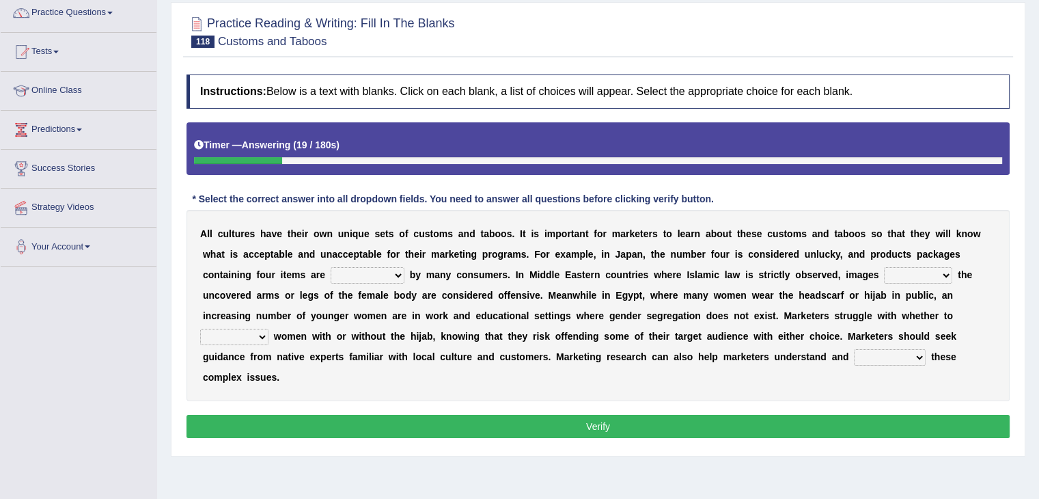
scroll to position [137, 0]
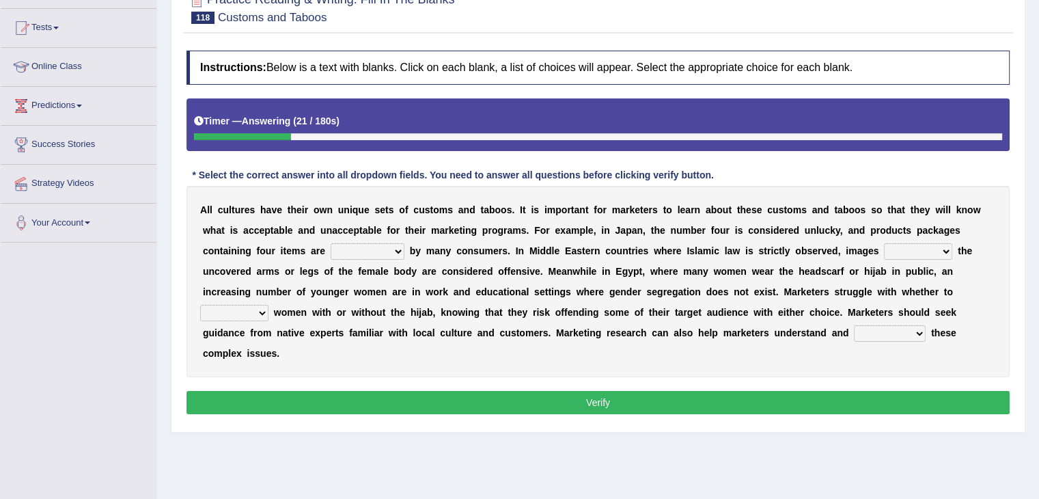
click at [397, 249] on select "encouraged pursued avoided terrified" at bounding box center [368, 251] width 74 height 16
select select "avoided"
click at [331, 243] on select "encouraged pursued avoided terrified" at bounding box center [368, 251] width 74 height 16
click at [934, 247] on select "displaying projected projecting displayed" at bounding box center [918, 251] width 68 height 16
select select "displaying"
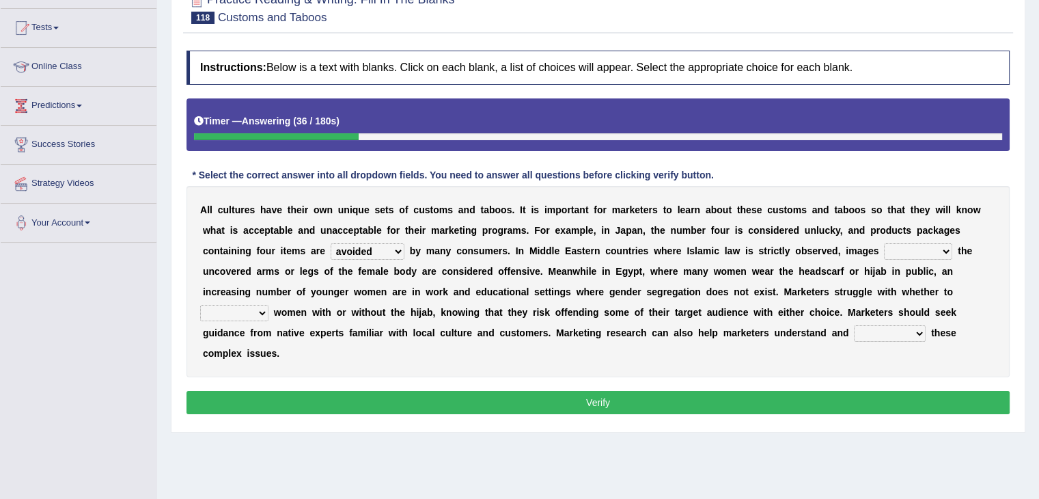
click at [884, 243] on select "displaying projected projecting displayed" at bounding box center [918, 251] width 68 height 16
click at [258, 309] on select "betray bewilder stray portray" at bounding box center [234, 313] width 68 height 16
select select "portray"
click at [200, 305] on select "betray bewilder stray portray" at bounding box center [234, 313] width 68 height 16
click at [916, 329] on select "promulgate negate navigate aggregate" at bounding box center [890, 333] width 72 height 16
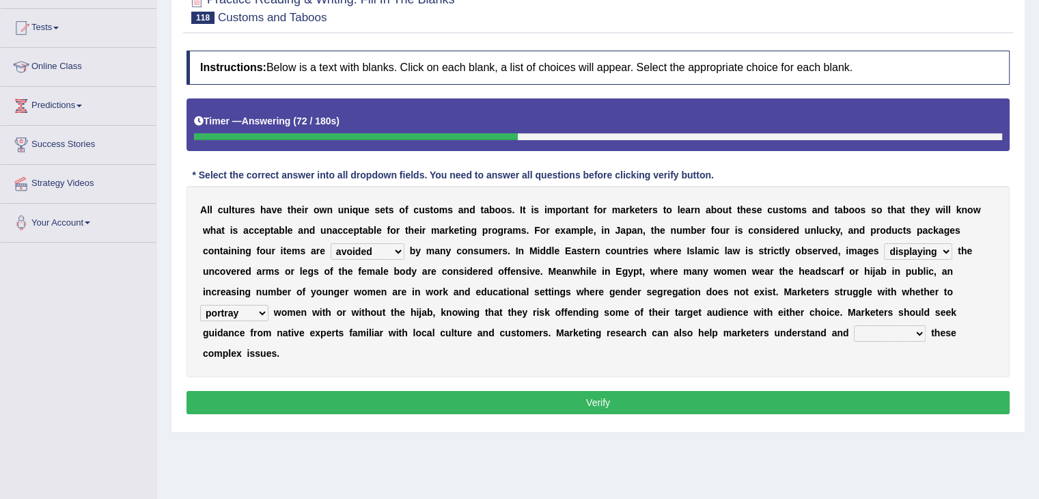
select select "navigate"
click at [854, 325] on select "promulgate negate navigate aggregate" at bounding box center [890, 333] width 72 height 16
click at [820, 400] on button "Verify" at bounding box center [597, 402] width 823 height 23
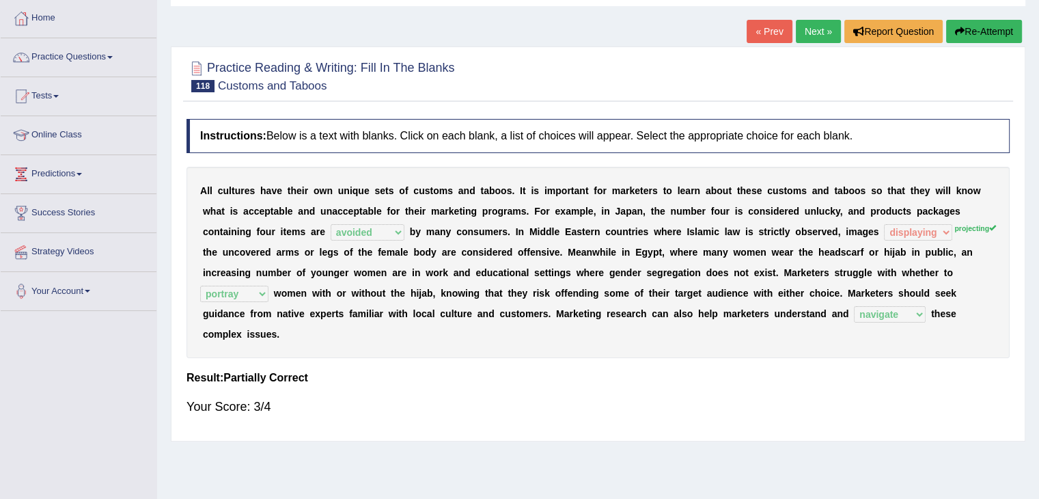
scroll to position [0, 0]
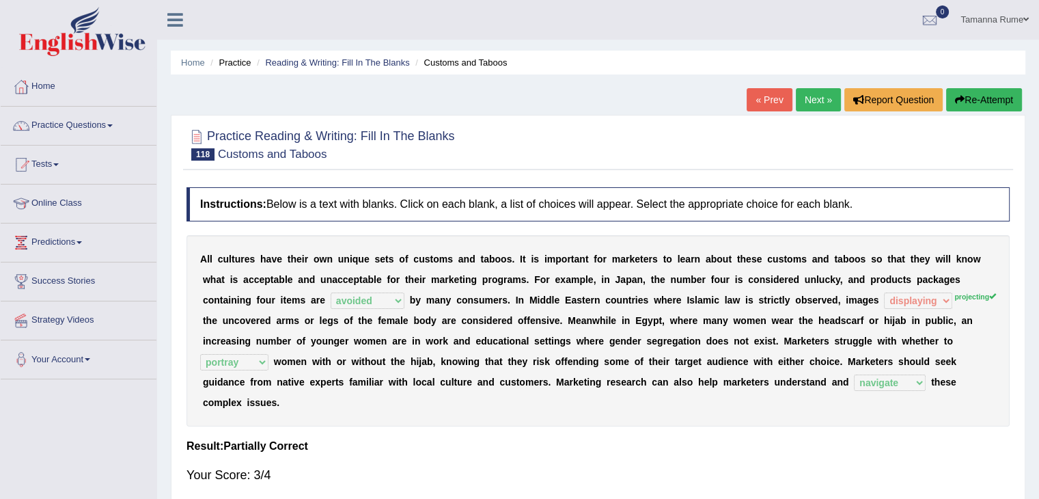
click at [820, 99] on link "Next »" at bounding box center [818, 99] width 45 height 23
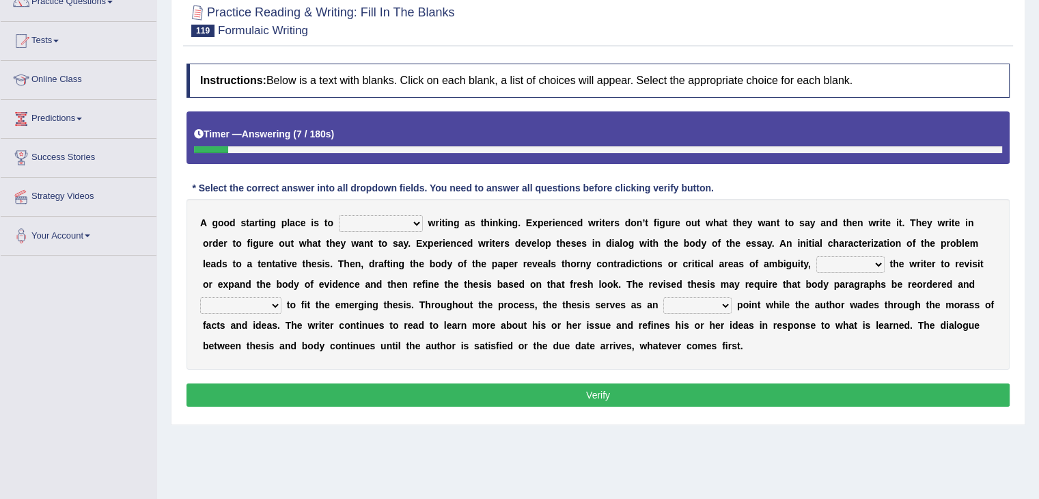
scroll to position [137, 0]
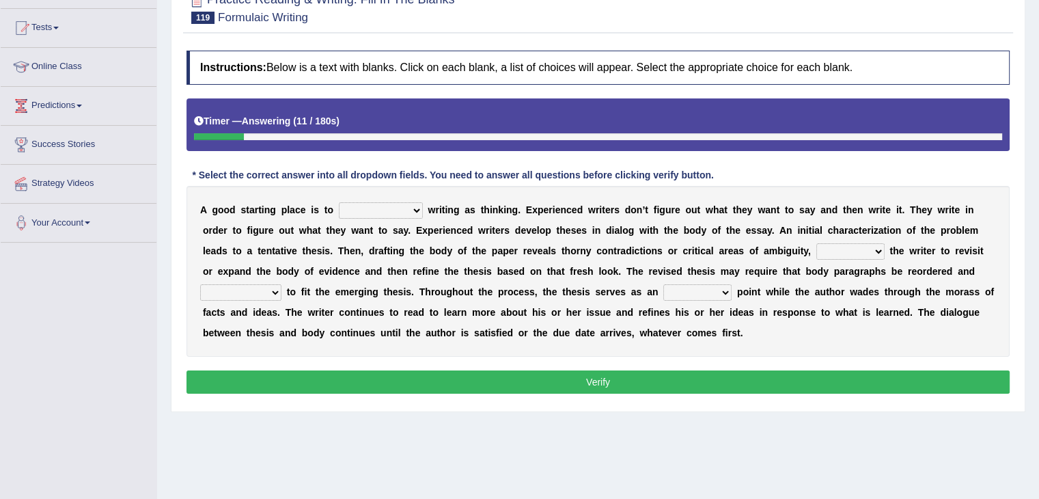
click at [411, 210] on select "revolutionize recharacterize rehospitalize resocialize" at bounding box center [381, 210] width 84 height 16
select select "revolutionize"
click at [339, 202] on select "revolutionize recharacterize rehospitalize resocialize" at bounding box center [381, 210] width 84 height 16
click at [870, 249] on select "converting prompting diluting computing" at bounding box center [850, 251] width 68 height 16
select select "prompting"
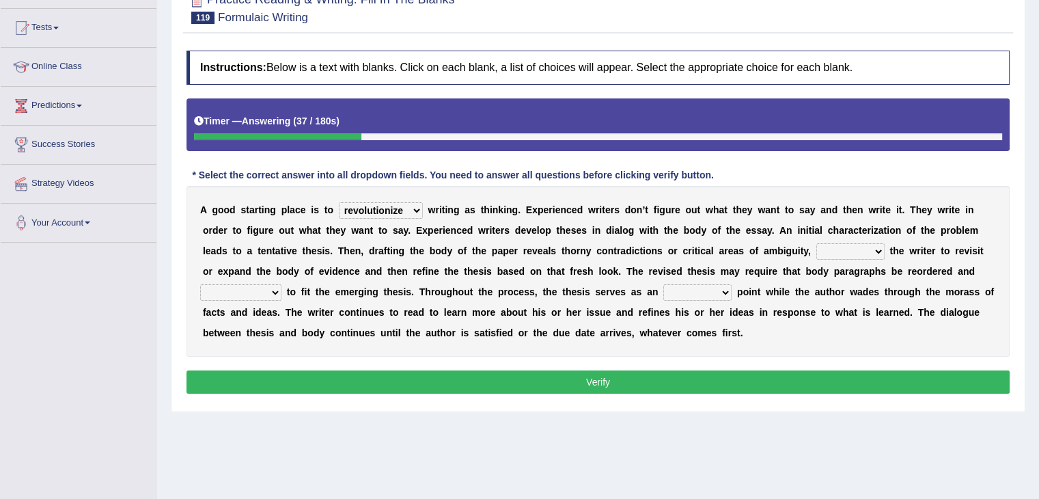
click at [816, 243] on select "converting prompting diluting computing" at bounding box center [850, 251] width 68 height 16
click at [270, 291] on select "sophisticated sustained reshaped penetrated" at bounding box center [240, 292] width 81 height 16
select select "reshaped"
click at [200, 284] on select "sophisticated sustained reshaped penetrated" at bounding box center [240, 292] width 81 height 16
click at [718, 292] on select "obvious anchor insightful interesting" at bounding box center [697, 292] width 68 height 16
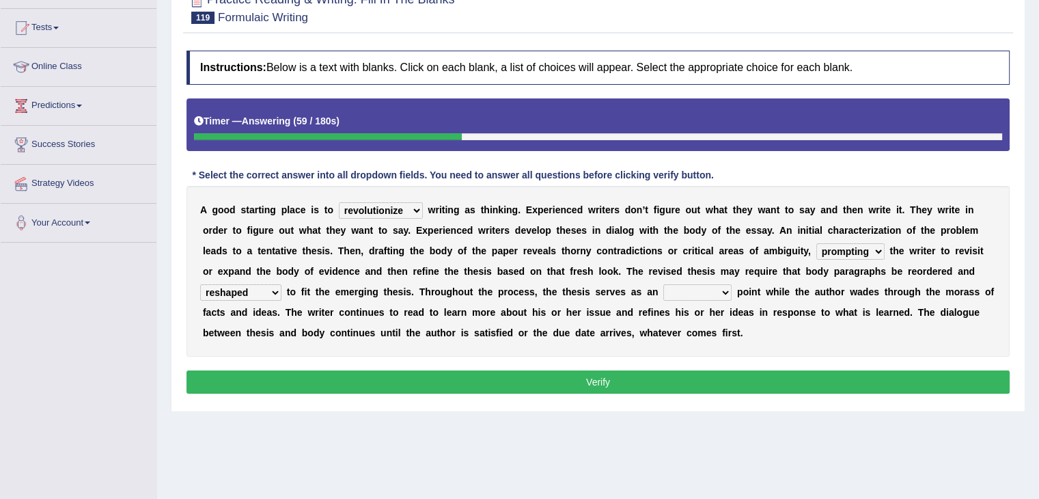
select select "obvious"
click at [663, 284] on select "obvious anchor insightful interesting" at bounding box center [697, 292] width 68 height 16
click at [605, 376] on button "Verify" at bounding box center [597, 381] width 823 height 23
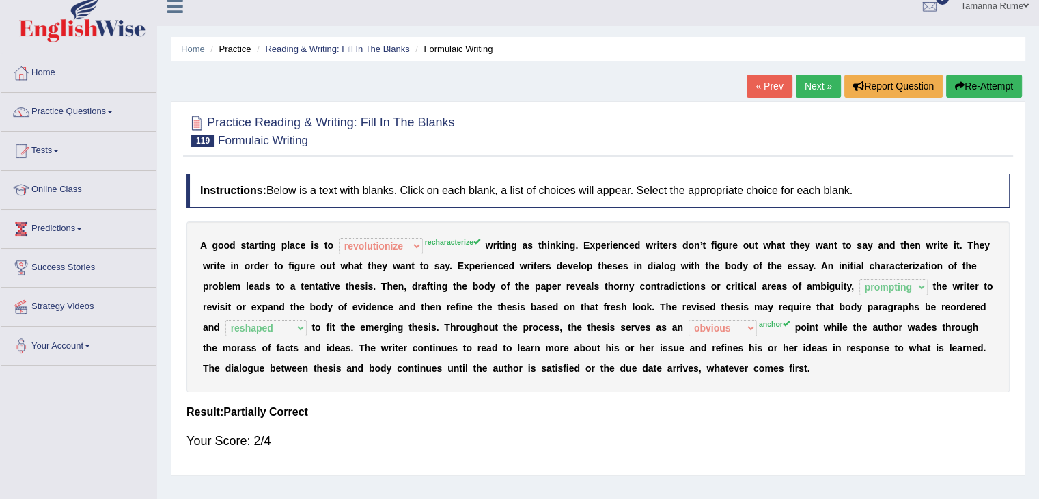
scroll to position [0, 0]
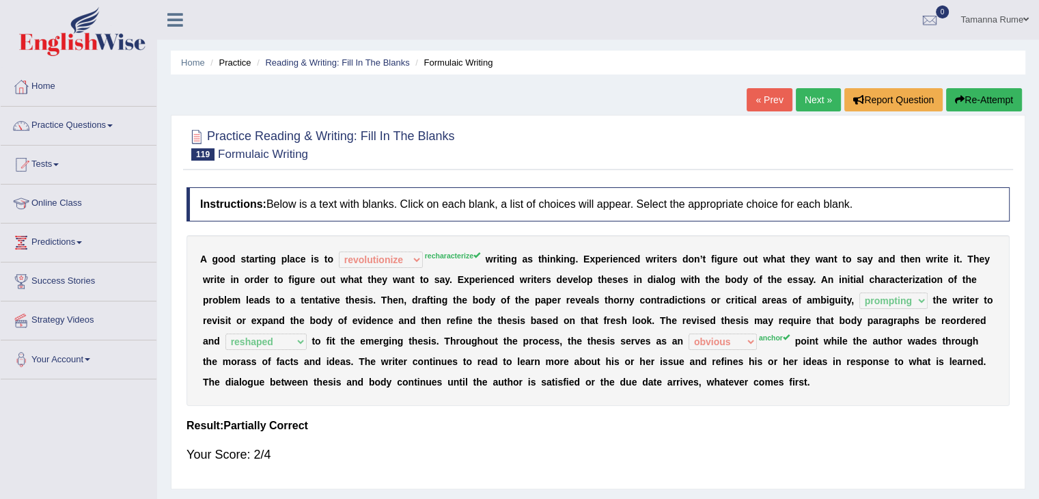
click at [807, 92] on link "Next »" at bounding box center [818, 99] width 45 height 23
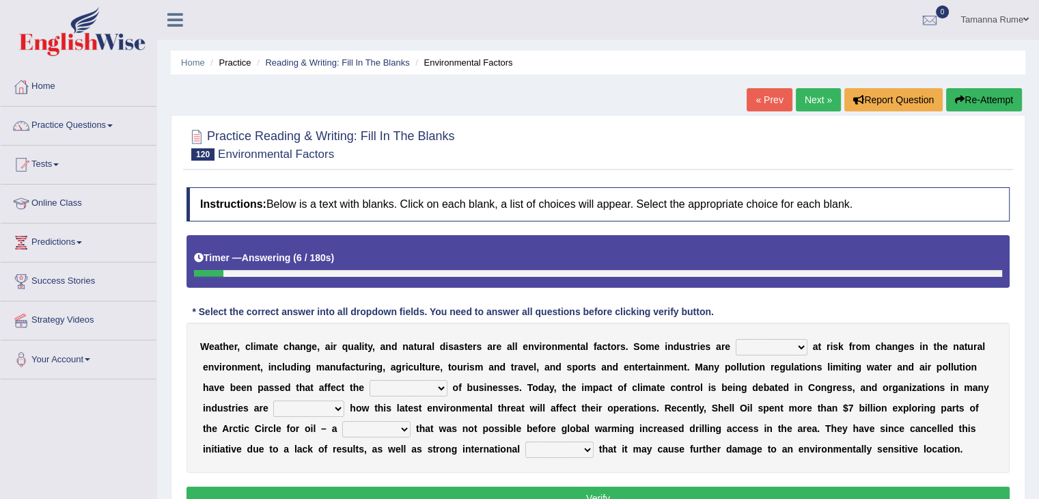
click at [788, 344] on select "necessarily remotely spatially especially" at bounding box center [772, 347] width 72 height 16
select select "especially"
click at [736, 339] on select "necessarily remotely spatially especially" at bounding box center [772, 347] width 72 height 16
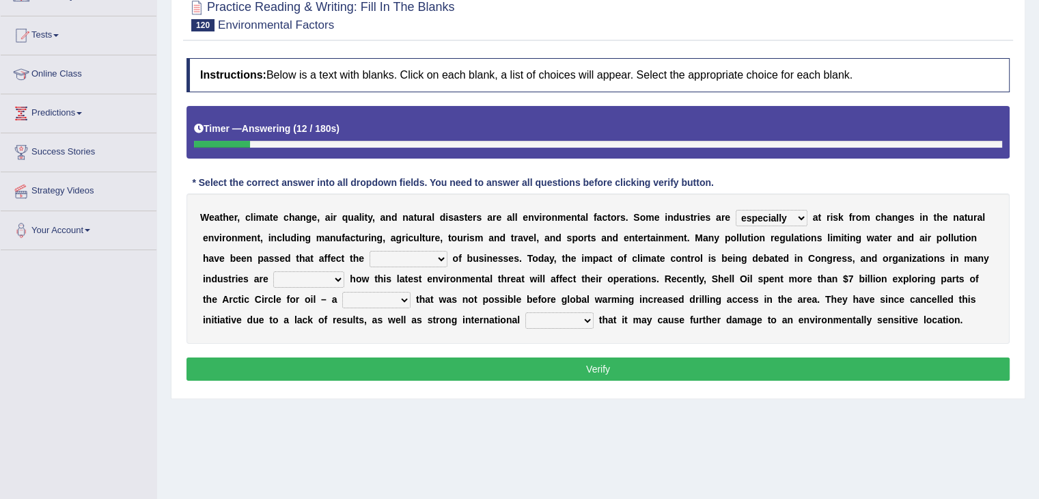
scroll to position [137, 0]
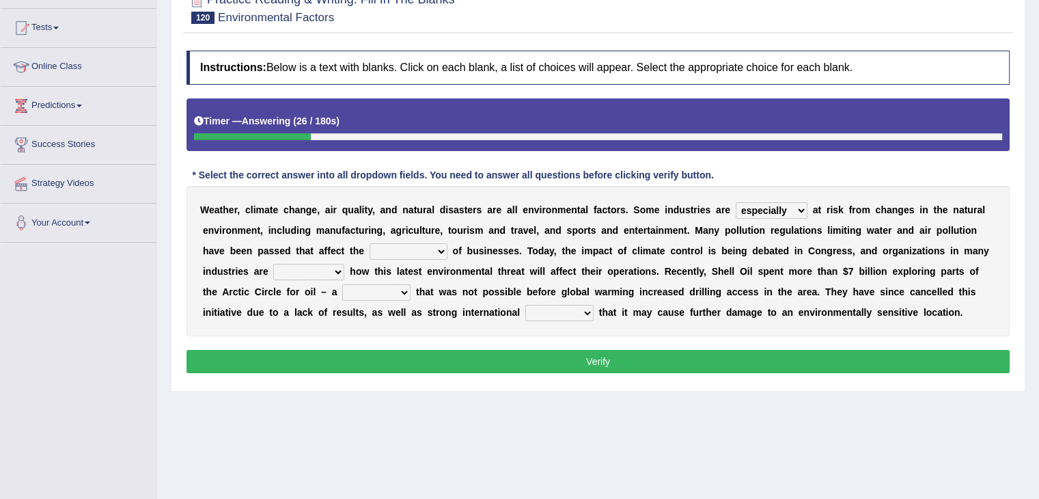
click at [432, 249] on select "deterioration decoration operation transaction" at bounding box center [409, 251] width 78 height 16
select select "operation"
click at [370, 243] on select "deterioration decoration operation transaction" at bounding box center [409, 251] width 78 height 16
click at [330, 268] on select "discerning concerning concerned discerned" at bounding box center [308, 272] width 71 height 16
select select "concerned"
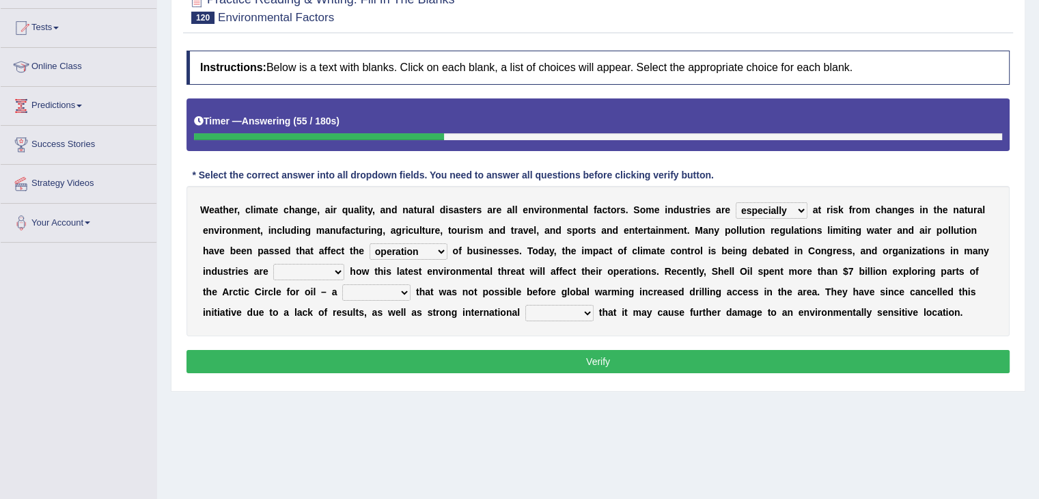
click at [273, 264] on select "discerning concerning concerned discerned" at bounding box center [308, 272] width 71 height 16
click at [398, 292] on select "vulture motion motive venture" at bounding box center [376, 292] width 68 height 16
select select "venture"
click at [342, 284] on select "vulture motion motive venture" at bounding box center [376, 292] width 68 height 16
click at [581, 310] on select "detests digests protests contests" at bounding box center [559, 313] width 68 height 16
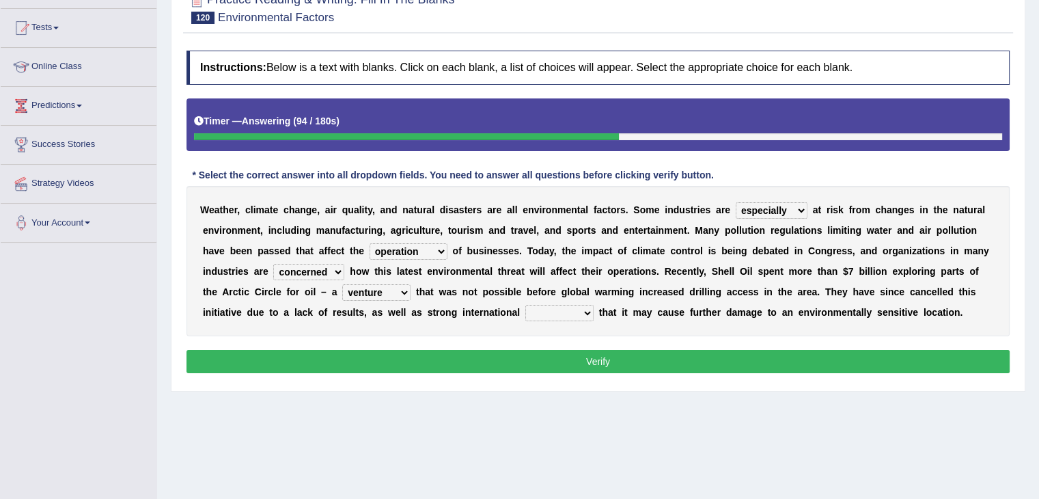
select select "protests"
click at [525, 305] on select "detests digests protests contests" at bounding box center [559, 313] width 68 height 16
click at [559, 361] on button "Verify" at bounding box center [597, 361] width 823 height 23
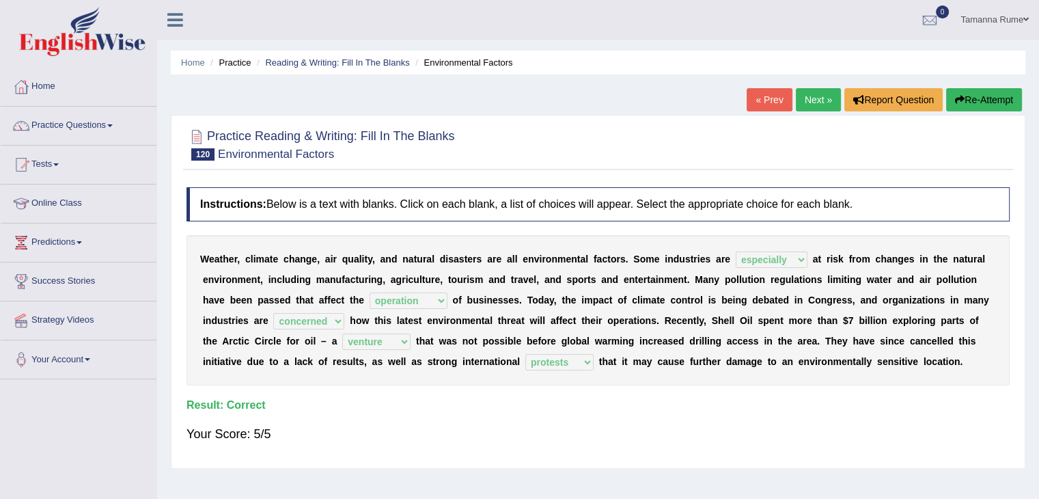
scroll to position [0, 0]
click at [811, 102] on link "Next »" at bounding box center [818, 99] width 45 height 23
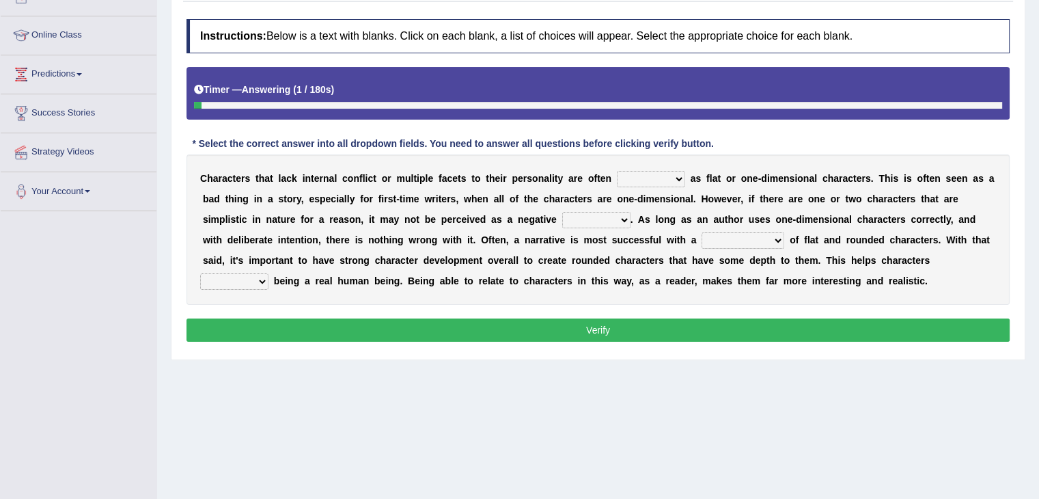
scroll to position [205, 0]
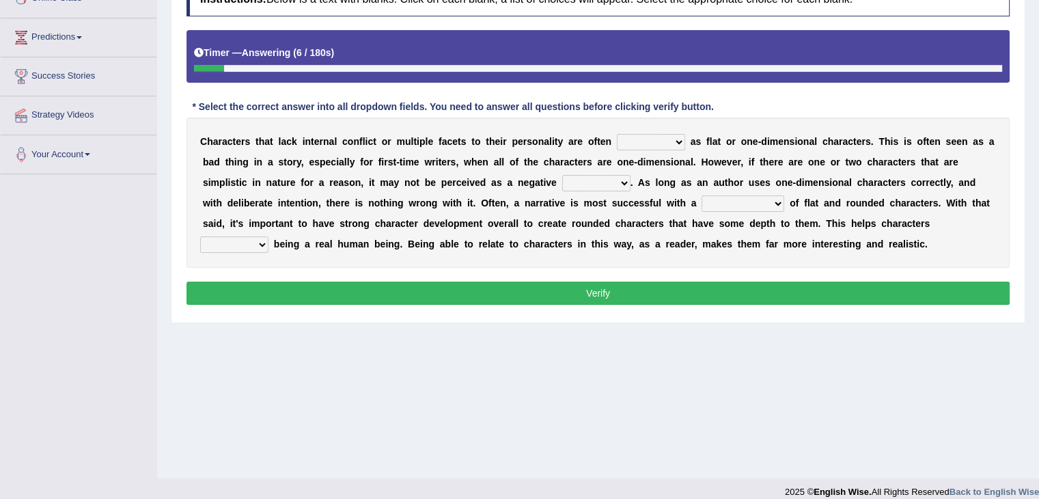
click at [667, 141] on select "enacted functioned dubbed acted" at bounding box center [651, 142] width 68 height 16
select select "dubbed"
click at [617, 134] on select "enacted functioned dubbed acted" at bounding box center [651, 142] width 68 height 16
click at [617, 179] on select "mop bait audience trait" at bounding box center [596, 183] width 68 height 16
select select "trait"
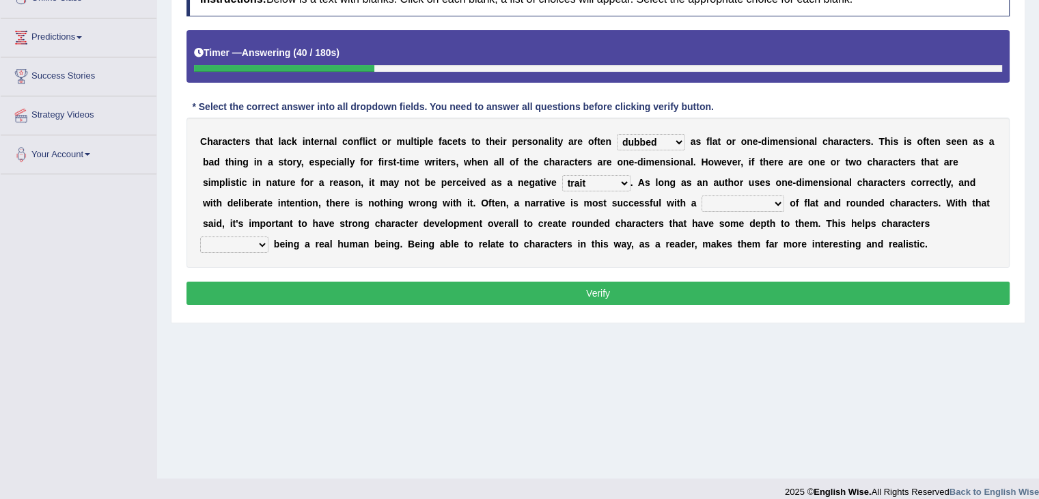
click at [562, 175] on select "mop bait audience trait" at bounding box center [596, 183] width 68 height 16
click at [768, 203] on select "rejuvenation determination inclination combination" at bounding box center [742, 203] width 83 height 16
select select "combination"
click at [701, 195] on select "rejuvenation determination inclination combination" at bounding box center [742, 203] width 83 height 16
click at [252, 245] on select "intimidate humiliate imitate instate" at bounding box center [234, 244] width 68 height 16
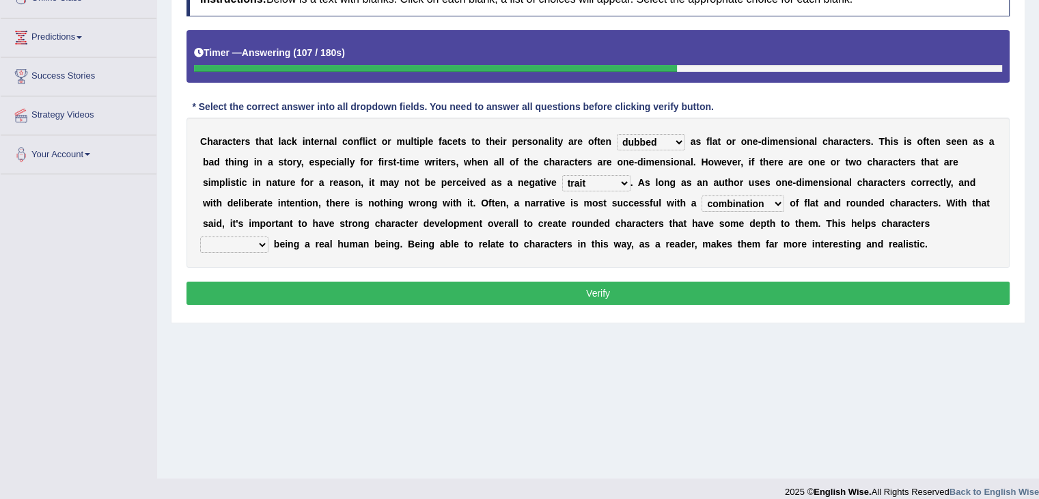
select select "intimidate"
click at [200, 236] on select "intimidate humiliate imitate instate" at bounding box center [234, 244] width 68 height 16
click at [249, 281] on button "Verify" at bounding box center [597, 292] width 823 height 23
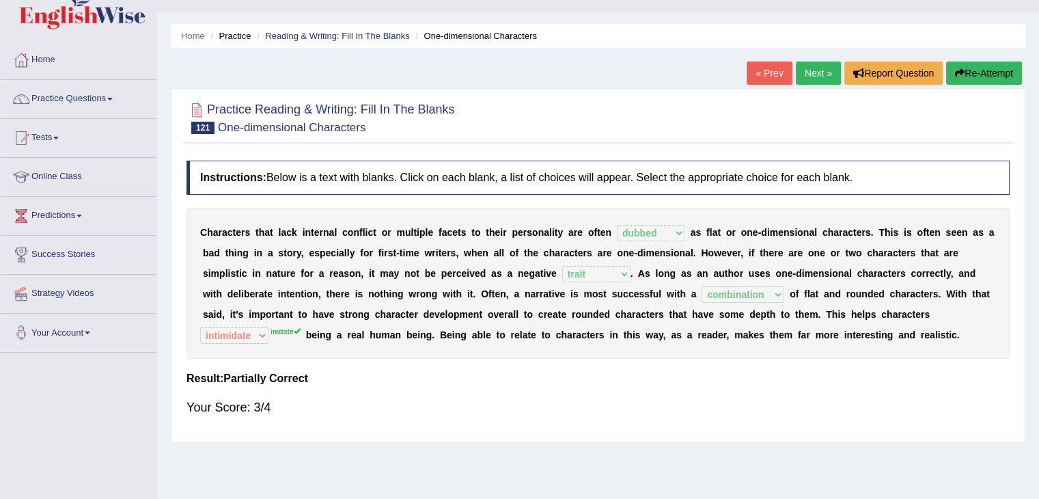
scroll to position [0, 0]
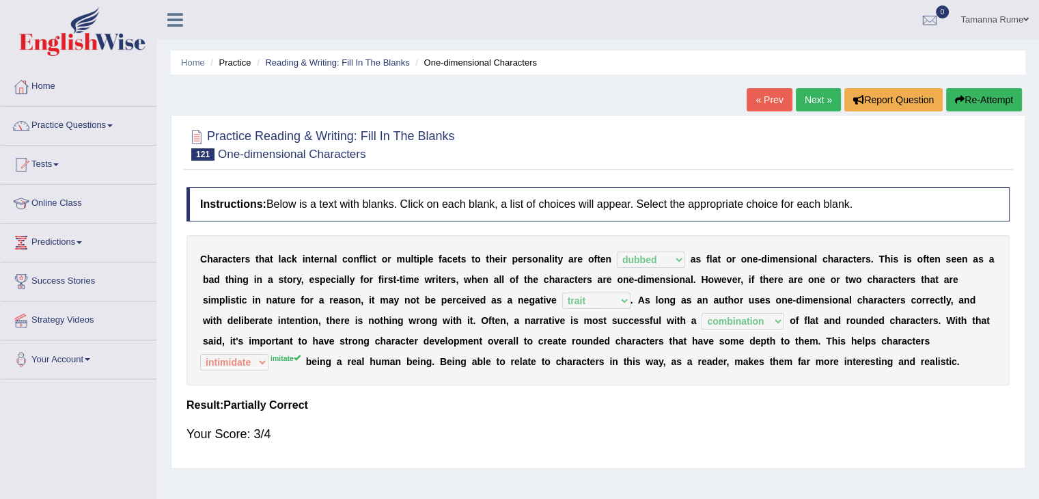
click at [811, 100] on link "Next »" at bounding box center [818, 99] width 45 height 23
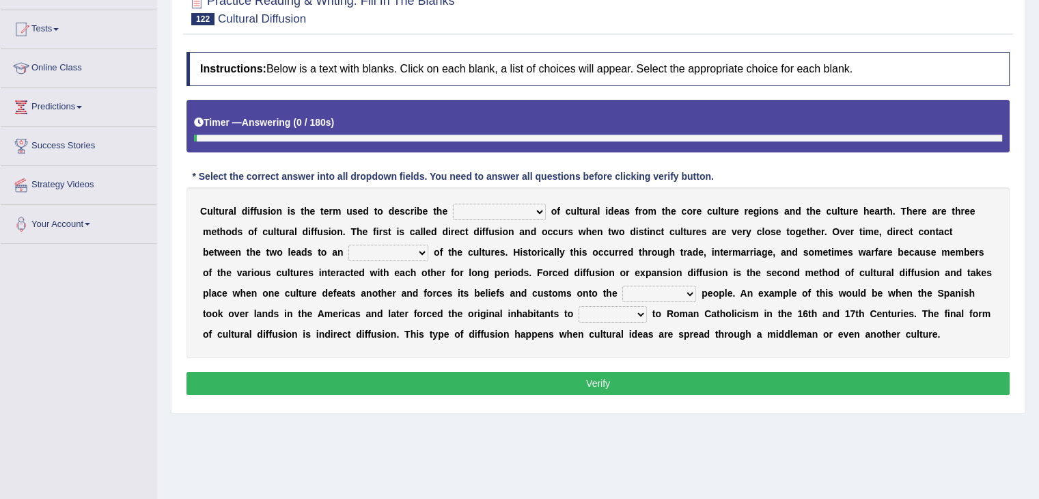
scroll to position [137, 0]
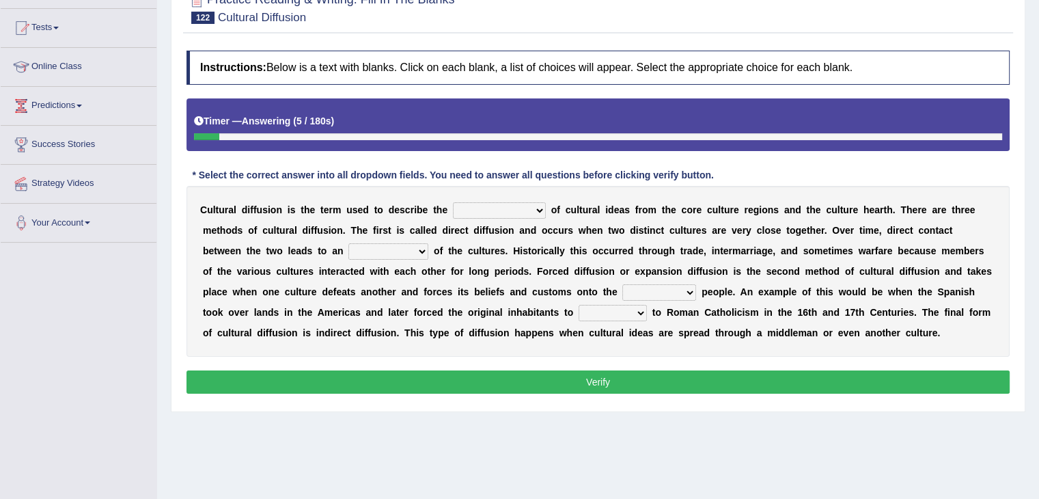
click at [533, 211] on select "fulmination accommodation spread prevention" at bounding box center [499, 210] width 93 height 16
select select "spread"
click at [453, 202] on select "fulmination accommodation spread prevention" at bounding box center [499, 210] width 93 height 16
click at [367, 251] on select "interdiction intermittence introvert intermingling" at bounding box center [388, 251] width 80 height 16
select select "intermingling"
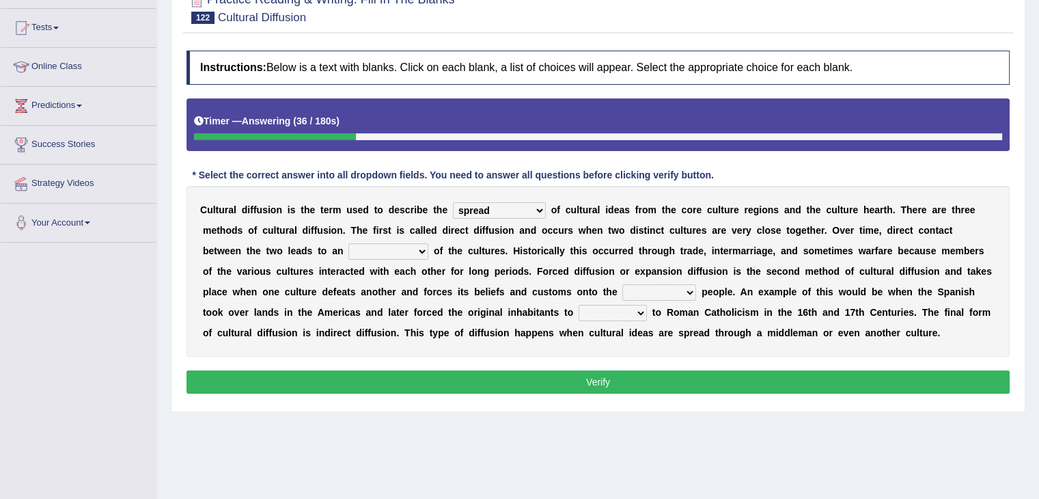
click at [348, 243] on select "interdiction intermittence introvert intermingling" at bounding box center [388, 251] width 80 height 16
click at [817, 279] on div "C u l t u r a l d i f f u s i o n i s t h e t e r m u s e d t o d e s c r i b e…" at bounding box center [597, 271] width 823 height 171
click at [658, 290] on select "conquered engaged respected slaughtered" at bounding box center [659, 292] width 74 height 16
select select "respected"
click at [622, 284] on select "conquered engaged respected slaughtered" at bounding box center [659, 292] width 74 height 16
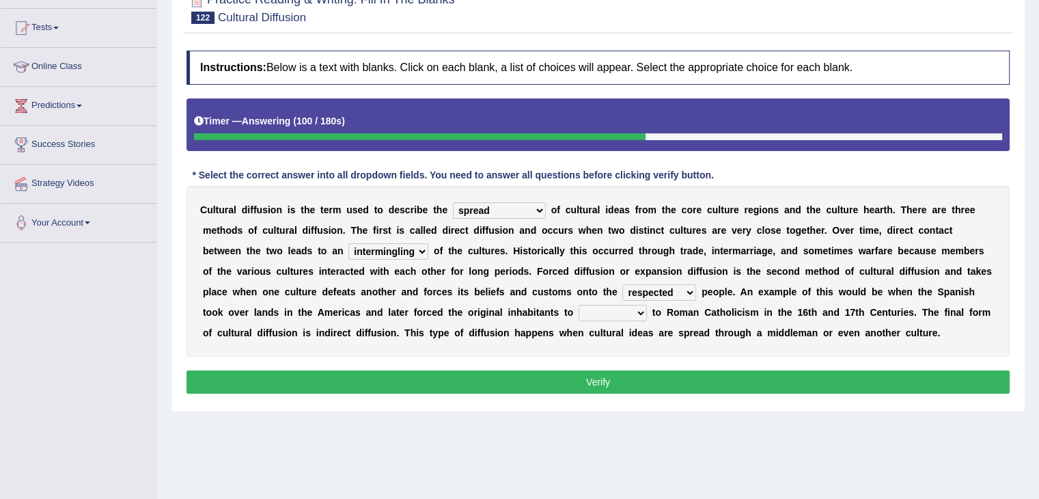
click at [586, 312] on select "reply add convert require" at bounding box center [613, 313] width 68 height 16
select select "convert"
click at [579, 305] on select "reply add convert require" at bounding box center [613, 313] width 68 height 16
click at [518, 375] on button "Verify" at bounding box center [597, 381] width 823 height 23
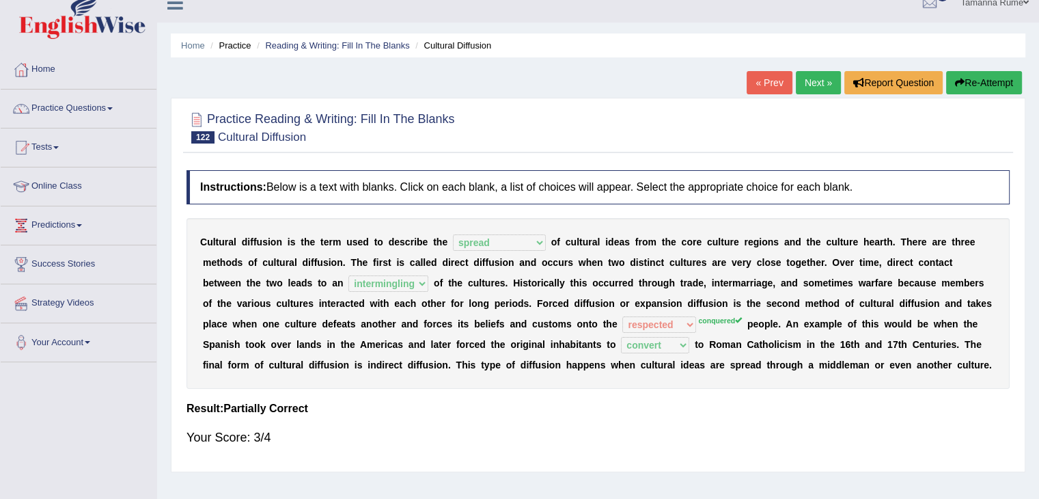
scroll to position [0, 0]
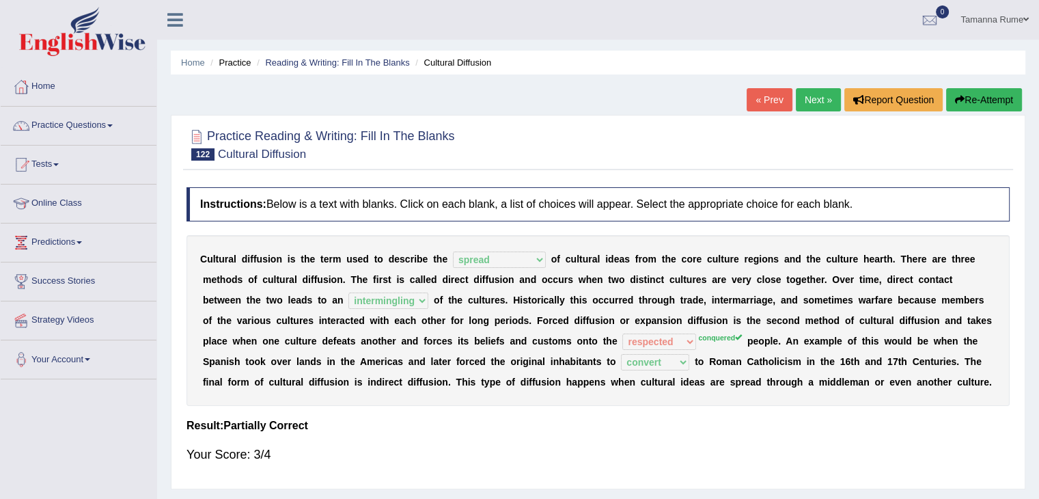
click at [815, 103] on link "Next »" at bounding box center [818, 99] width 45 height 23
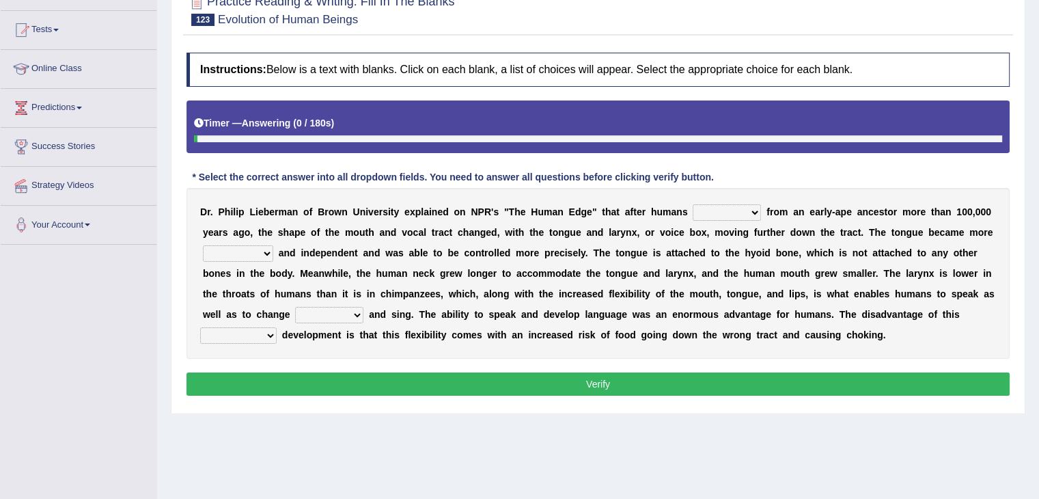
scroll to position [205, 0]
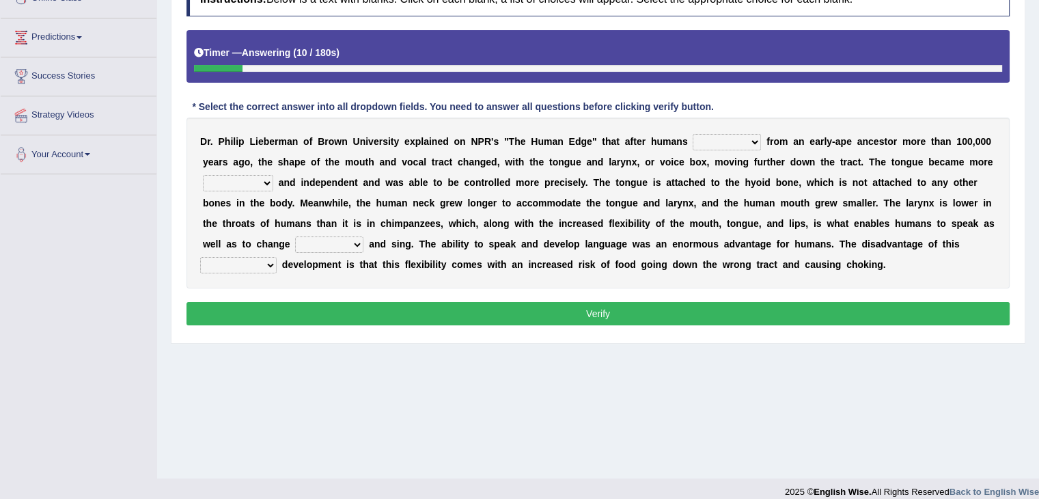
click at [743, 137] on select "diverged converged converged urged" at bounding box center [727, 142] width 68 height 16
select select "converged"
click at [693, 134] on select "diverged converged converged urged" at bounding box center [727, 142] width 68 height 16
click at [262, 180] on select "irresistible ineligible convertible flexible" at bounding box center [238, 183] width 70 height 16
select select "flexible"
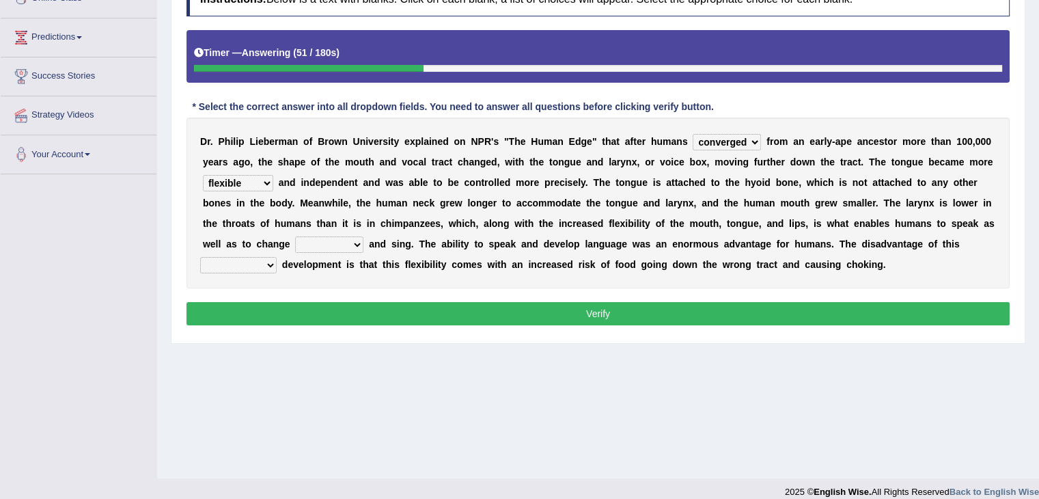
click at [203, 175] on select "irresistible ineligible convertible flexible" at bounding box center [238, 183] width 70 height 16
click at [357, 242] on select "ditch impacts state pitch" at bounding box center [329, 244] width 68 height 16
select select "pitch"
click at [295, 236] on select "ditch impacts state pitch" at bounding box center [329, 244] width 68 height 16
click at [266, 261] on select "imaginary evolutionary preliminary visionary" at bounding box center [238, 265] width 76 height 16
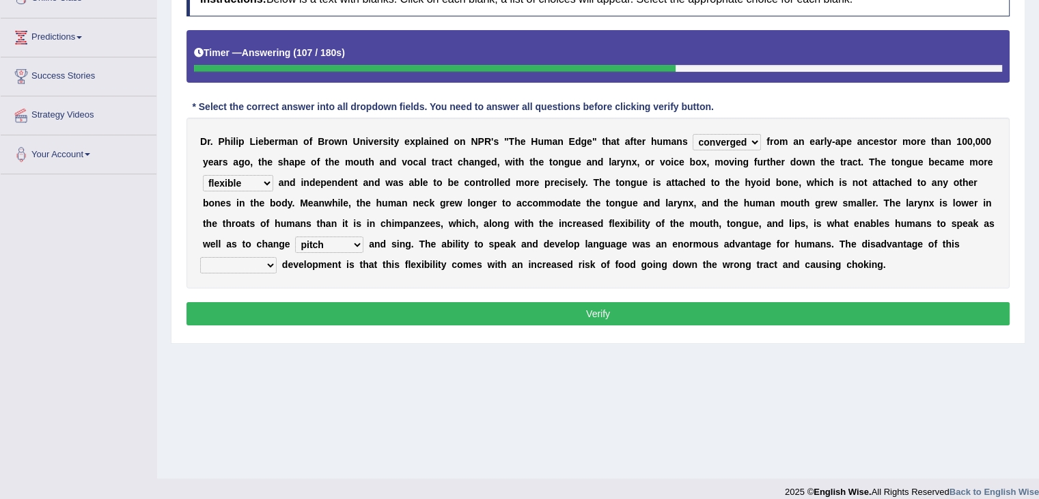
select select "evolutionary"
click at [200, 257] on select "imaginary evolutionary preliminary visionary" at bounding box center [238, 265] width 76 height 16
click at [749, 136] on select "diverged converged converged urged" at bounding box center [727, 142] width 68 height 16
select select "diverged"
click at [693, 134] on select "diverged converged converged urged" at bounding box center [727, 142] width 68 height 16
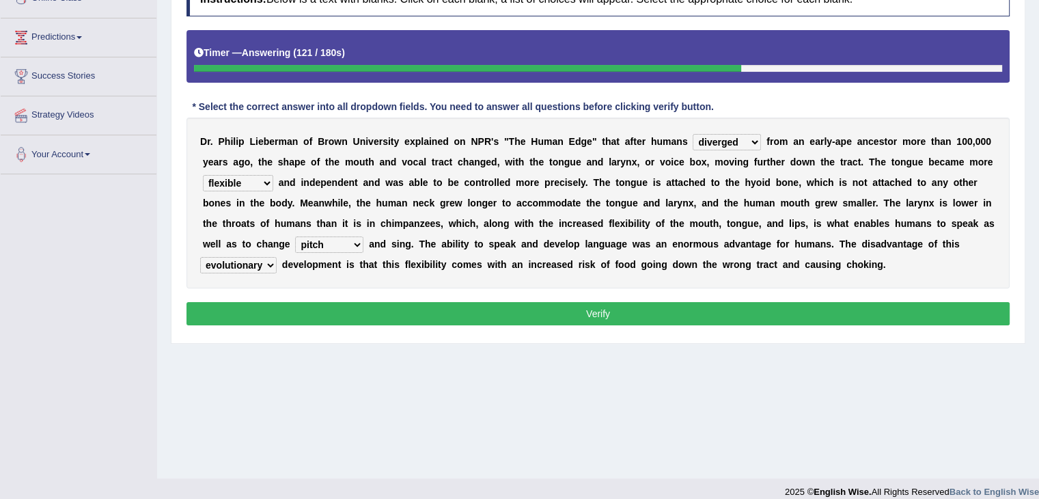
click at [557, 309] on button "Verify" at bounding box center [597, 313] width 823 height 23
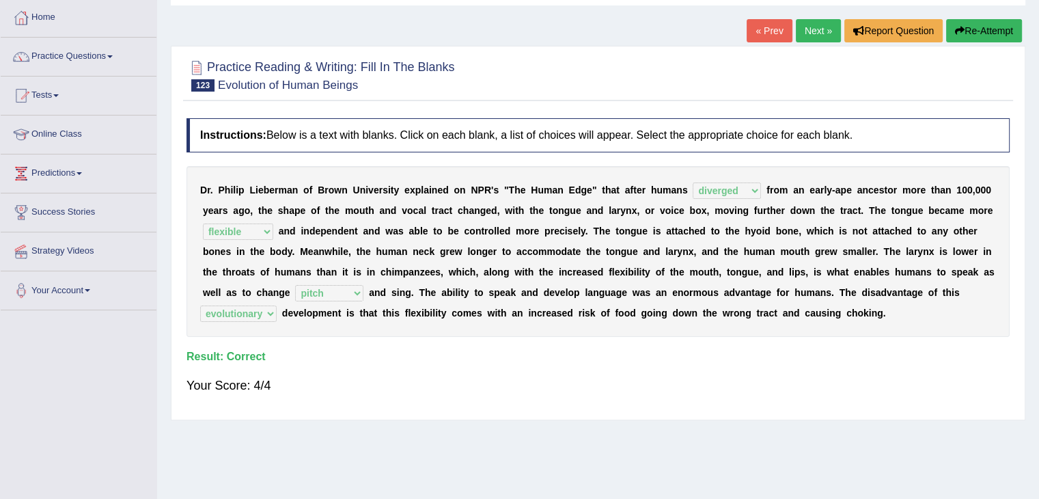
scroll to position [0, 0]
